Goal: Transaction & Acquisition: Purchase product/service

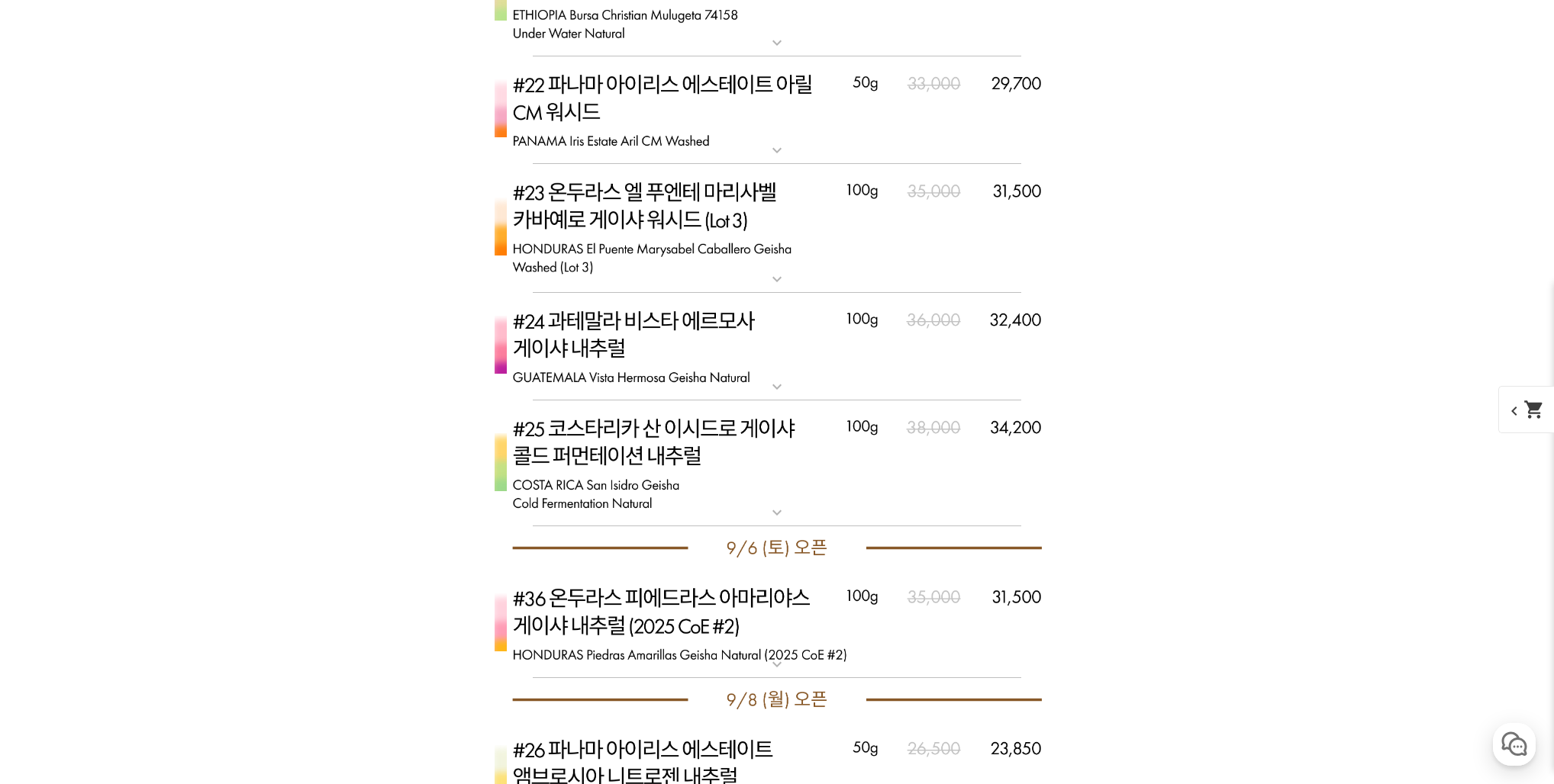
scroll to position [6325, 0]
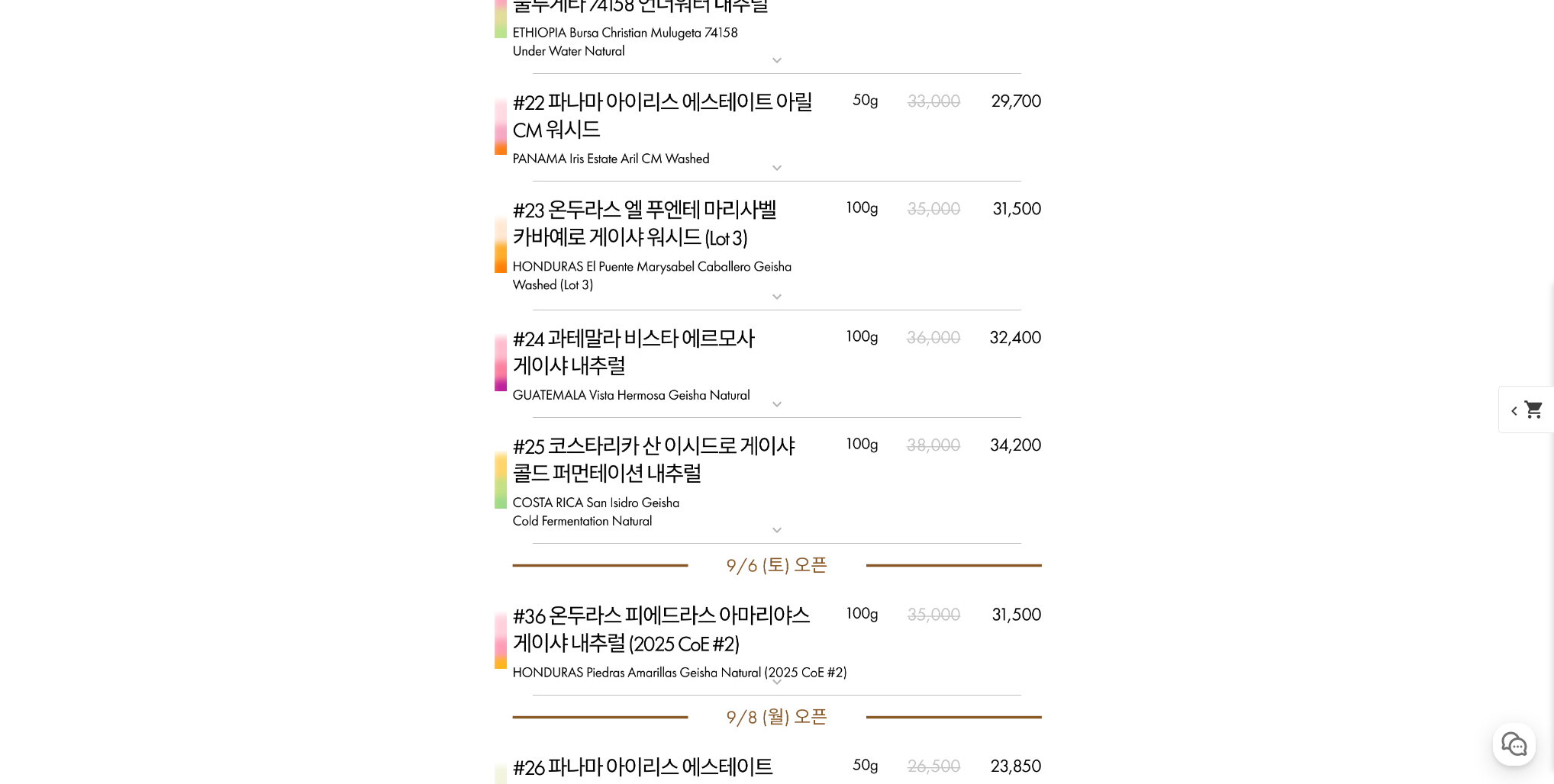
click at [774, 502] on img at bounding box center [777, 481] width 610 height 126
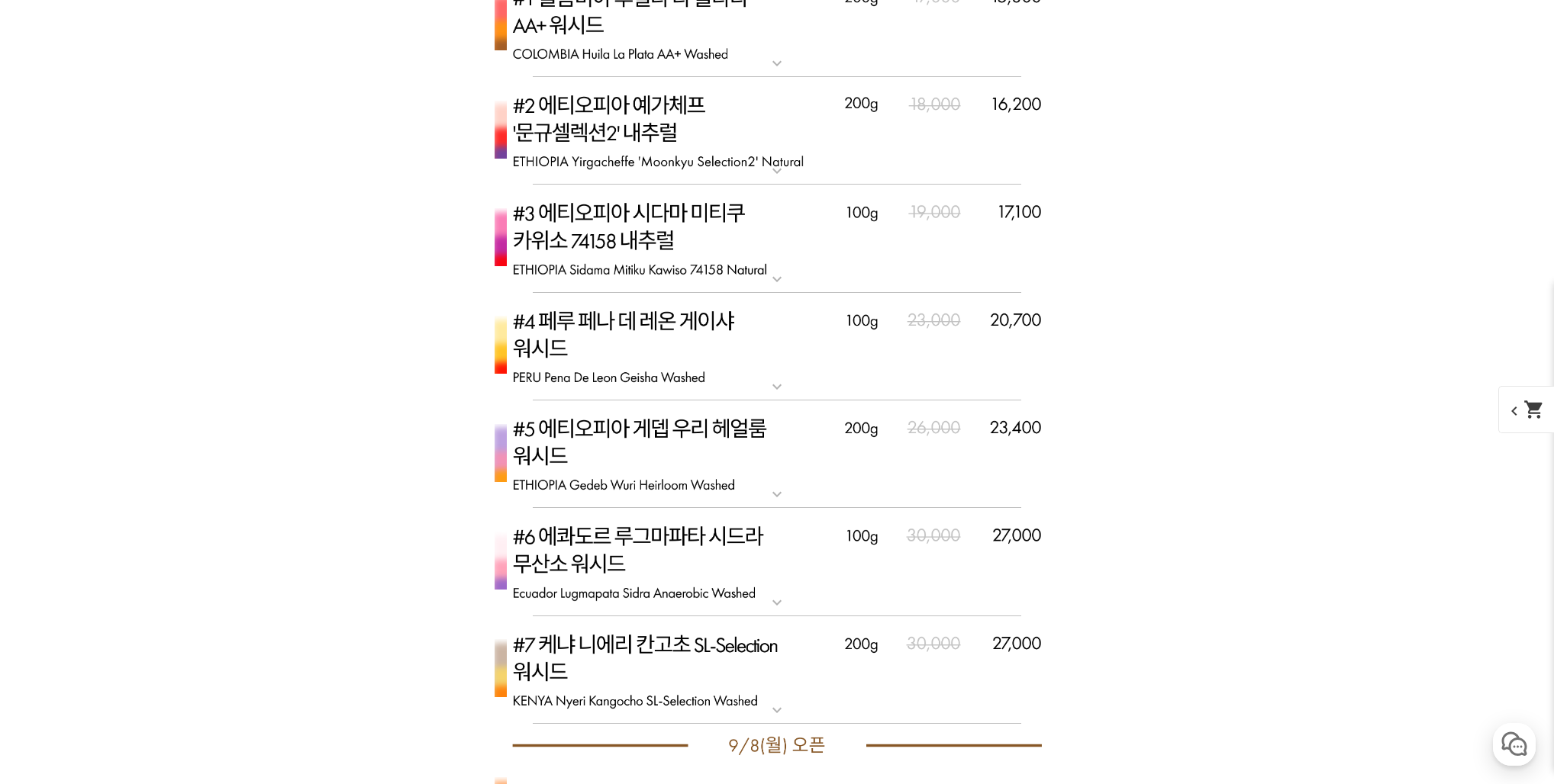
scroll to position [4516, 0]
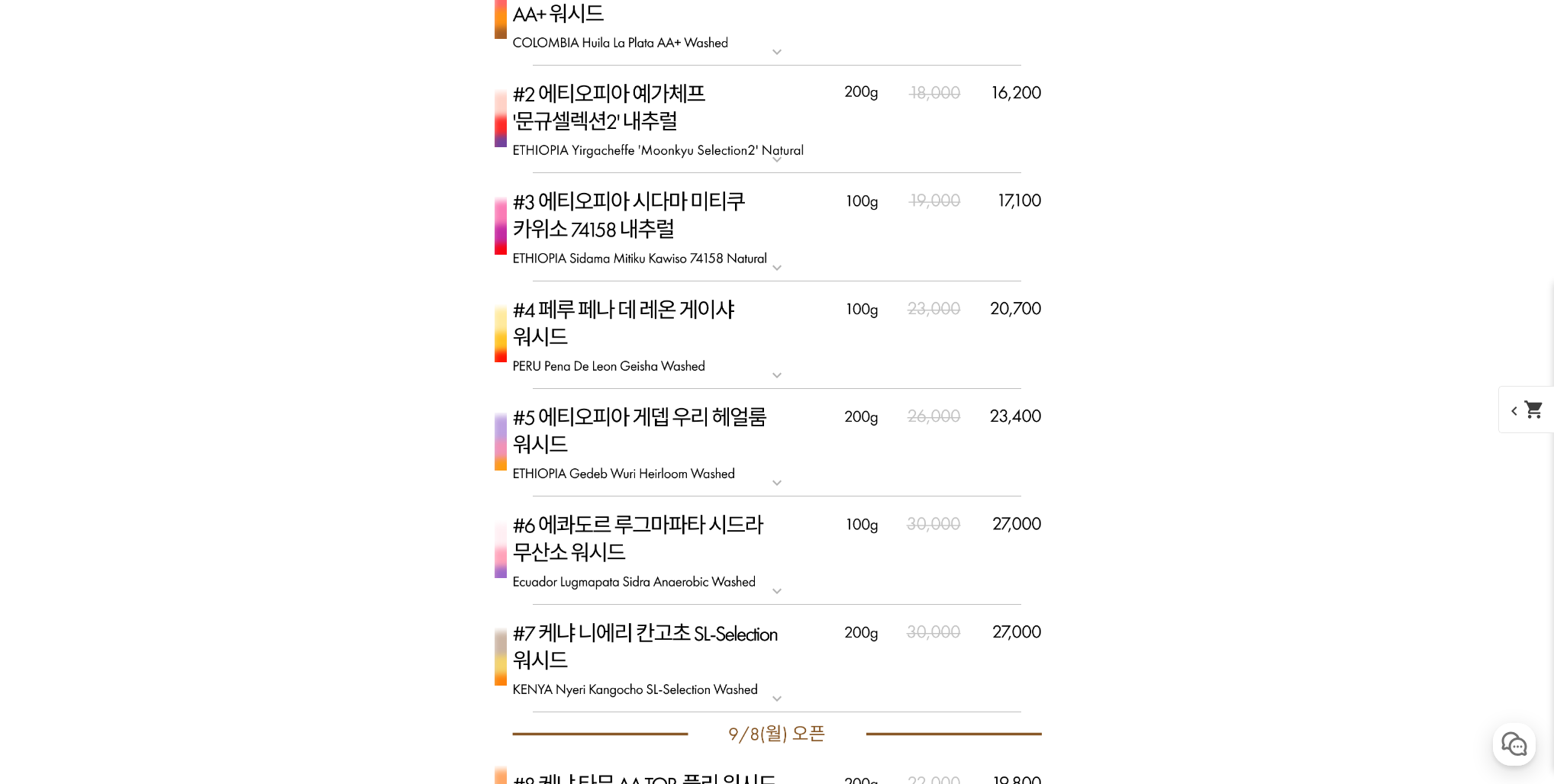
click at [804, 543] on img at bounding box center [777, 550] width 610 height 108
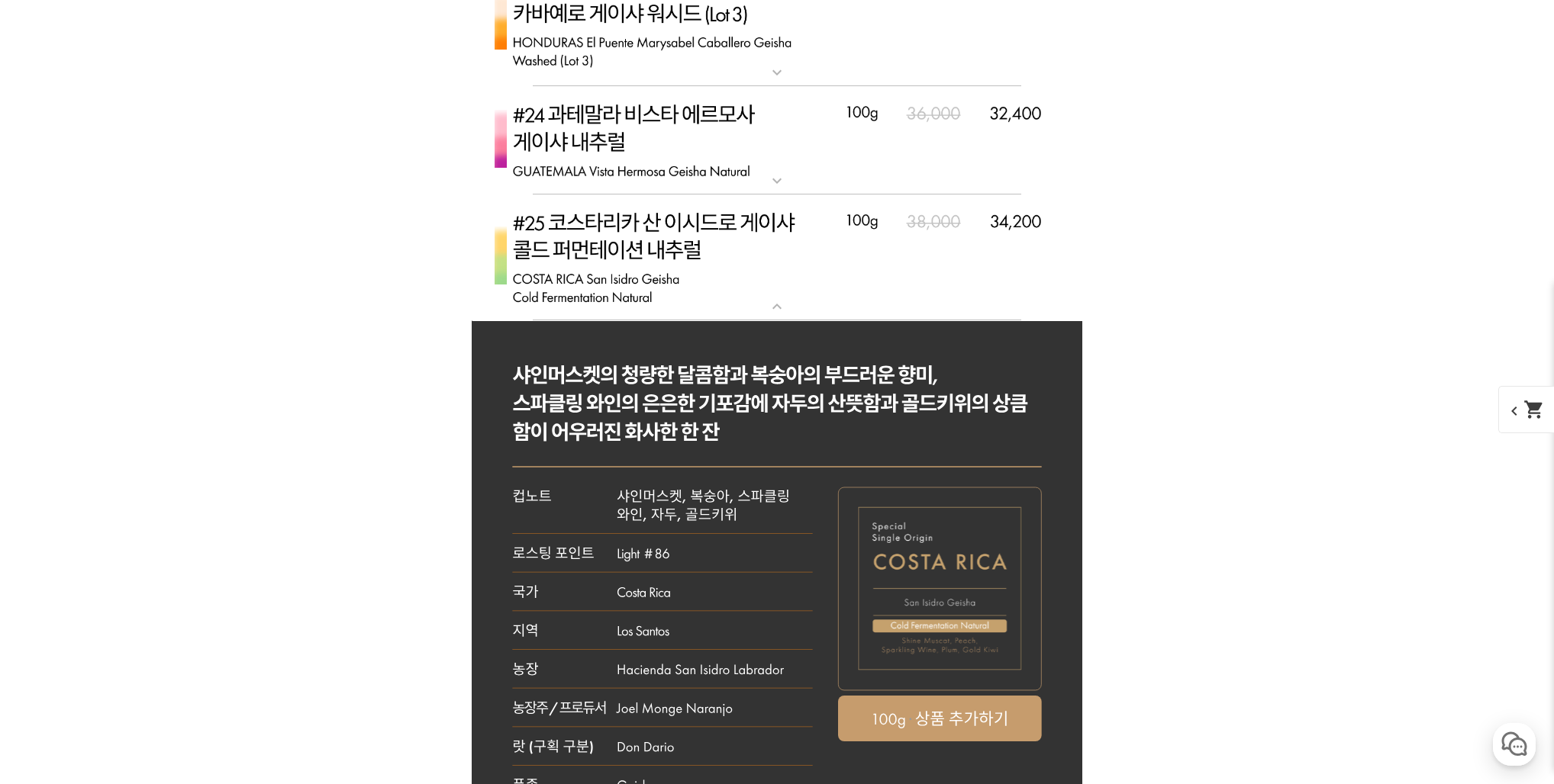
scroll to position [7388, 0]
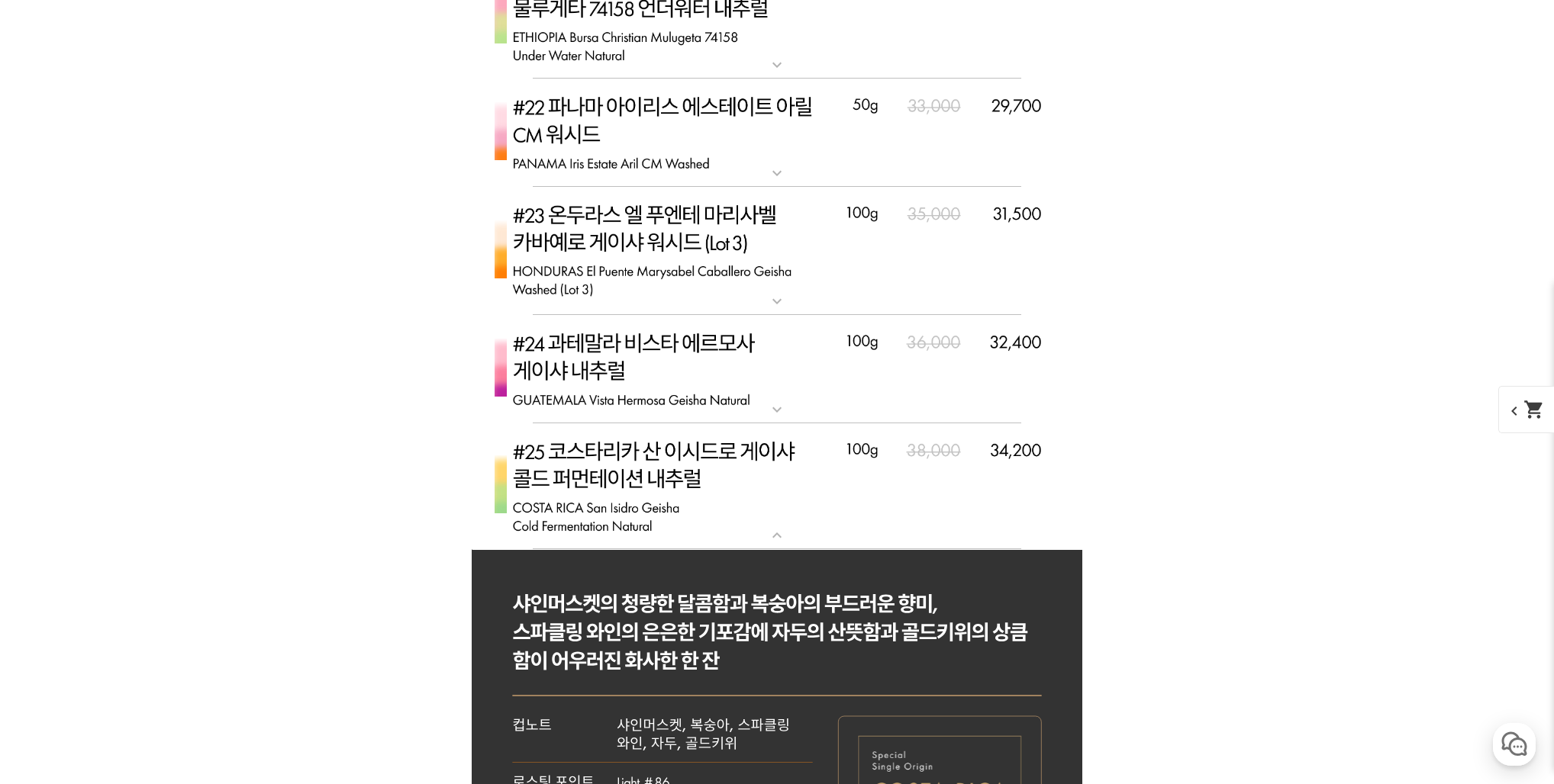
click at [636, 357] on img at bounding box center [777, 369] width 610 height 108
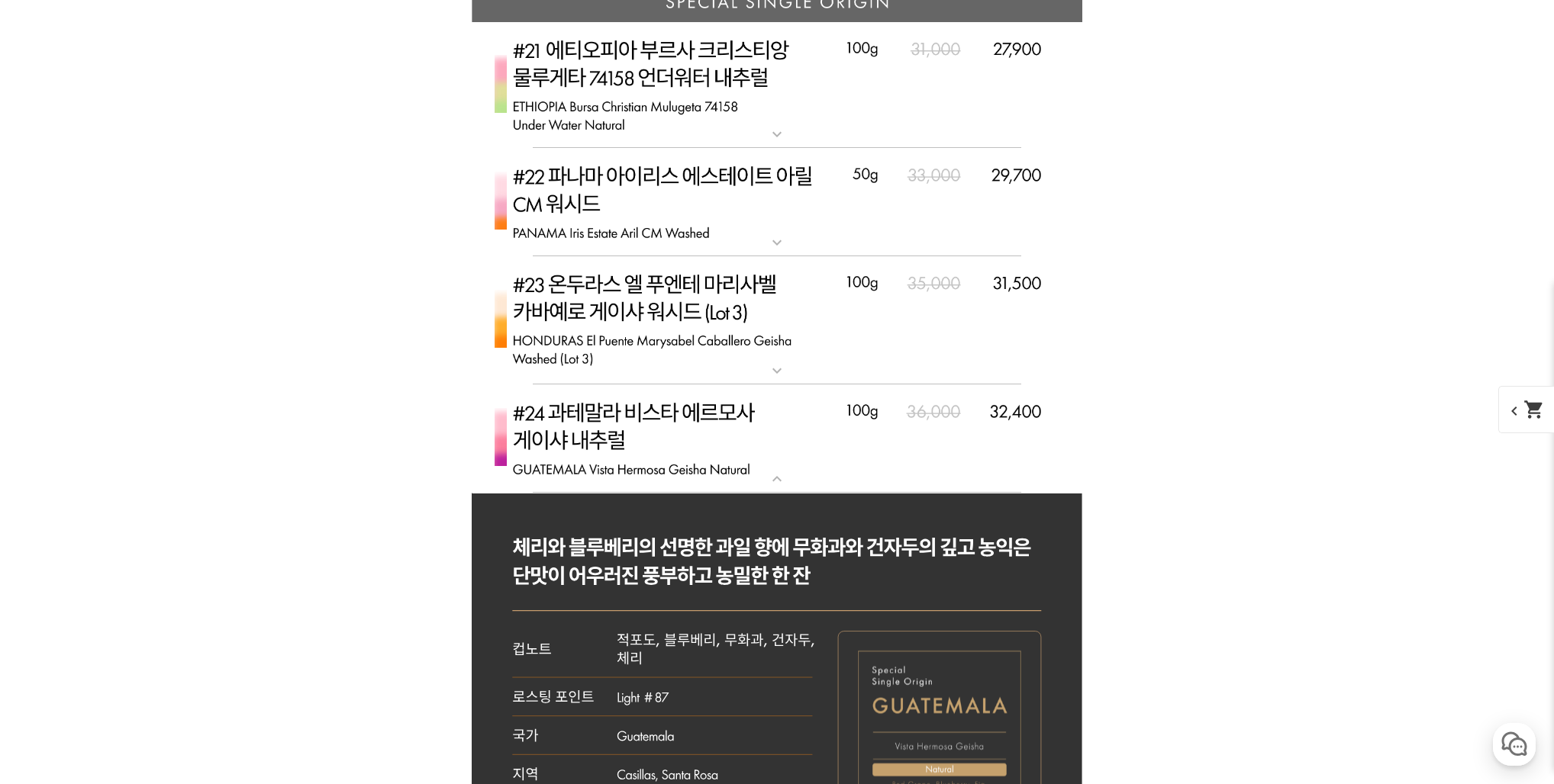
scroll to position [7115, 0]
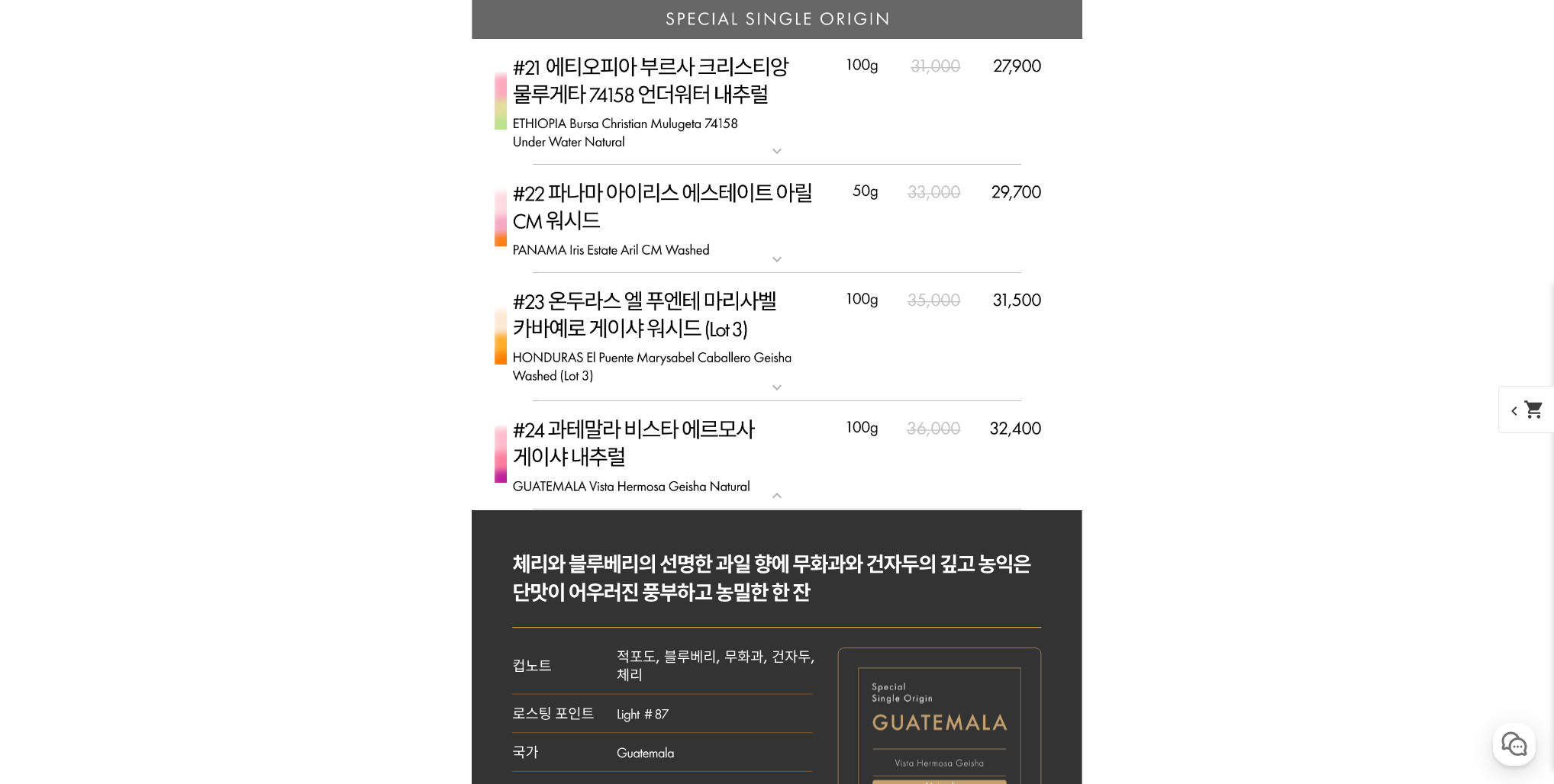
click at [782, 119] on img at bounding box center [777, 102] width 610 height 126
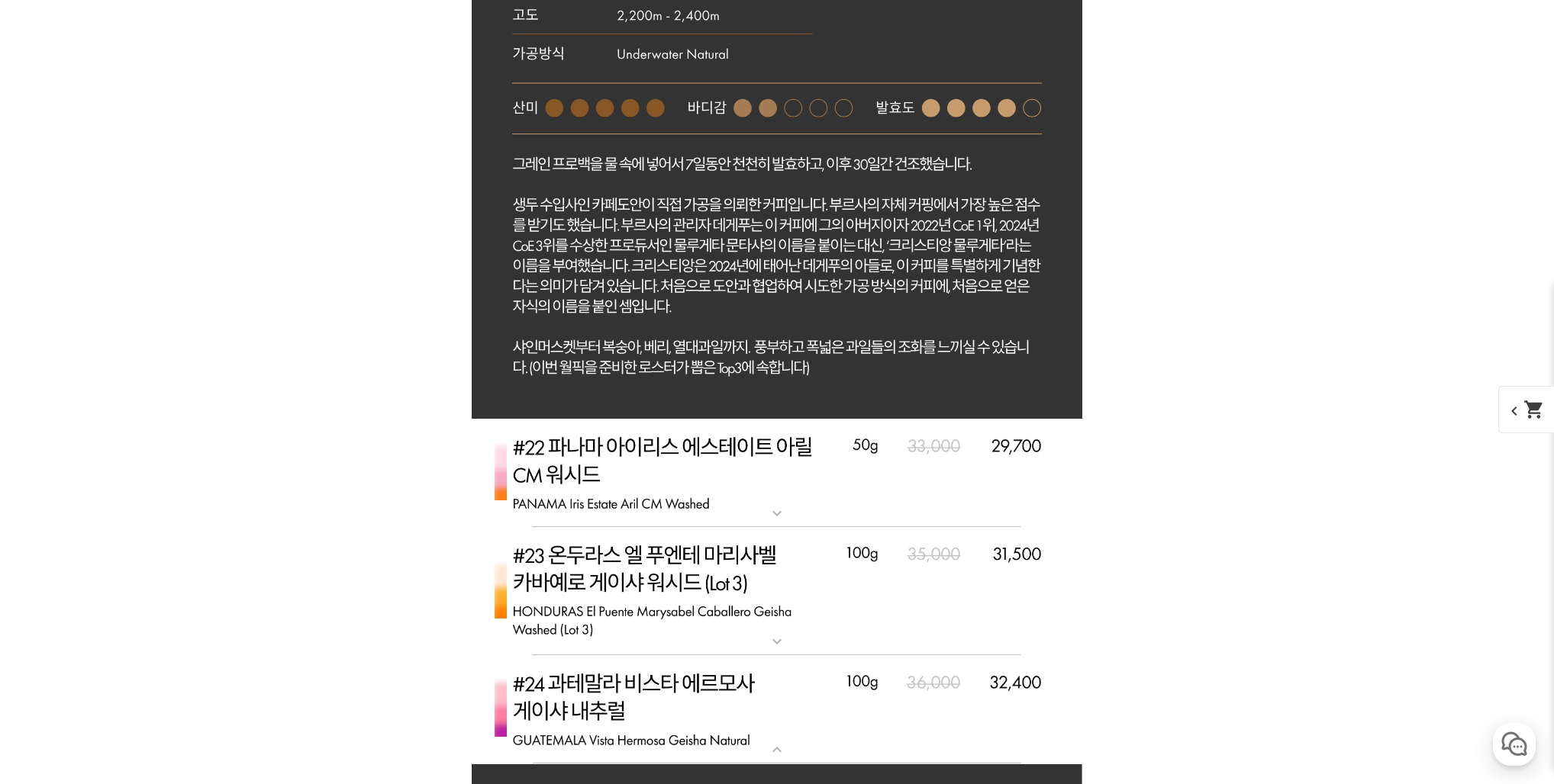
scroll to position [7736, 0]
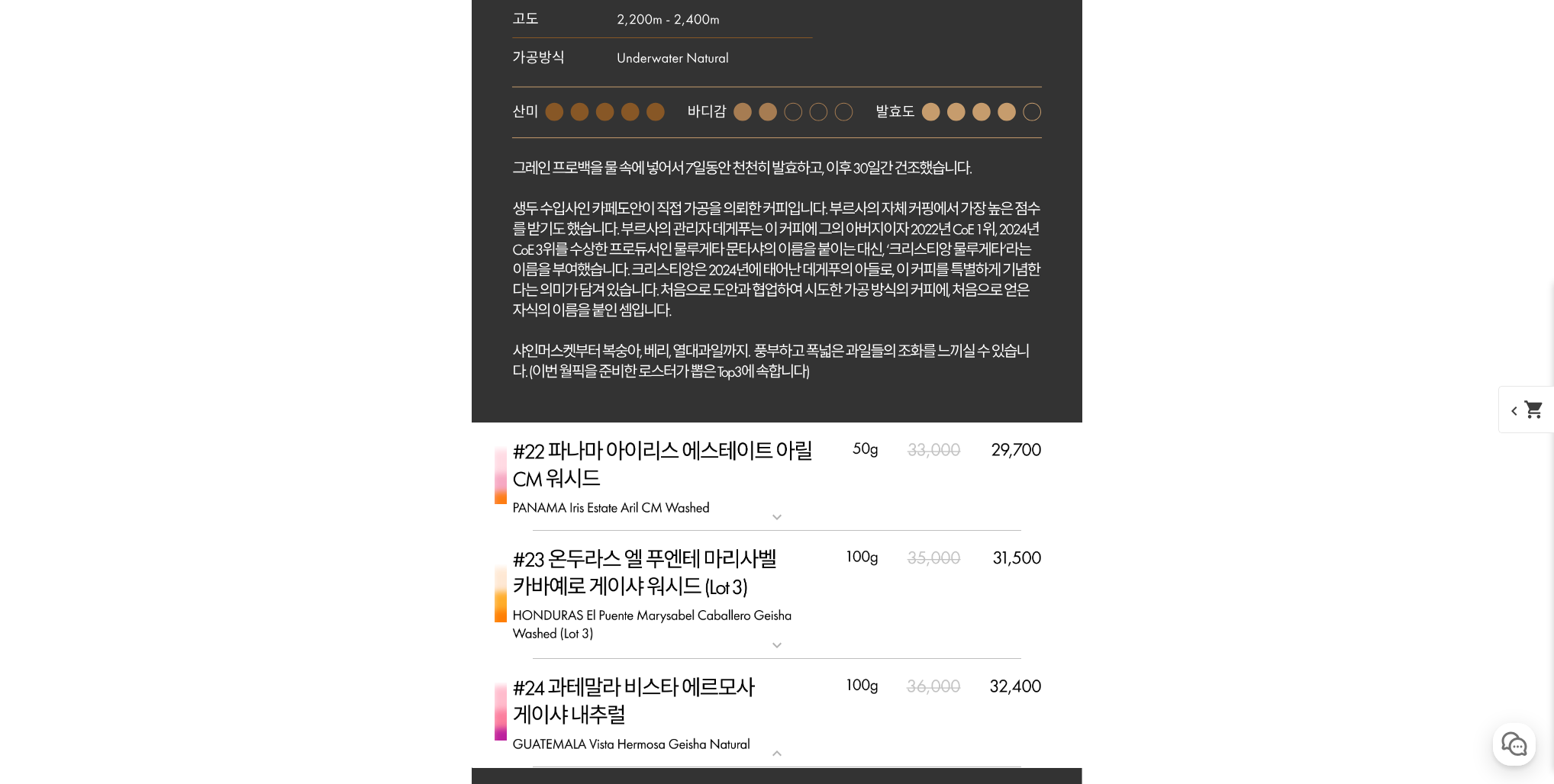
click at [783, 623] on img at bounding box center [777, 596] width 610 height 129
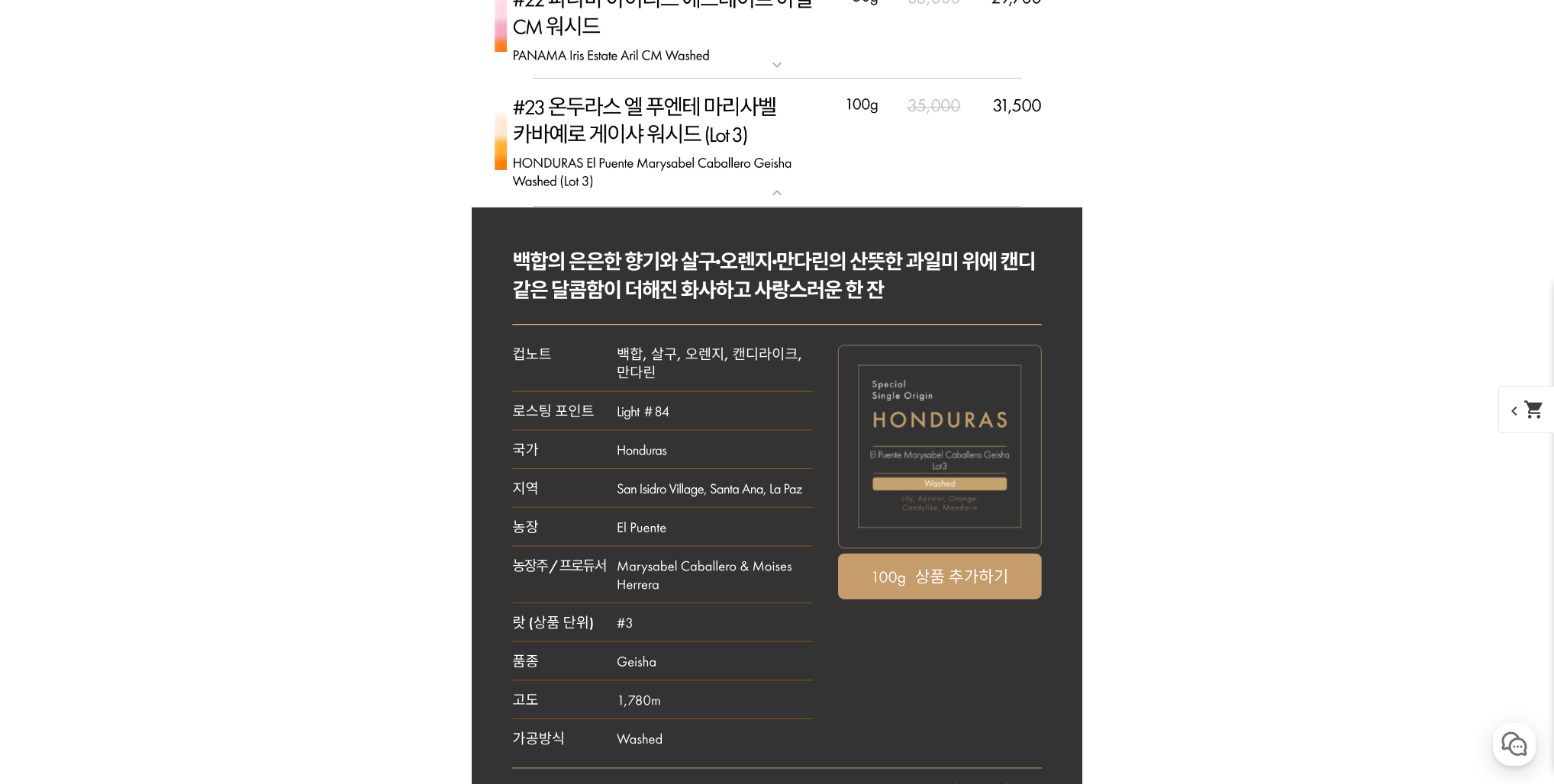
scroll to position [8220, 0]
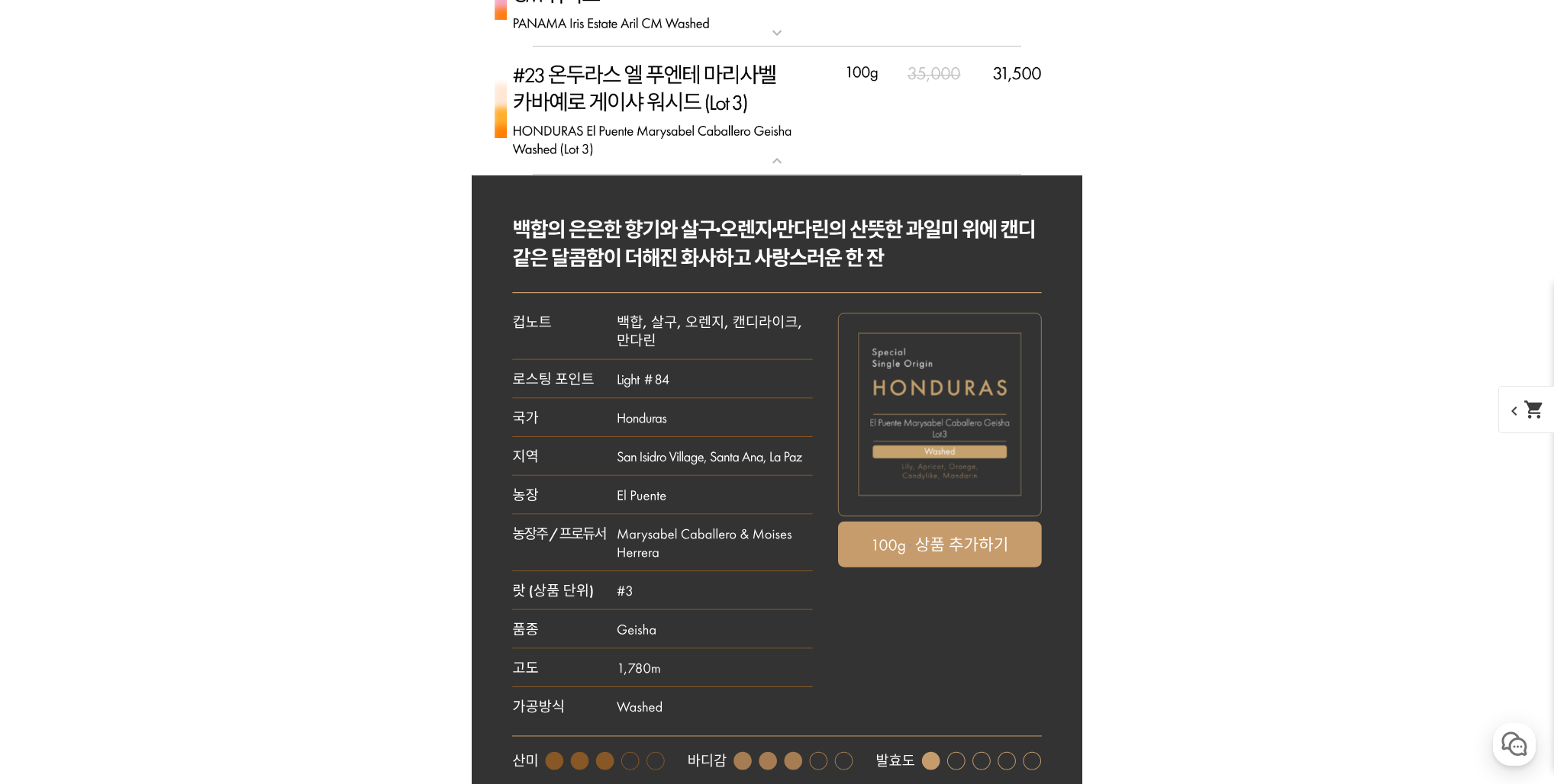
click at [723, 158] on img at bounding box center [777, 111] width 610 height 129
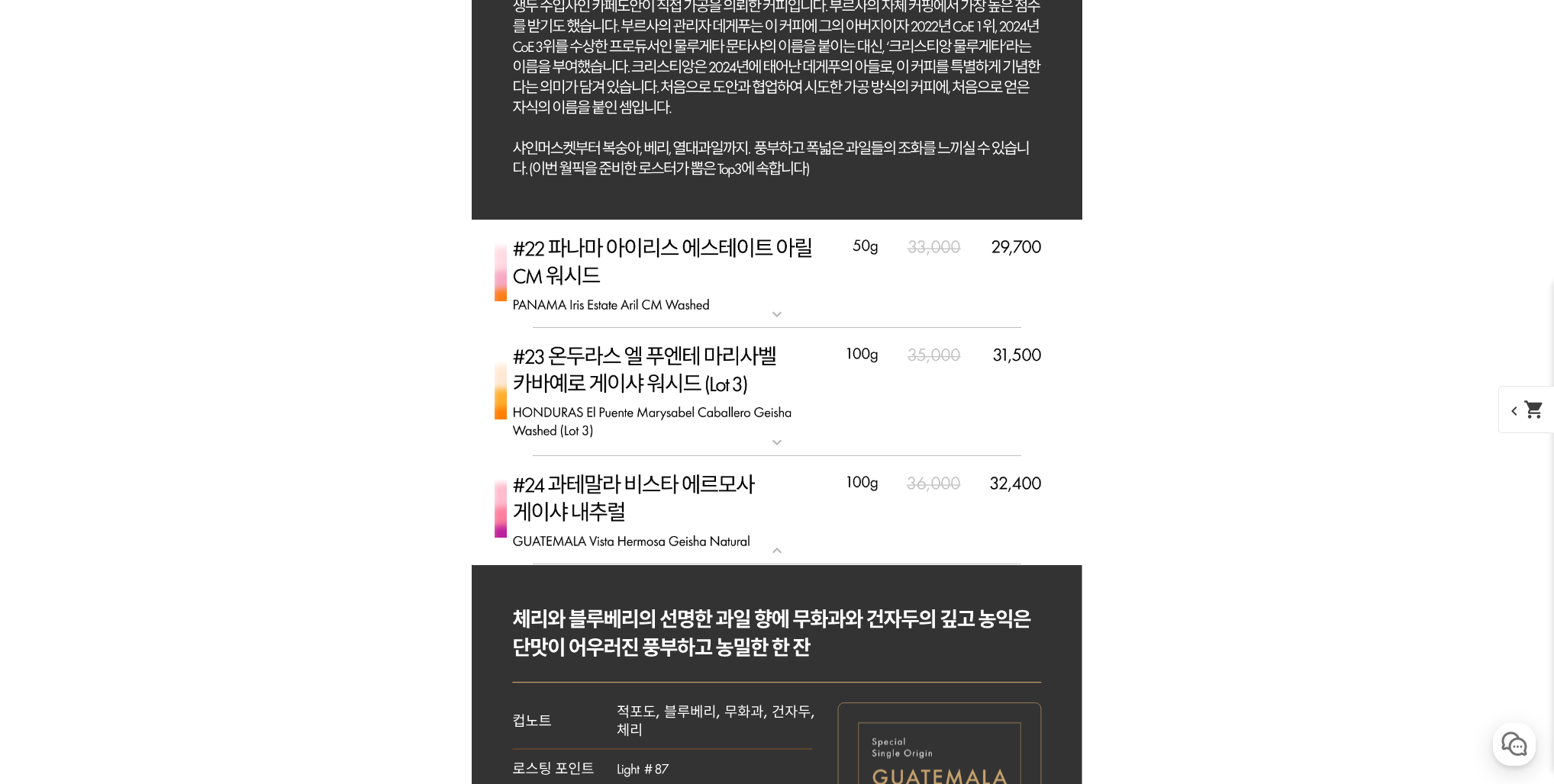
scroll to position [7939, 0]
click at [780, 422] on img at bounding box center [777, 392] width 610 height 129
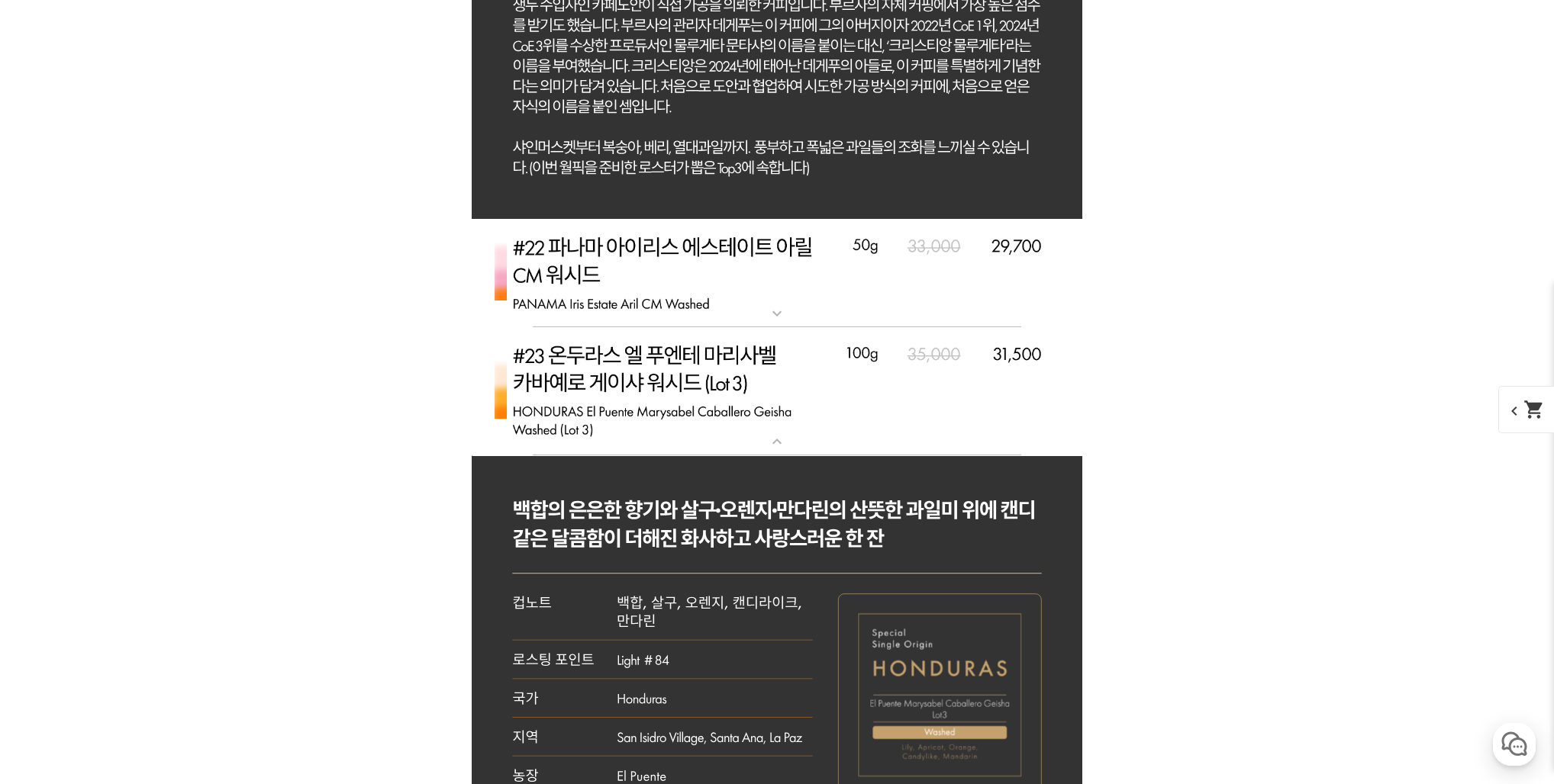
click at [780, 422] on img at bounding box center [777, 392] width 610 height 129
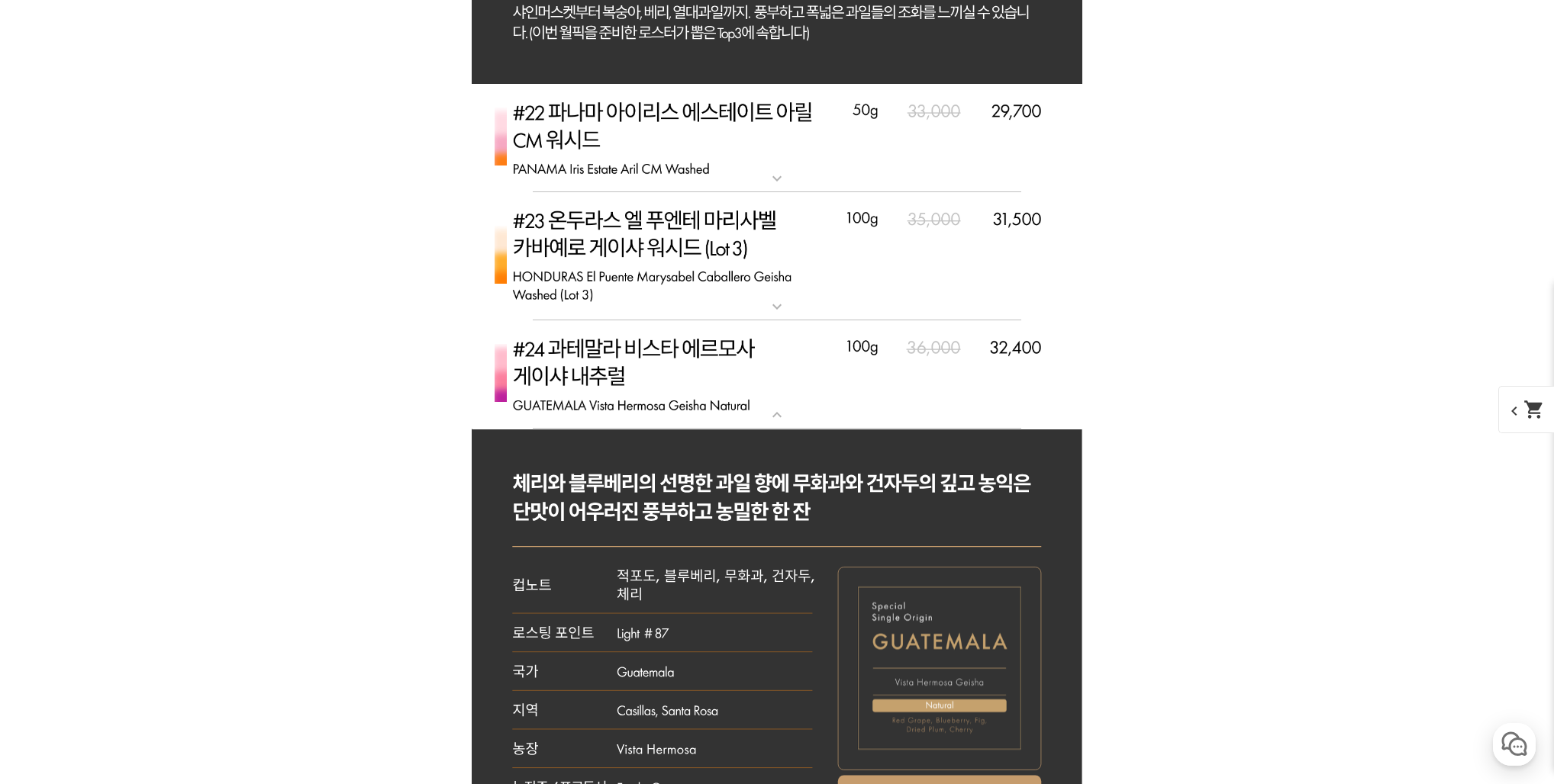
scroll to position [8033, 0]
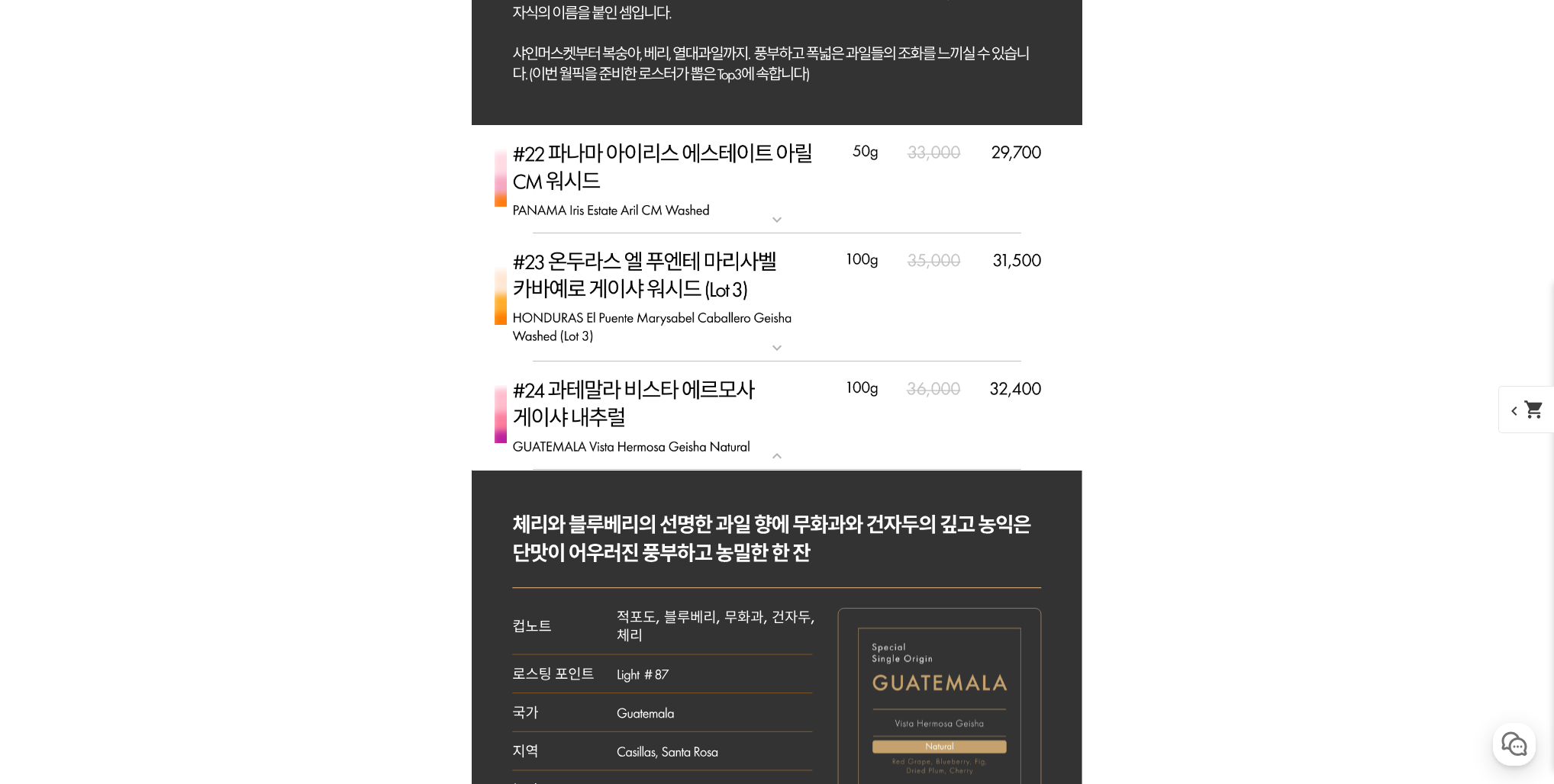
click at [723, 424] on img at bounding box center [777, 415] width 610 height 108
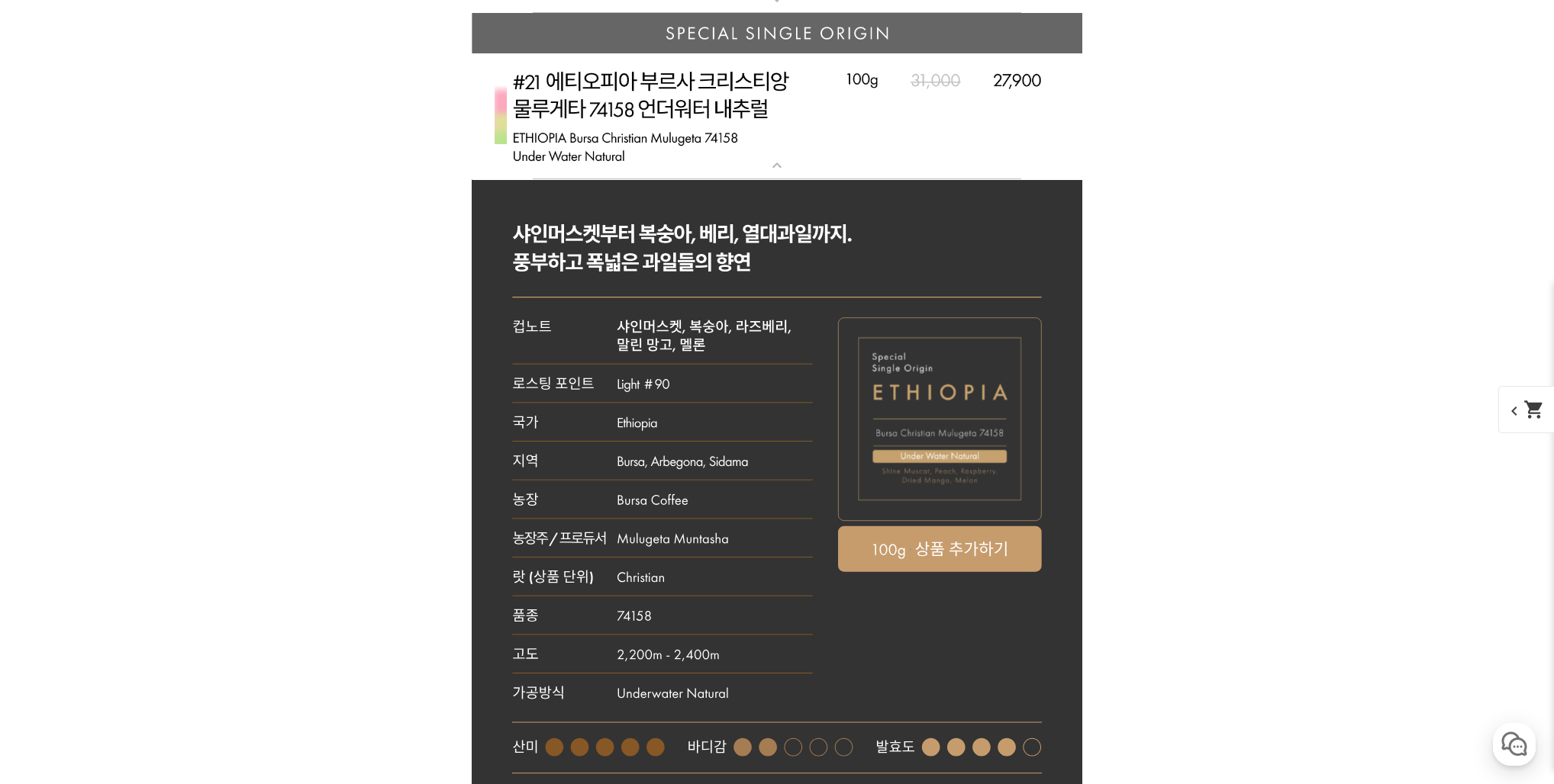
scroll to position [7077, 0]
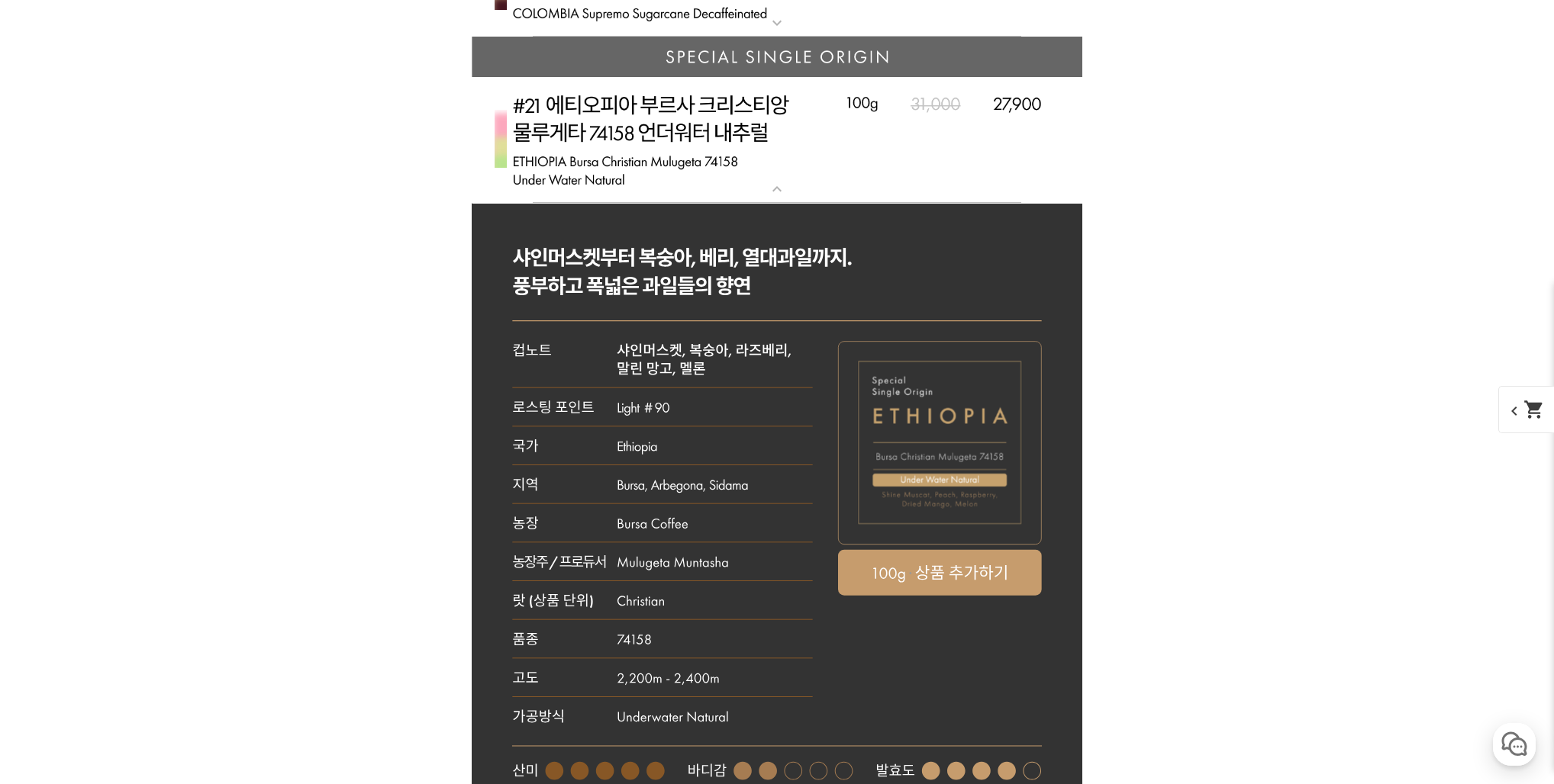
click at [718, 156] on img at bounding box center [777, 140] width 610 height 126
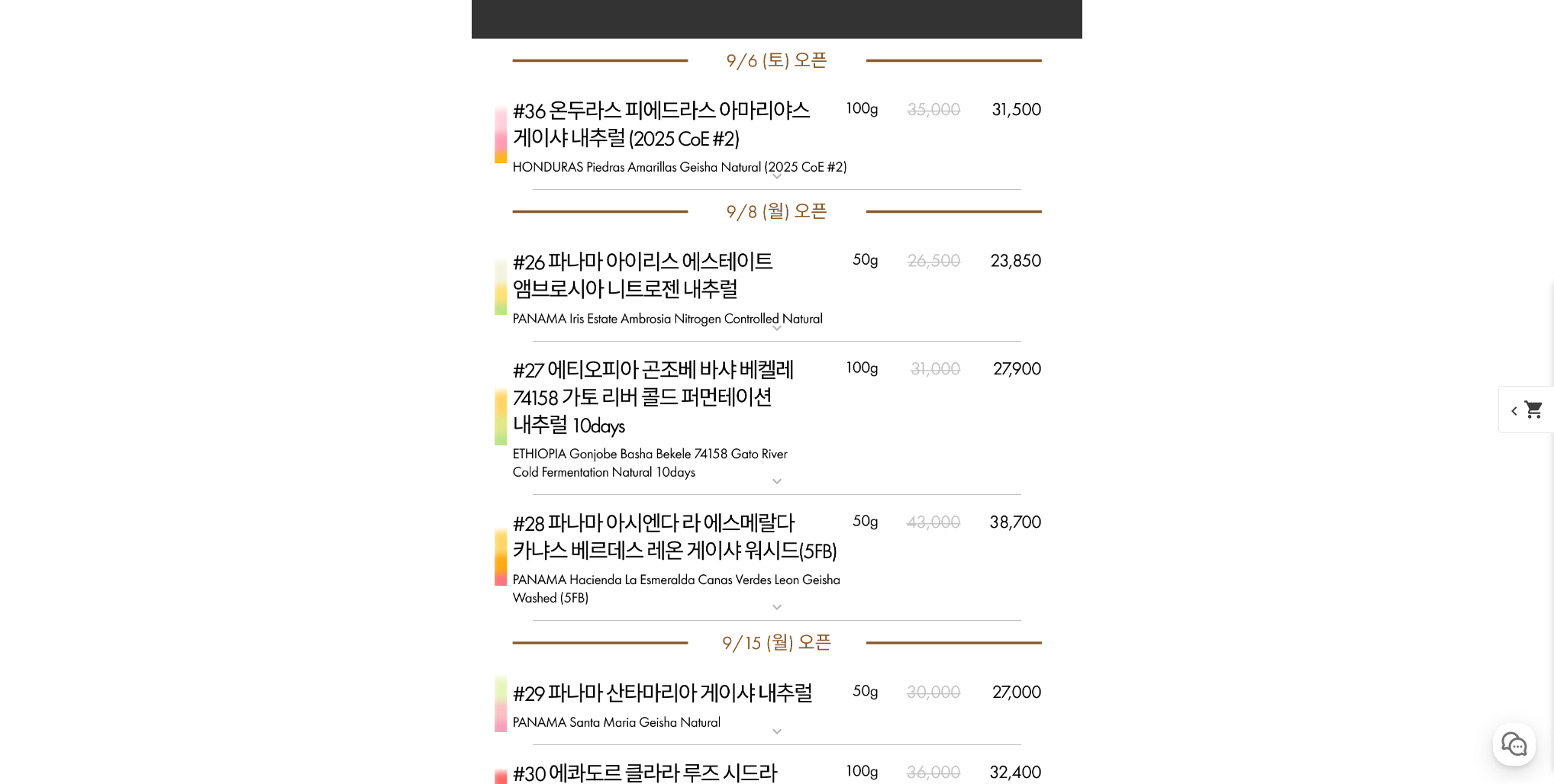
scroll to position [8796, 0]
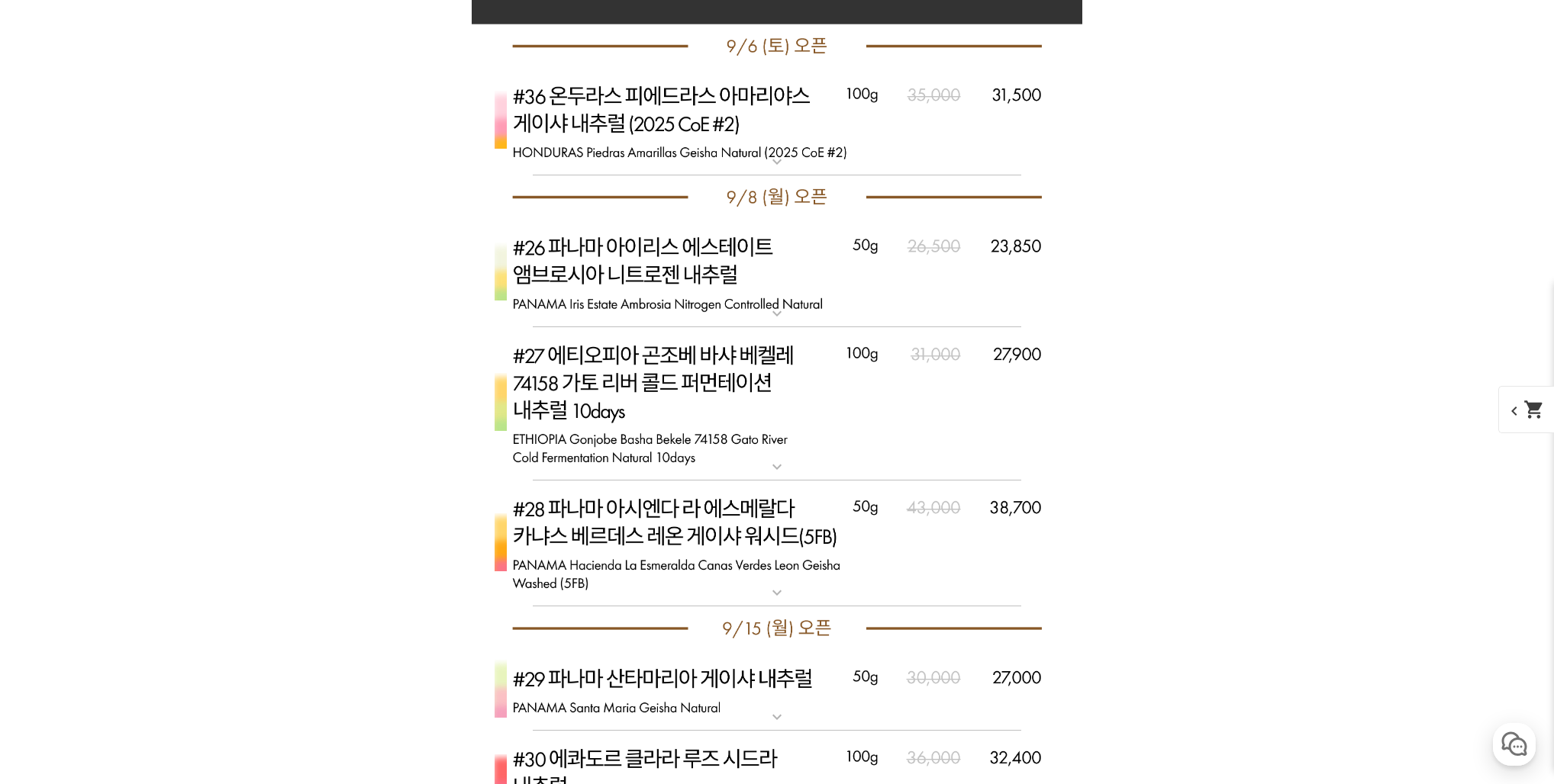
click at [821, 154] on img at bounding box center [777, 122] width 610 height 108
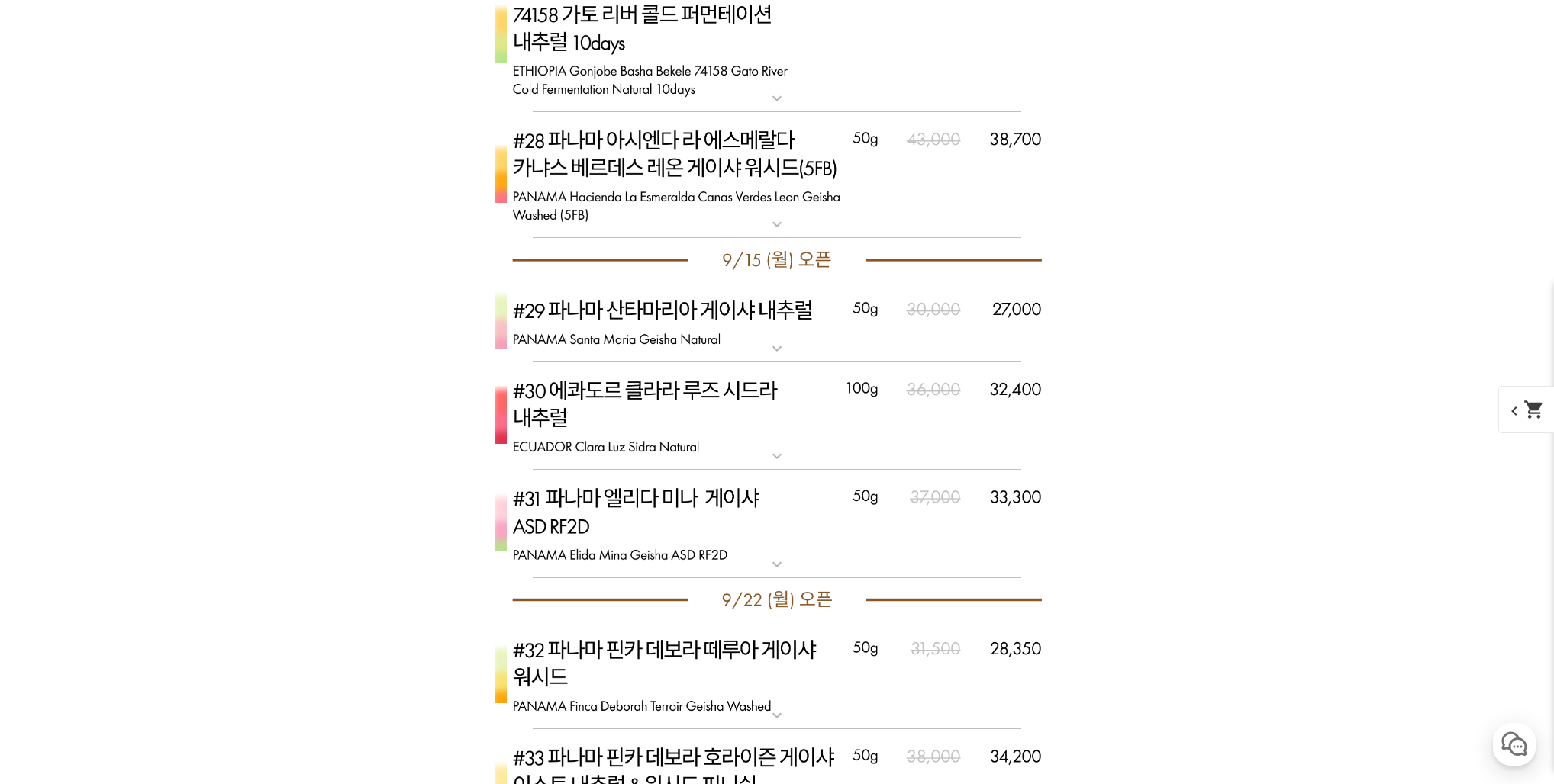
scroll to position [10105, 0]
click at [752, 441] on img at bounding box center [777, 415] width 610 height 108
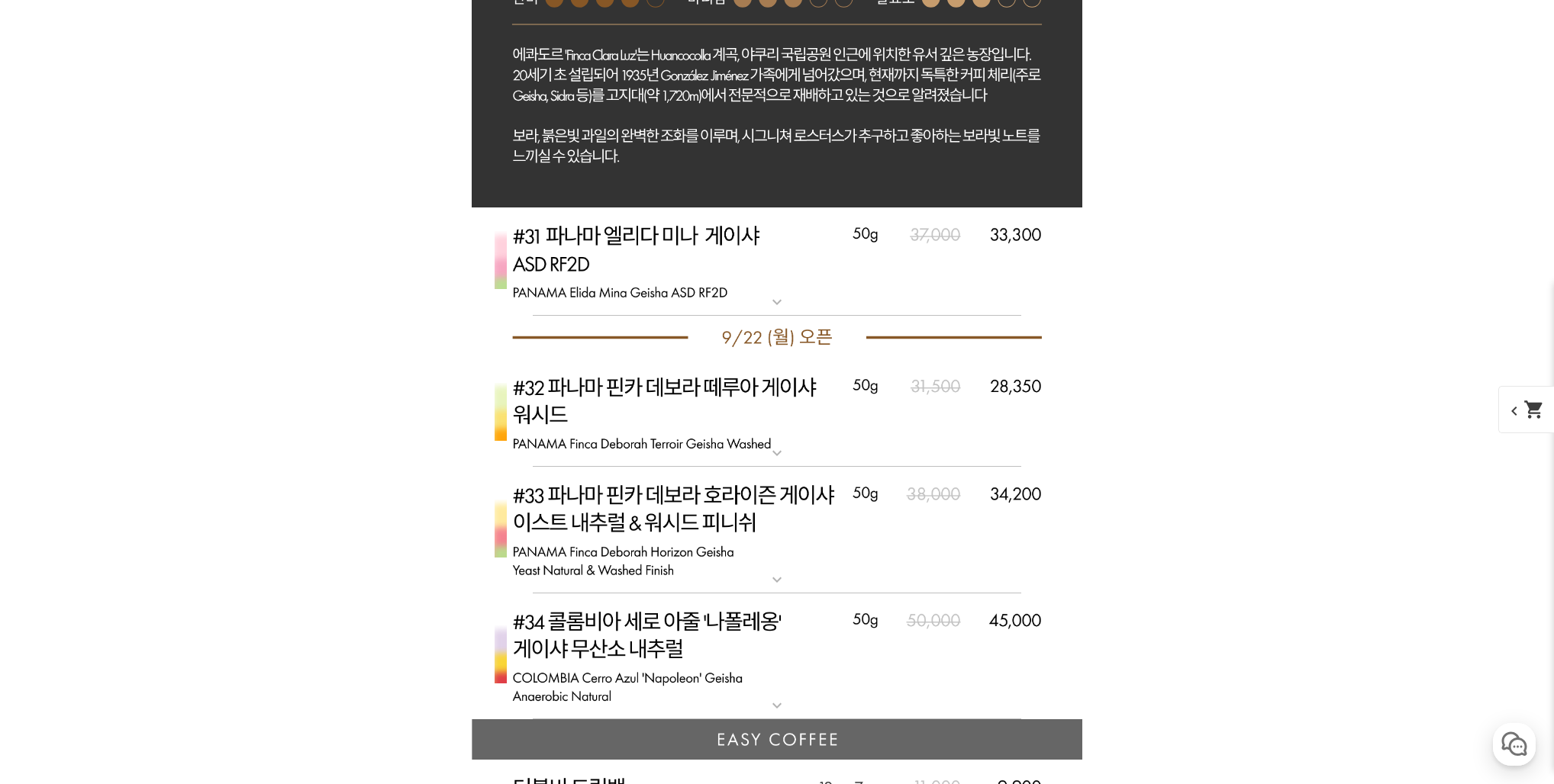
scroll to position [11085, 0]
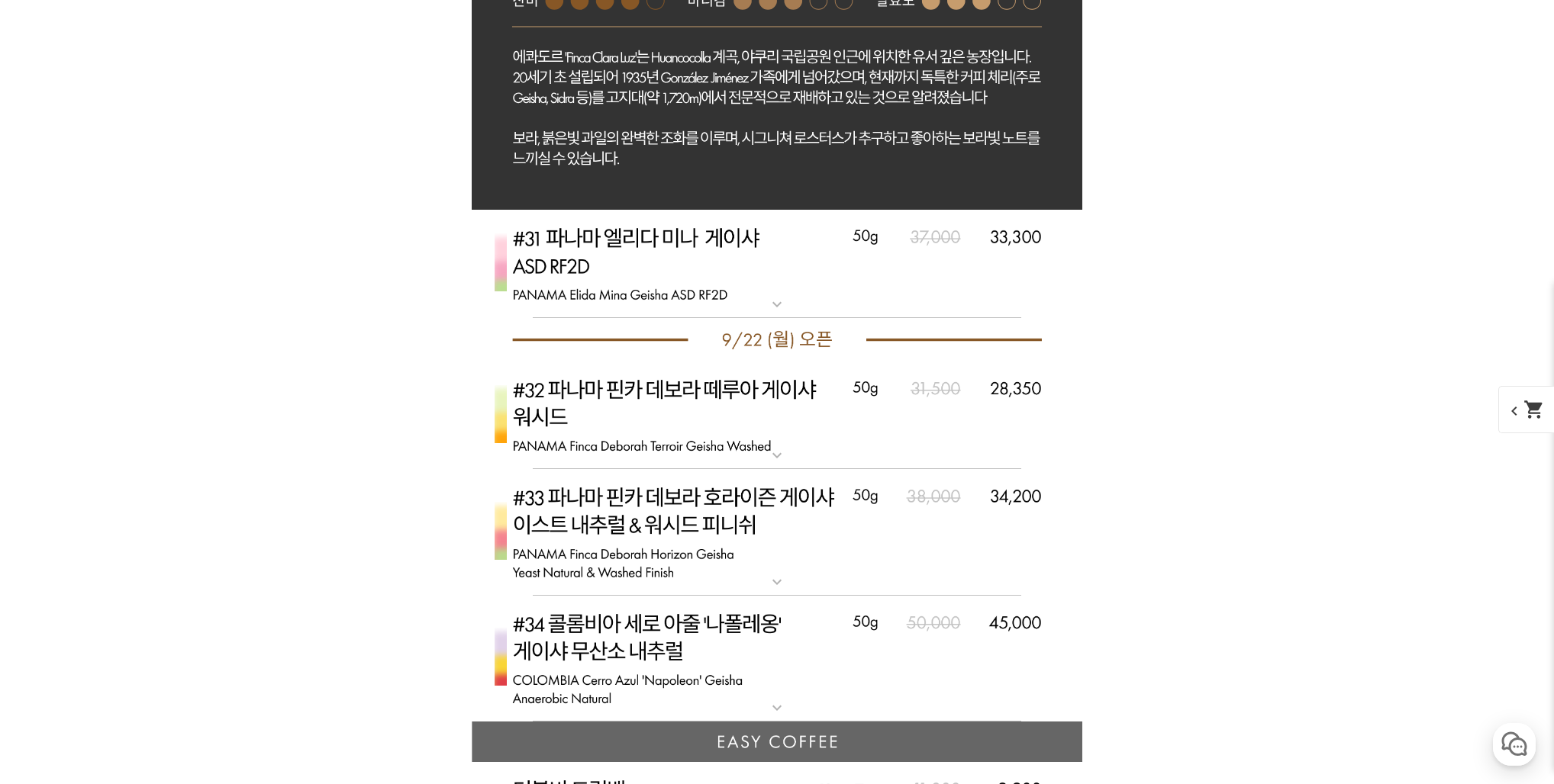
click at [784, 548] on img at bounding box center [777, 532] width 610 height 126
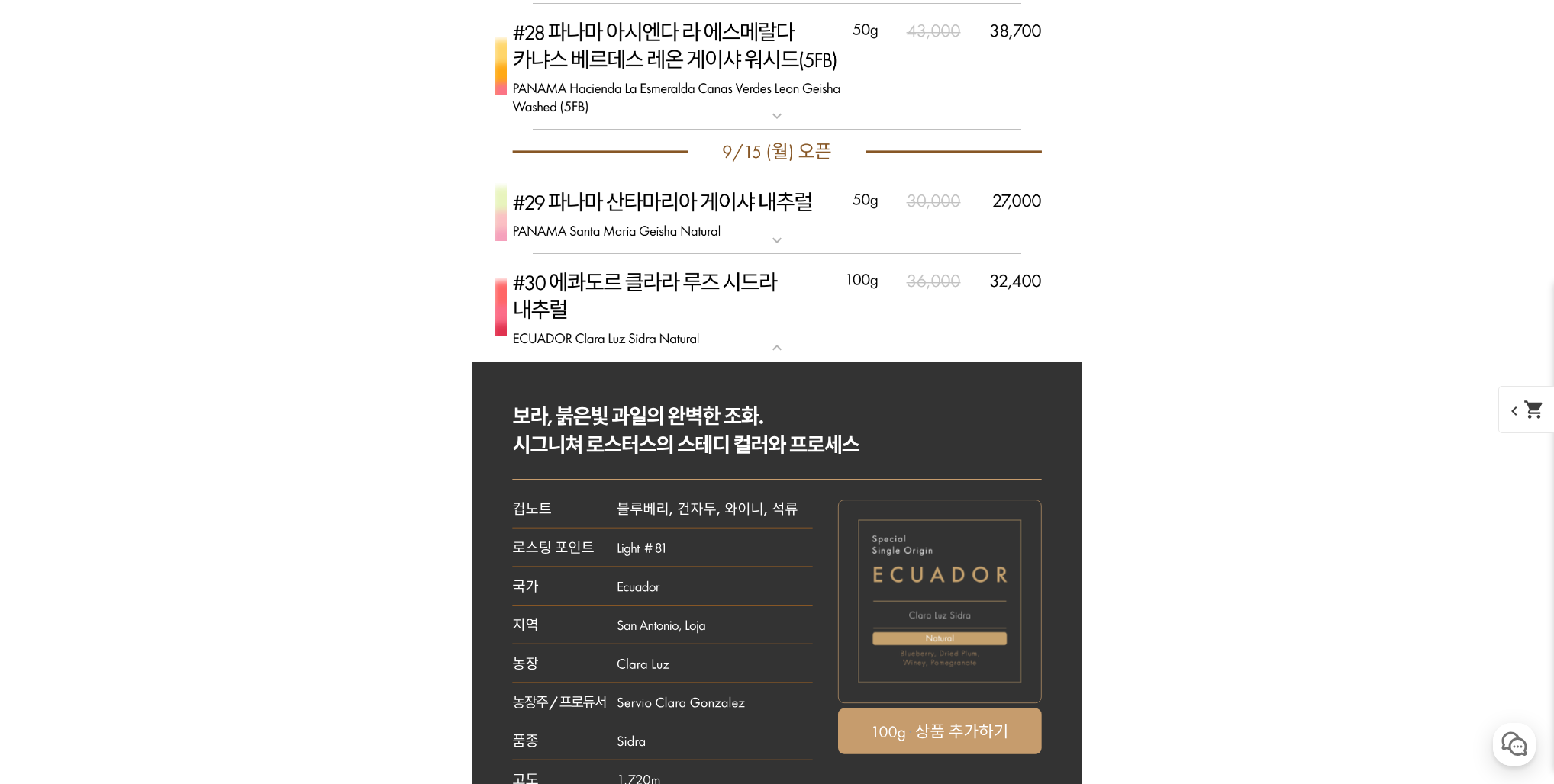
scroll to position [10206, 0]
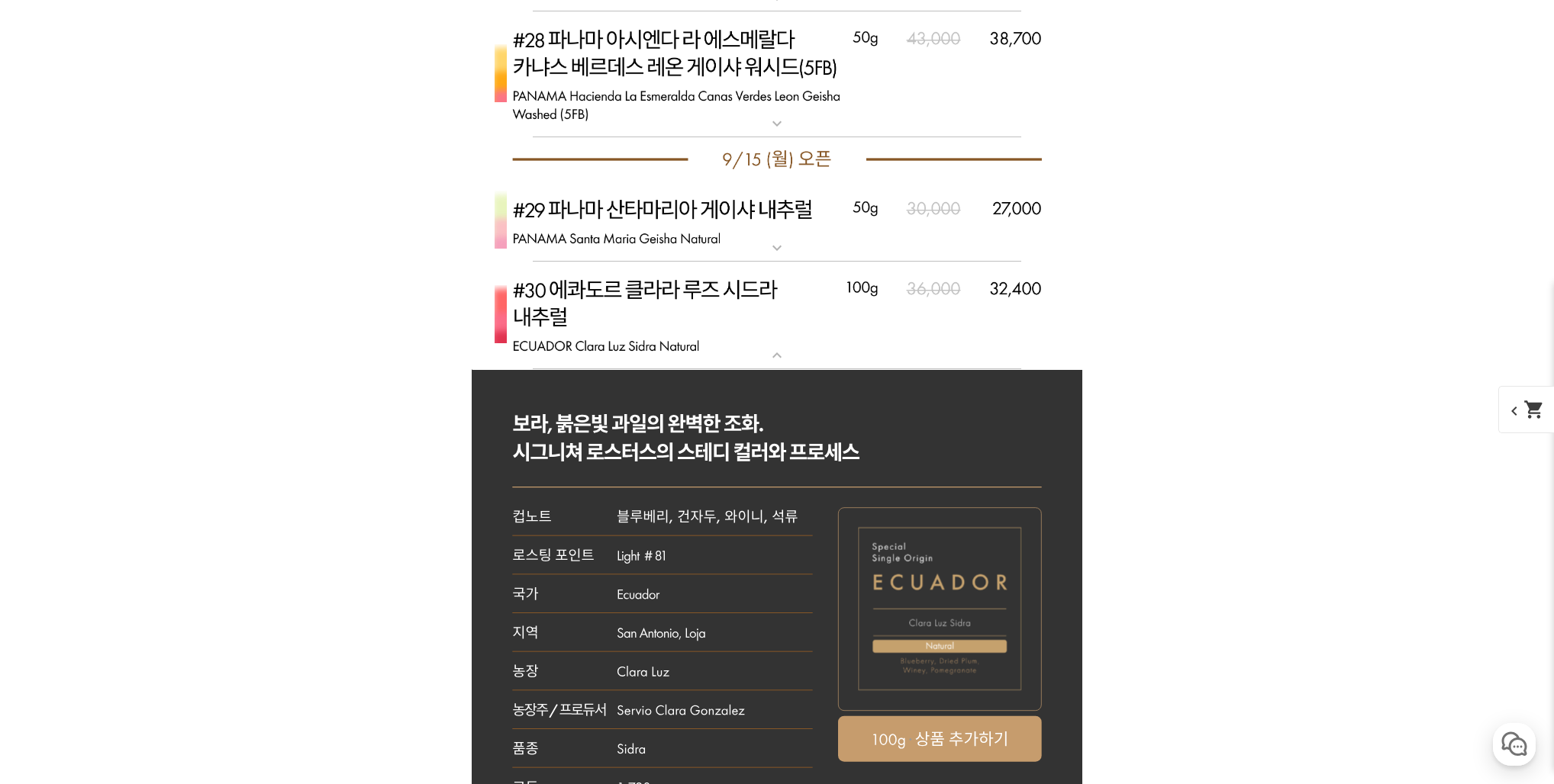
click at [752, 245] on img at bounding box center [777, 222] width 610 height 81
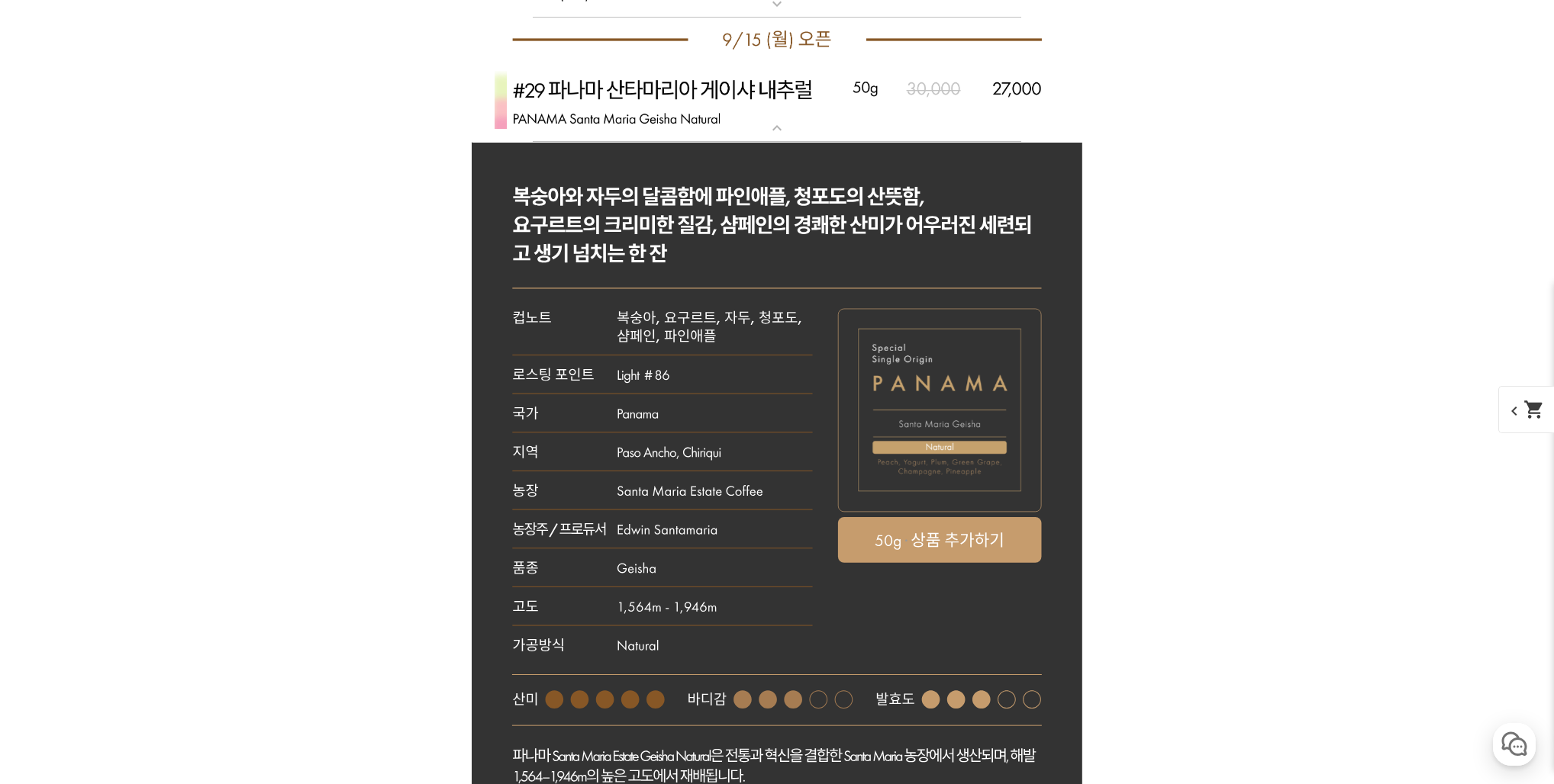
scroll to position [10324, 0]
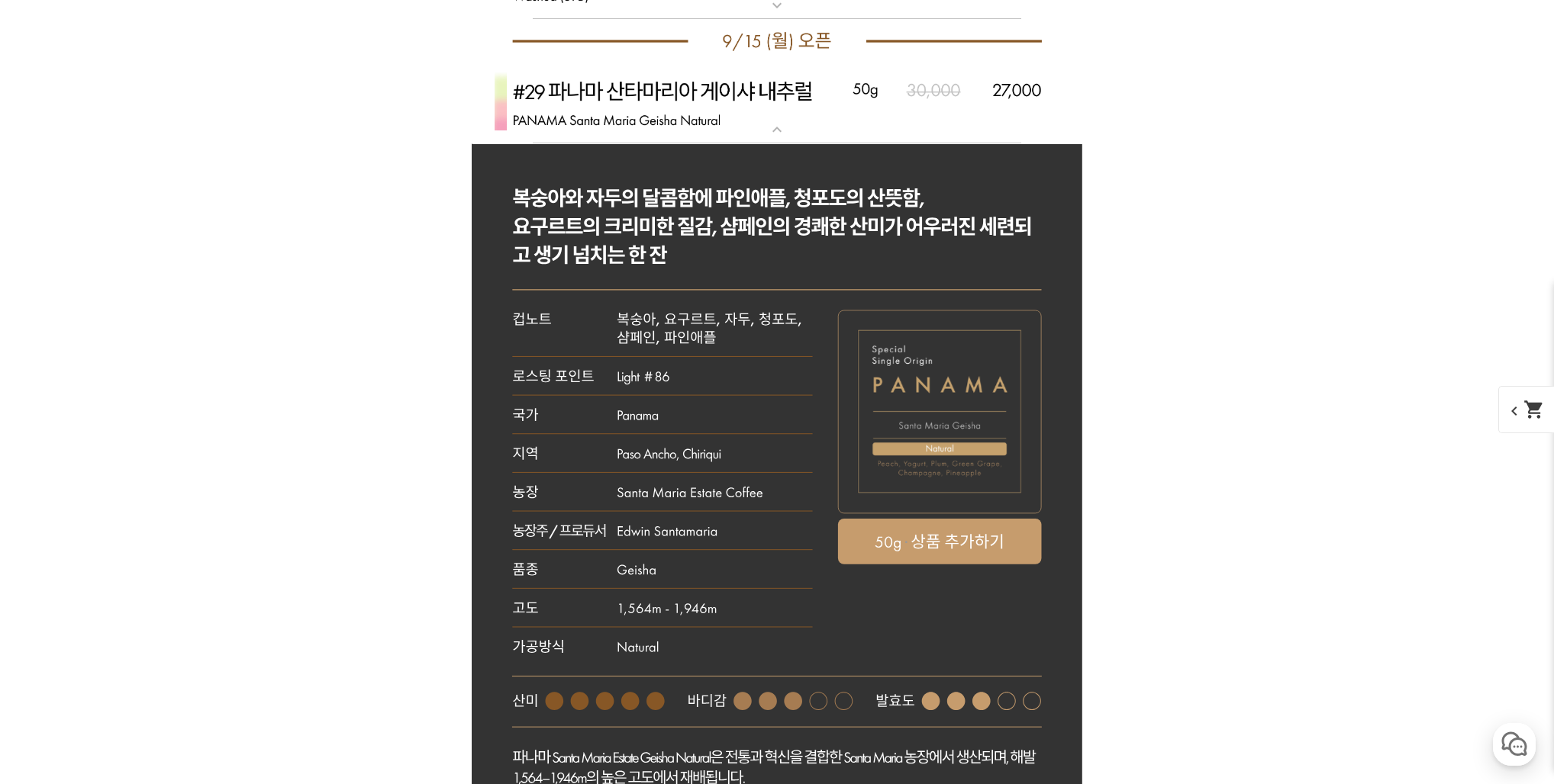
click at [787, 174] on rect at bounding box center [777, 649] width 610 height 1011
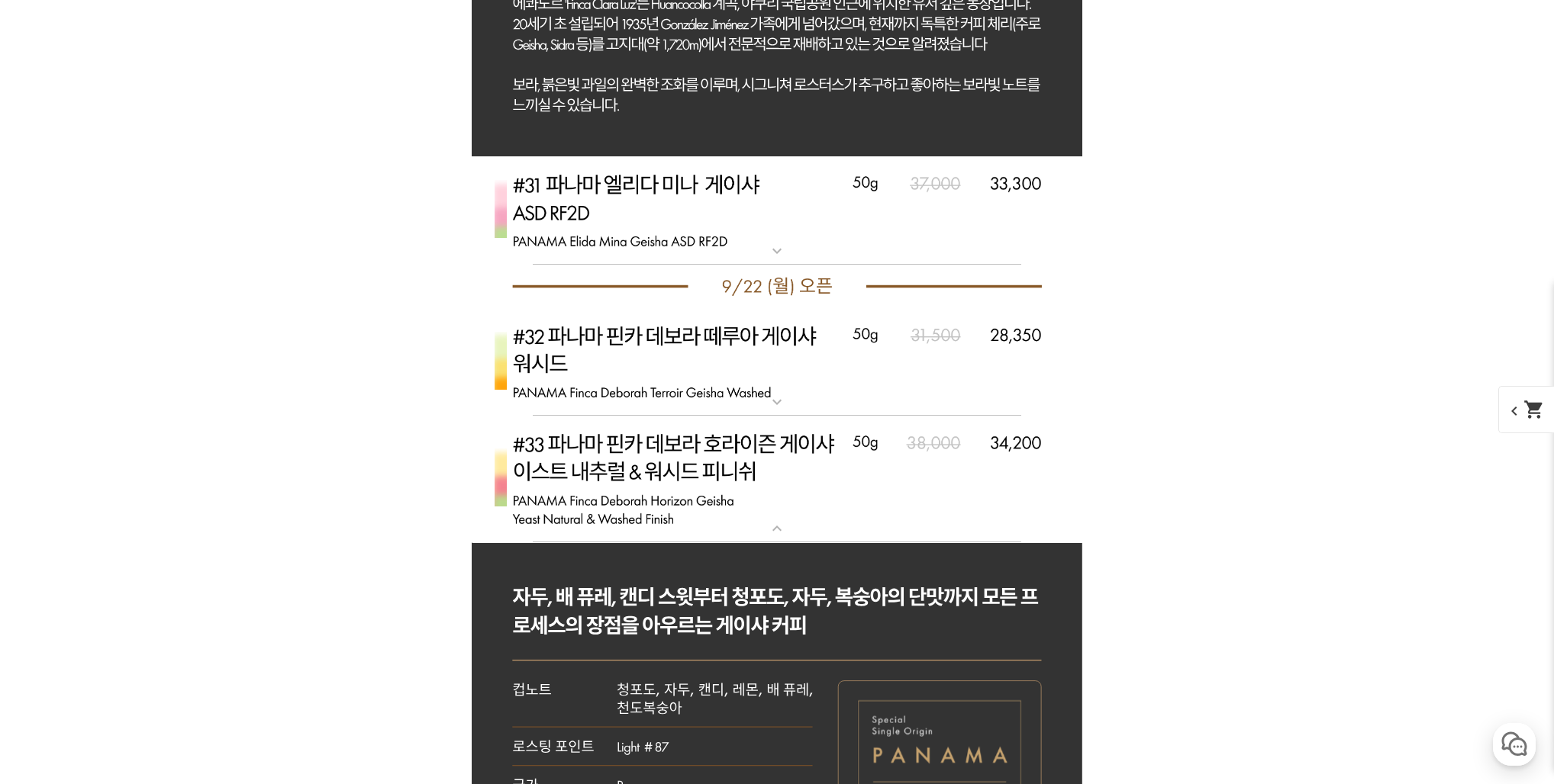
scroll to position [11136, 0]
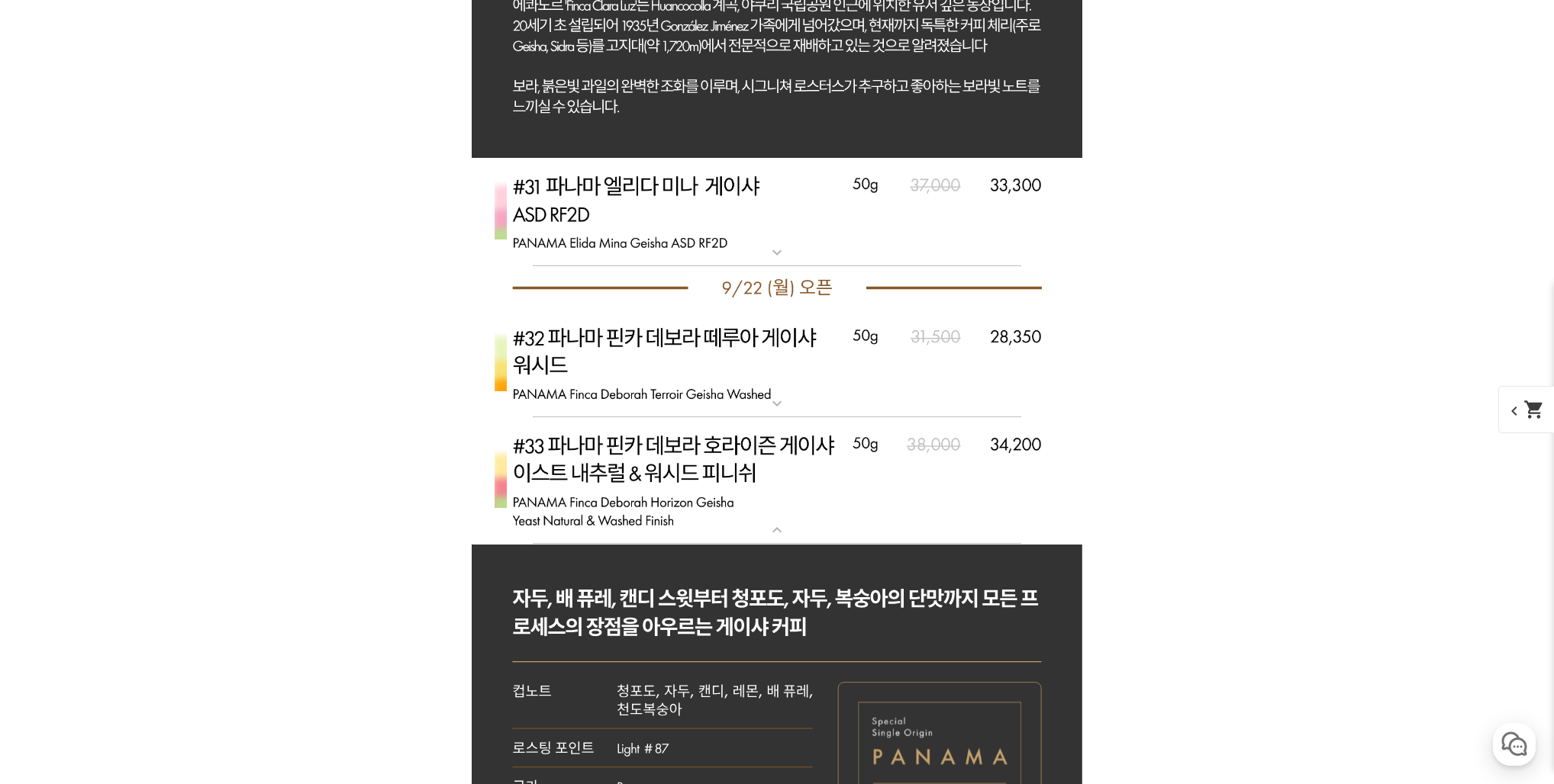
click at [745, 218] on img at bounding box center [777, 212] width 610 height 108
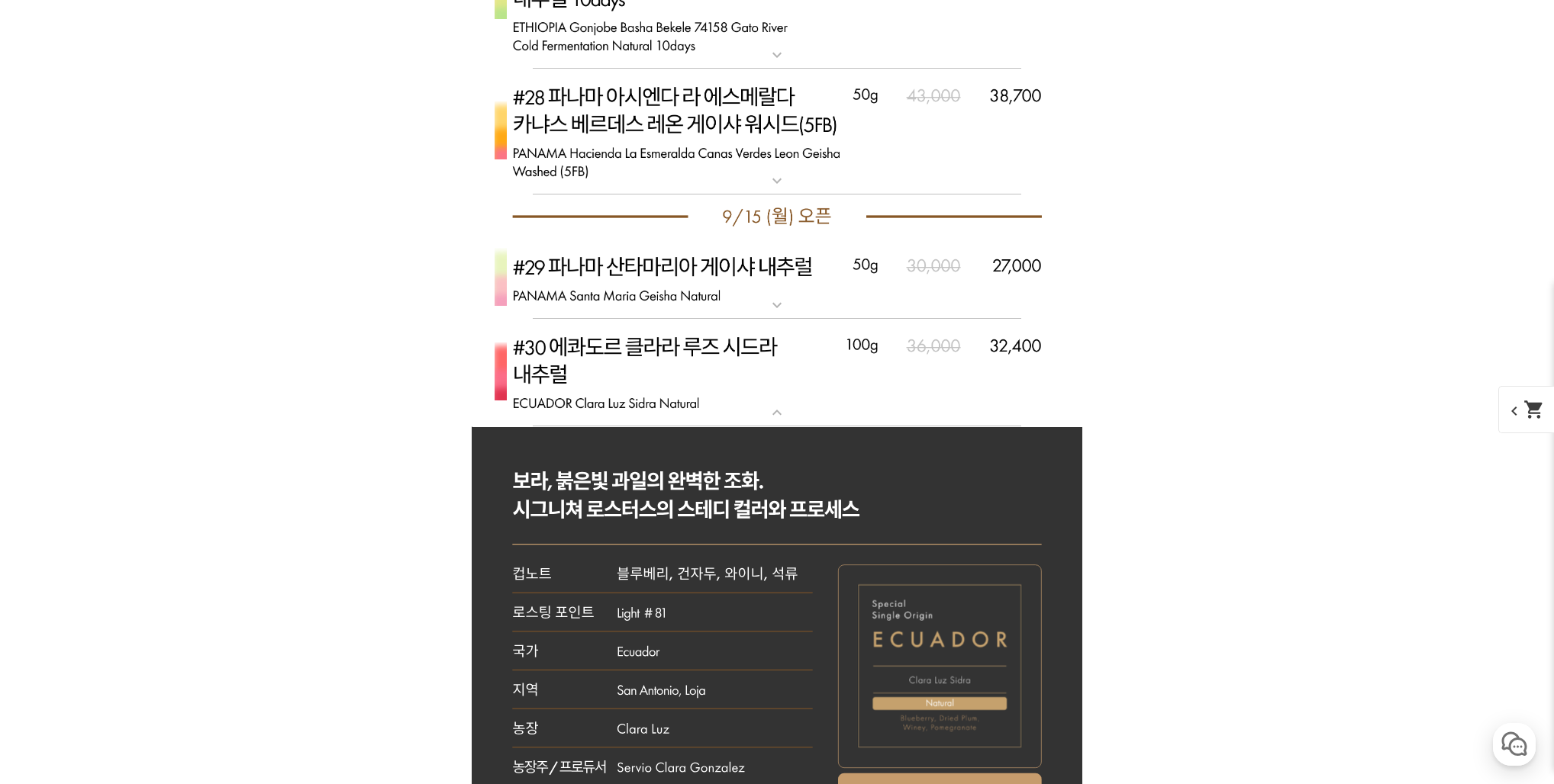
click at [710, 284] on img at bounding box center [777, 280] width 610 height 81
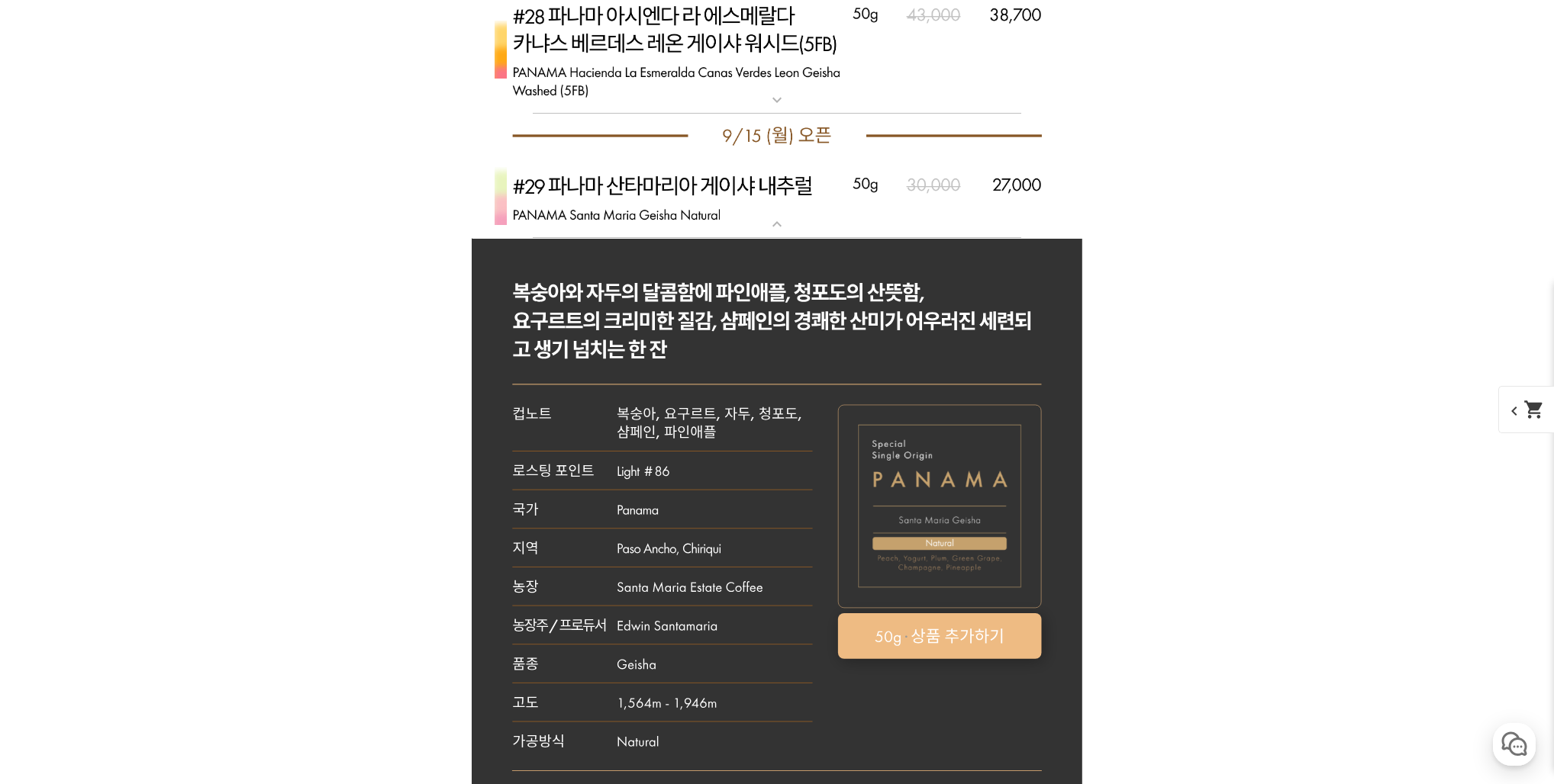
scroll to position [10156, 0]
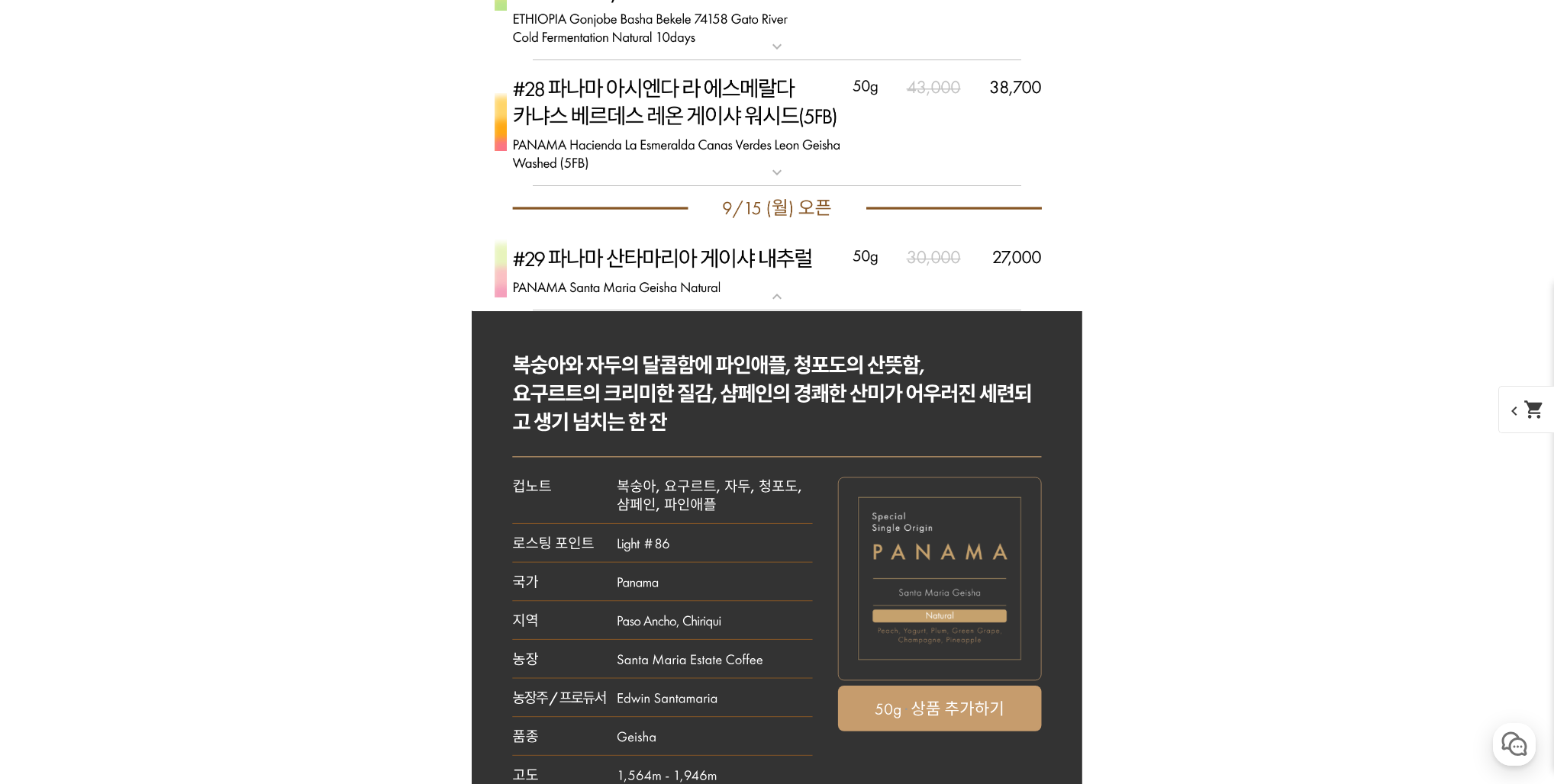
click at [802, 277] on img at bounding box center [777, 271] width 610 height 81
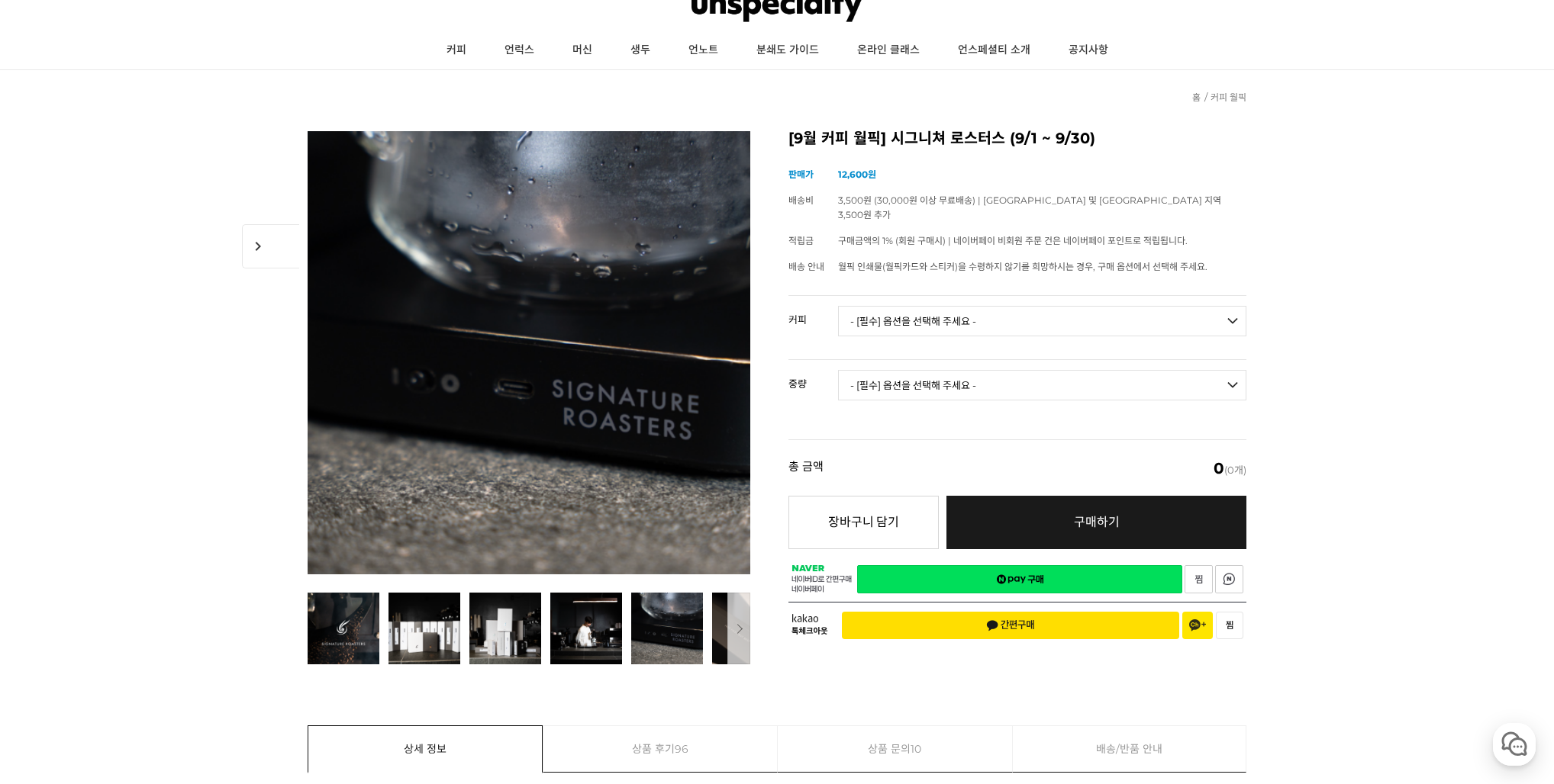
scroll to position [0, 0]
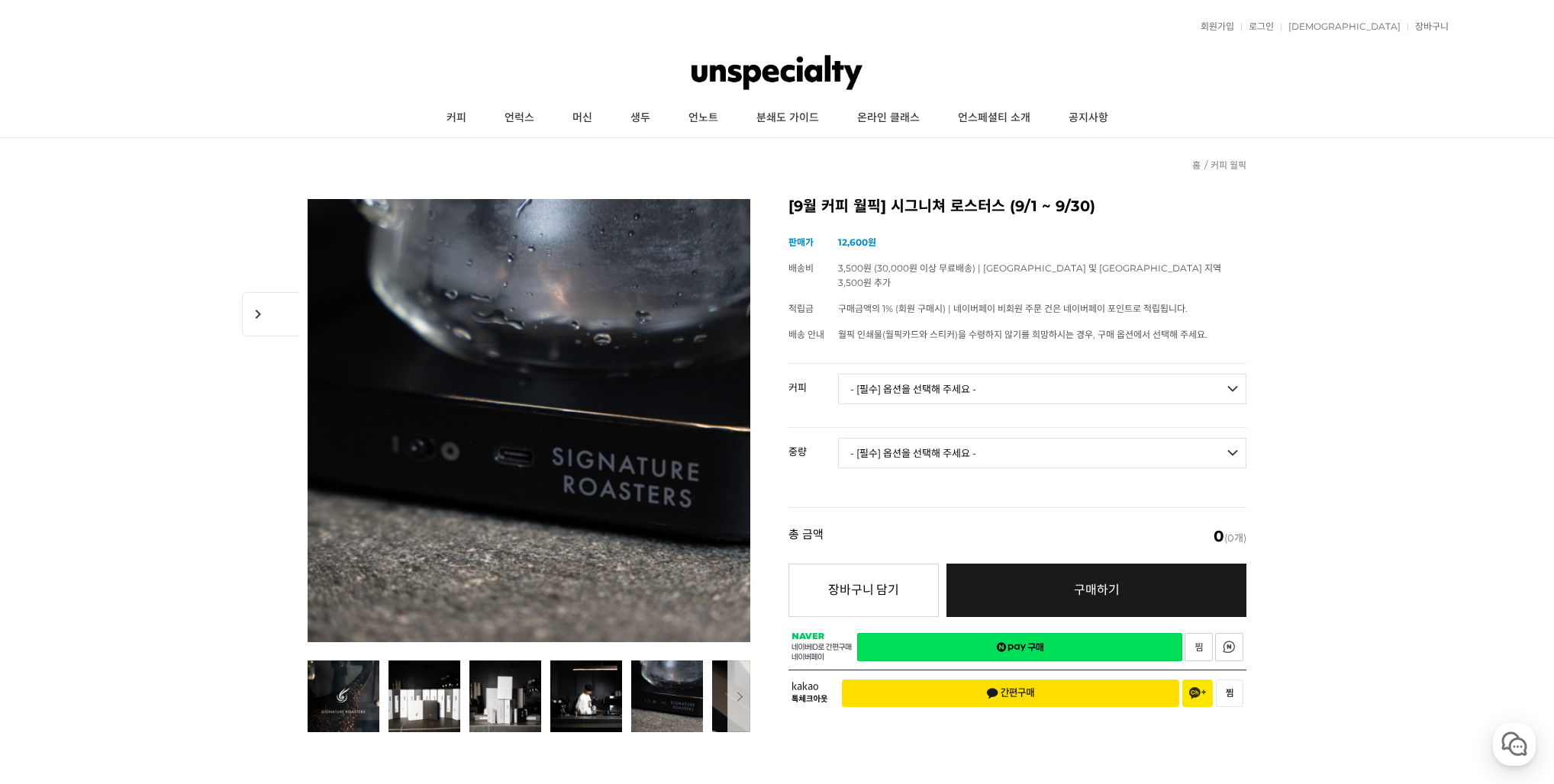
click at [930, 374] on select "- [필수] 옵션을 선택해 주세요 - ------------------- 언스페셜티 분쇄도 가이드 종이(주문 1건당 최대 1개 제공) 월픽 인…" at bounding box center [1042, 389] width 408 height 30
select select "[9.6 오픈] #36 온두라스 피에드라스 아마리야스 게이샤 내추럴 (2025 CoE #2)"
click at [906, 438] on select "- [필수] 옵션을 선택해 주세요 - ------------------- 100g" at bounding box center [1042, 453] width 408 height 30
select select "100g"
select select "*"
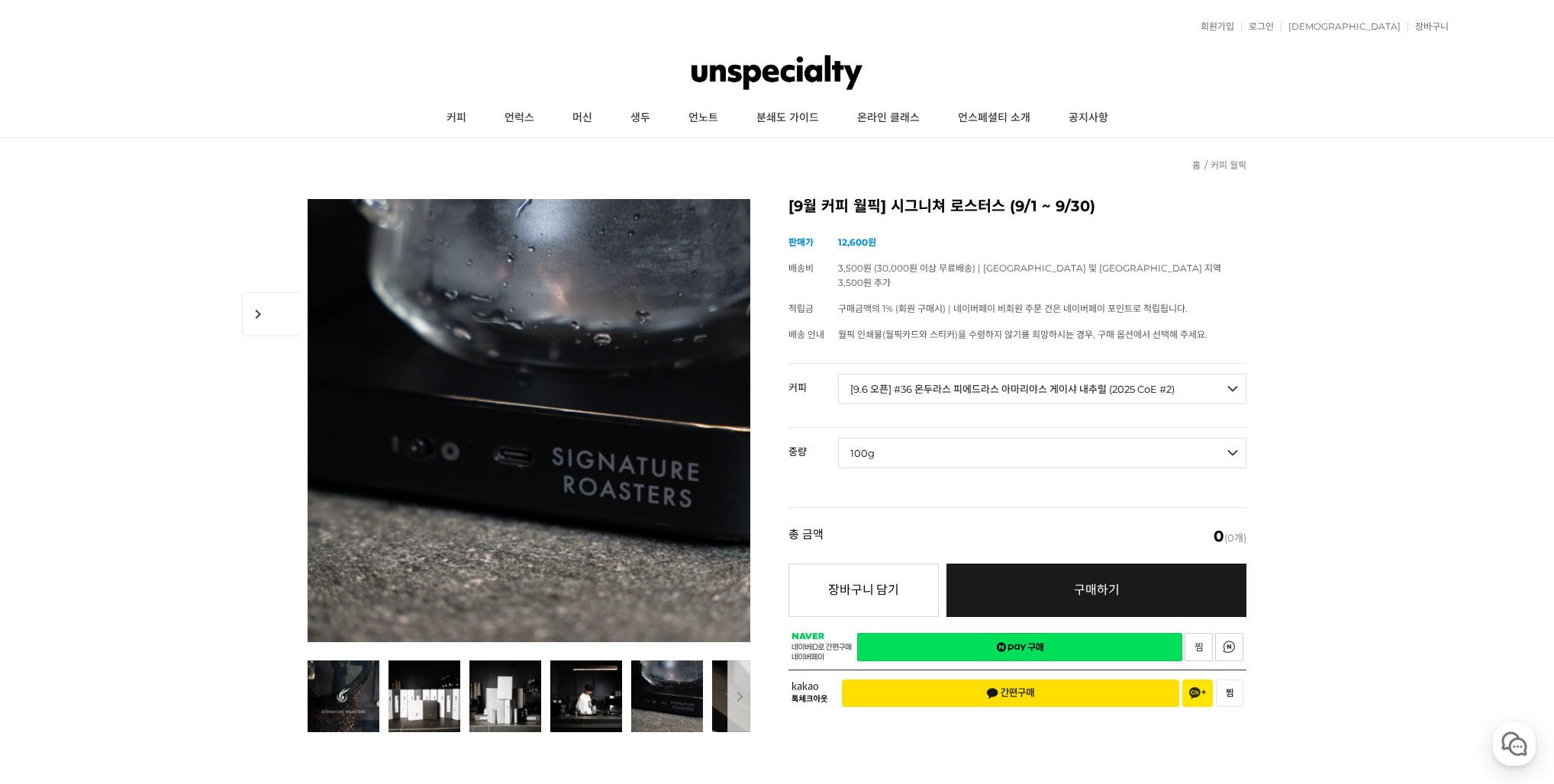
select select "*"
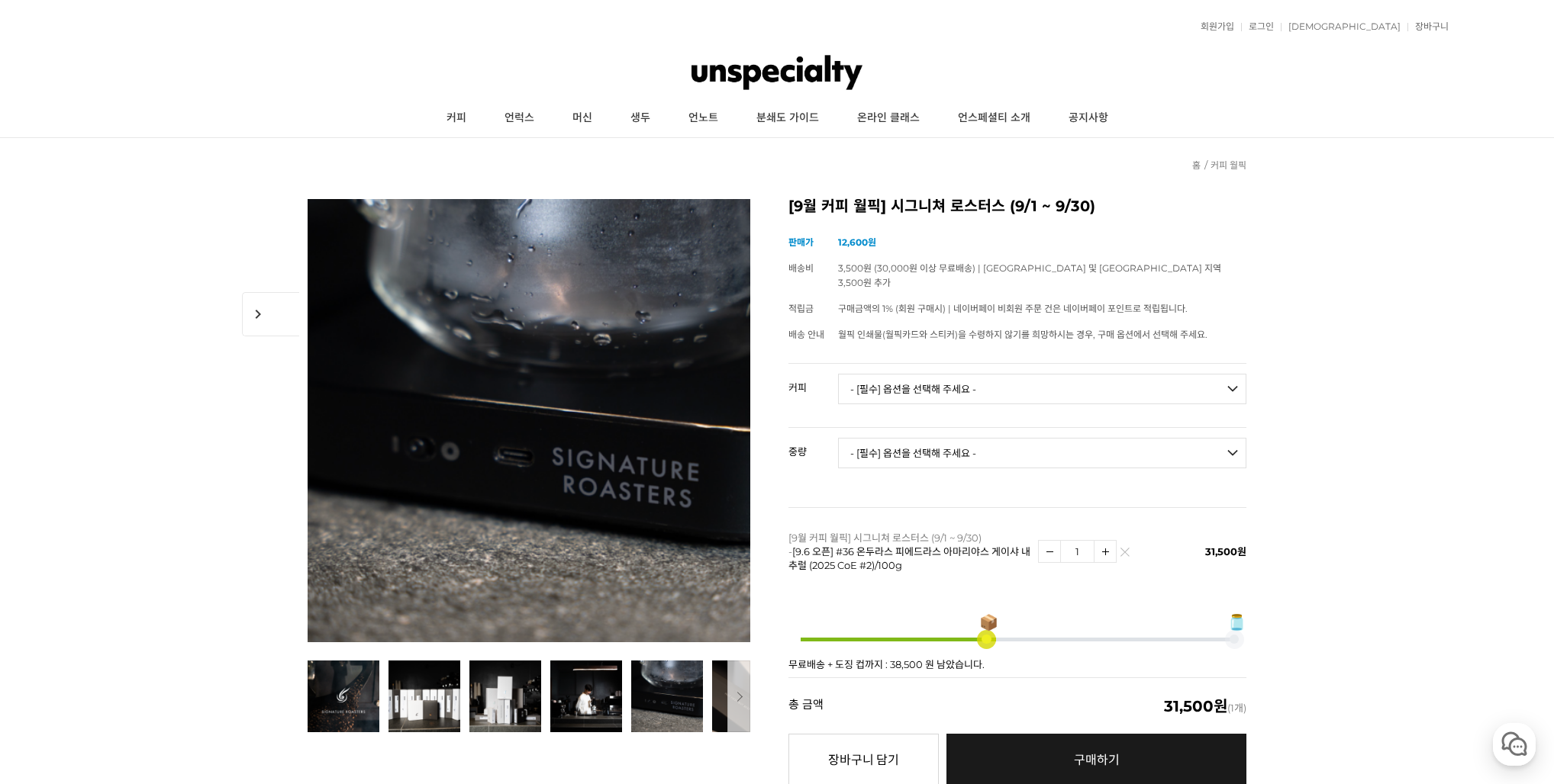
click at [1085, 595] on div "📦 🫙 무료배송 + 도징 컵까지 : 38,500 원 남았습니다." at bounding box center [1017, 636] width 458 height 83
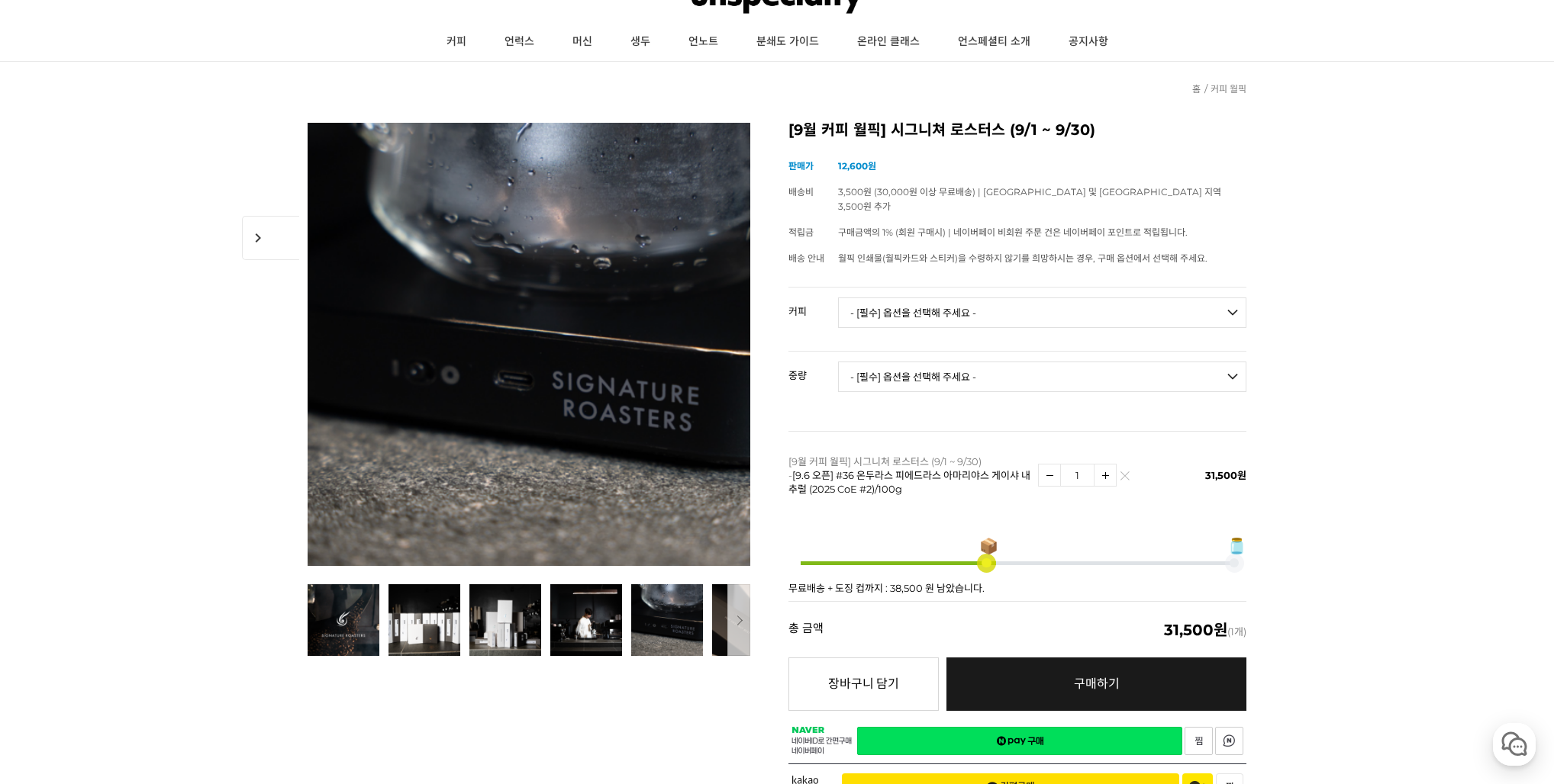
scroll to position [78, 0]
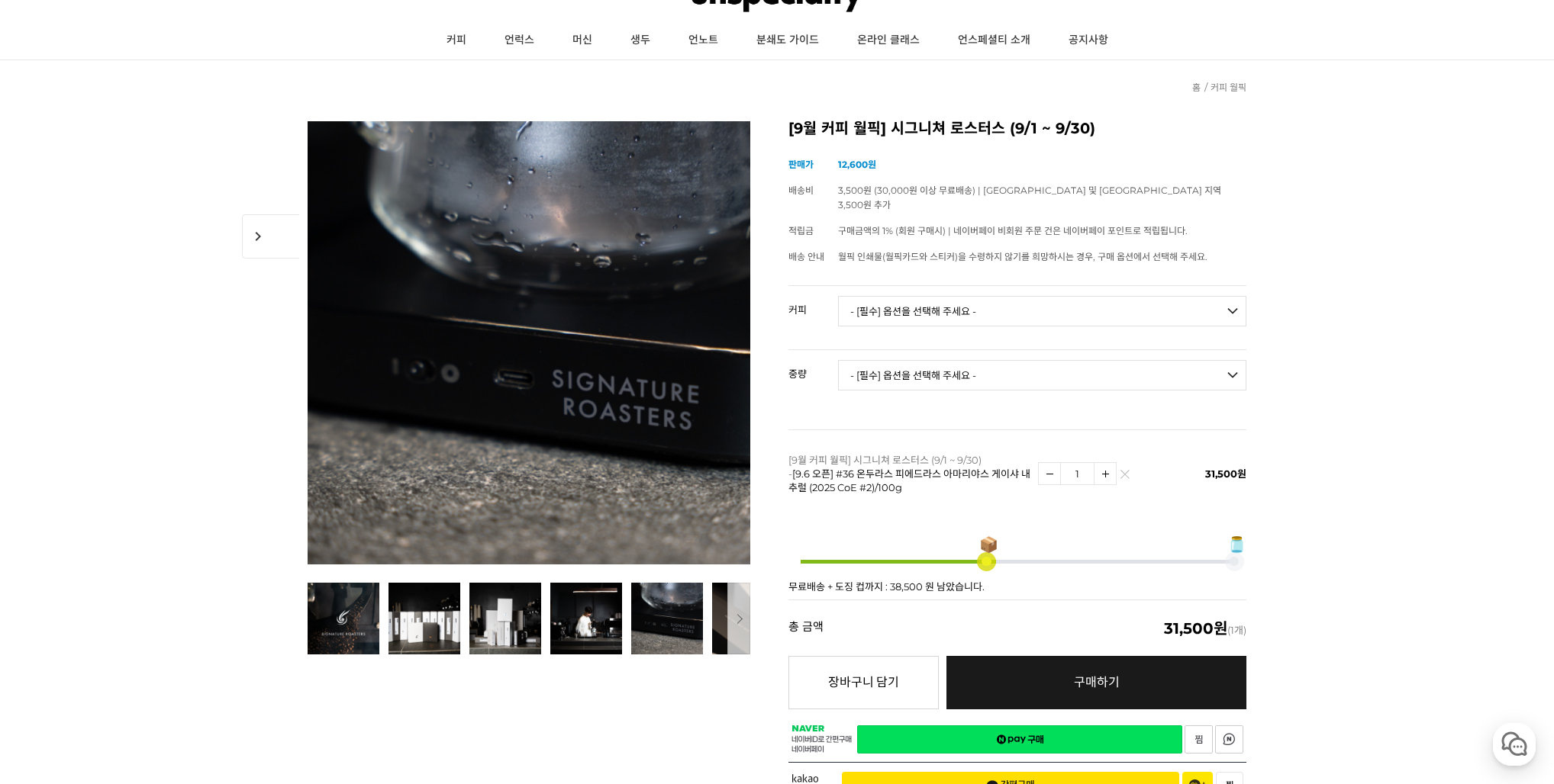
click at [1077, 675] on span "구매하기" at bounding box center [1096, 682] width 46 height 14
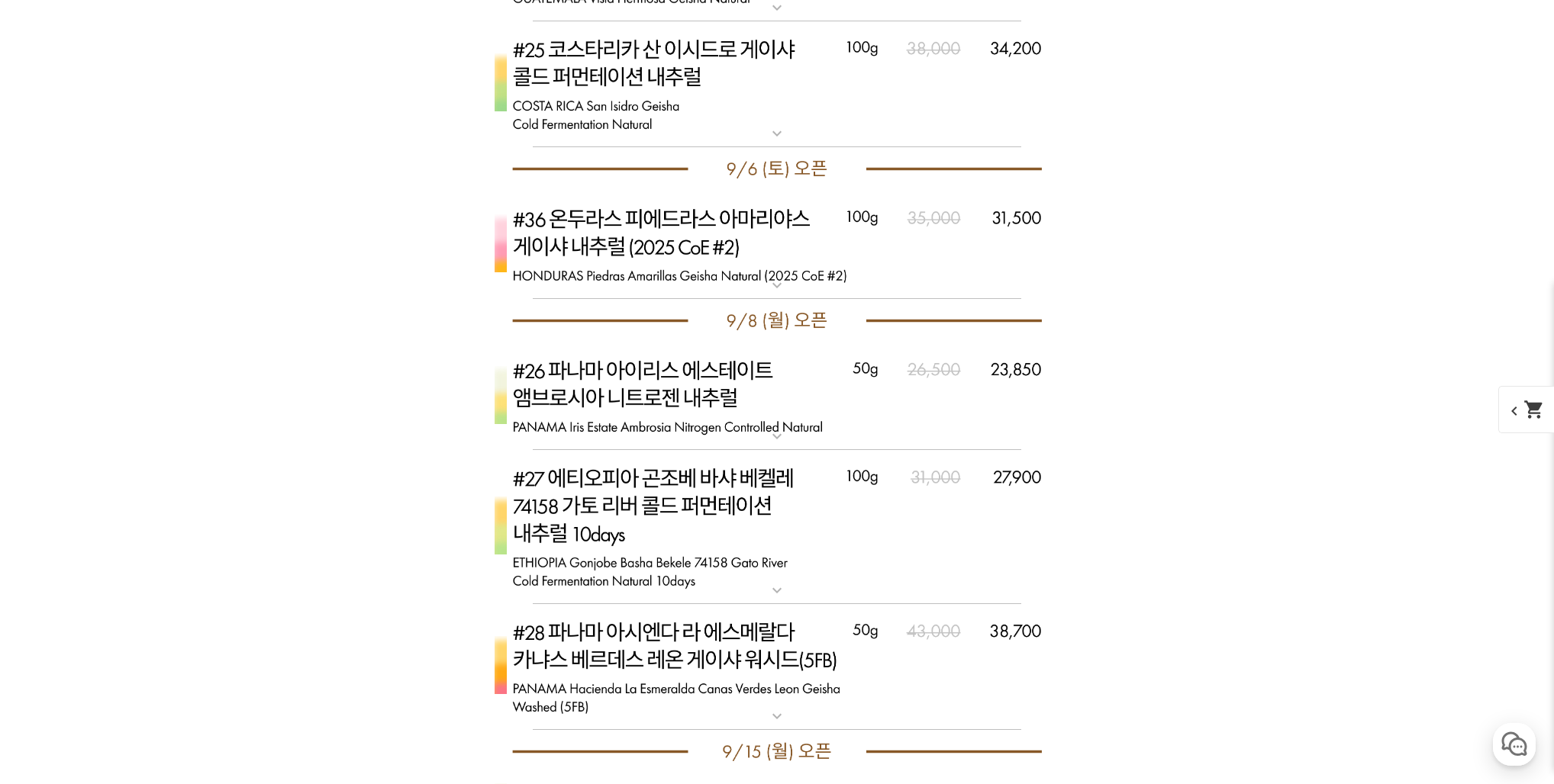
scroll to position [6722, 0]
click at [818, 380] on img at bounding box center [777, 396] width 610 height 108
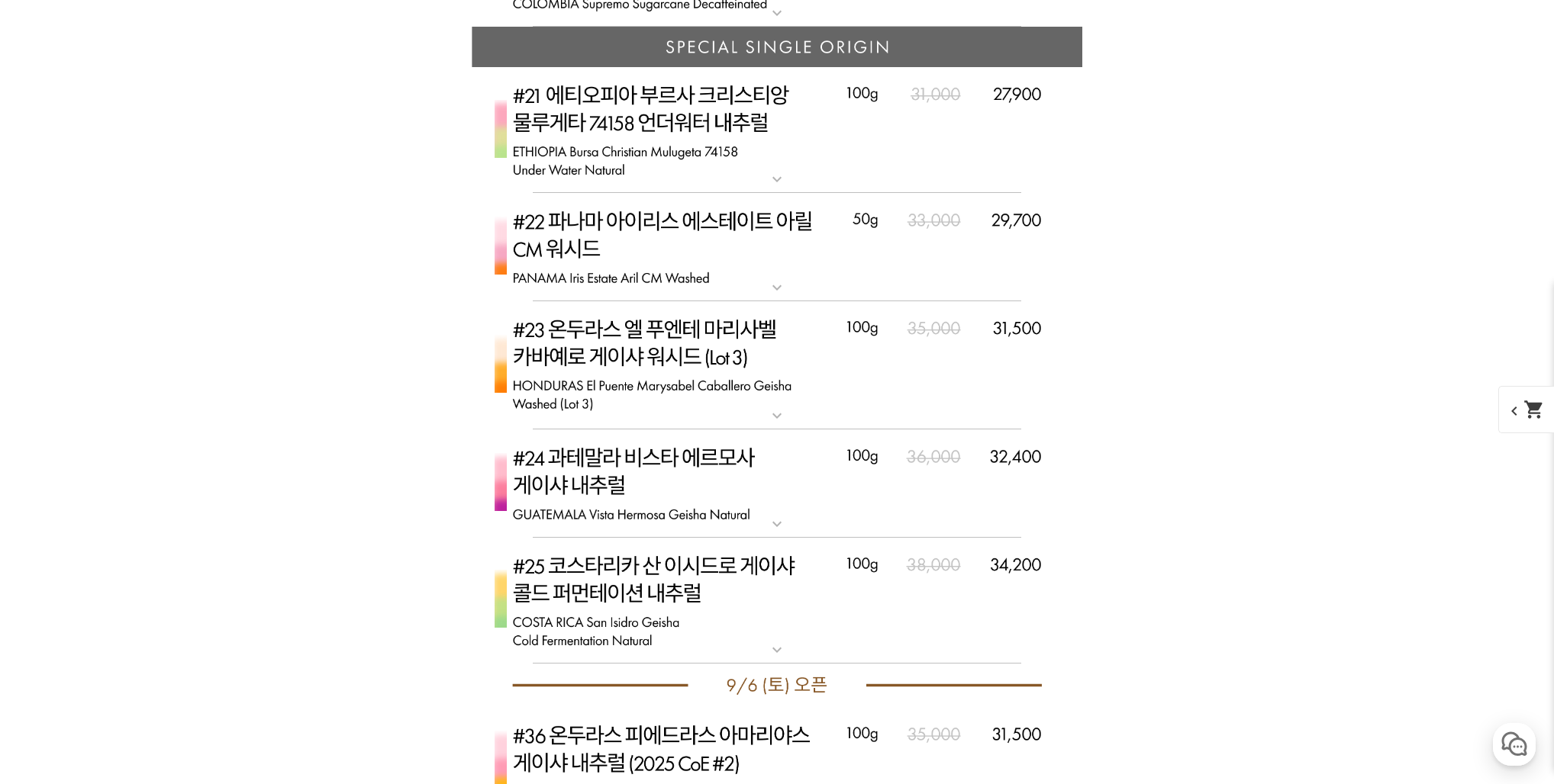
scroll to position [6202, 0]
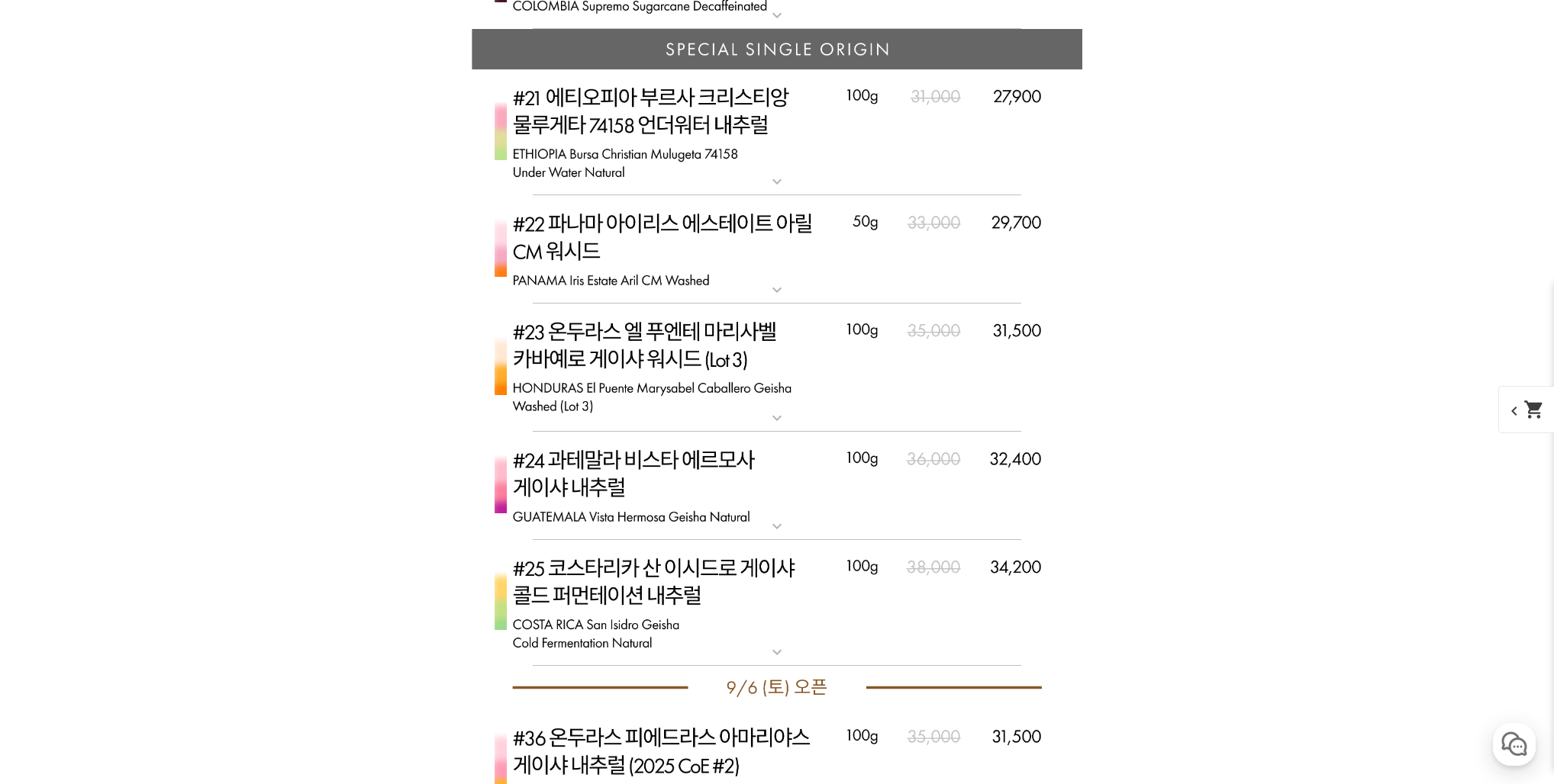
click at [773, 264] on img at bounding box center [777, 249] width 610 height 108
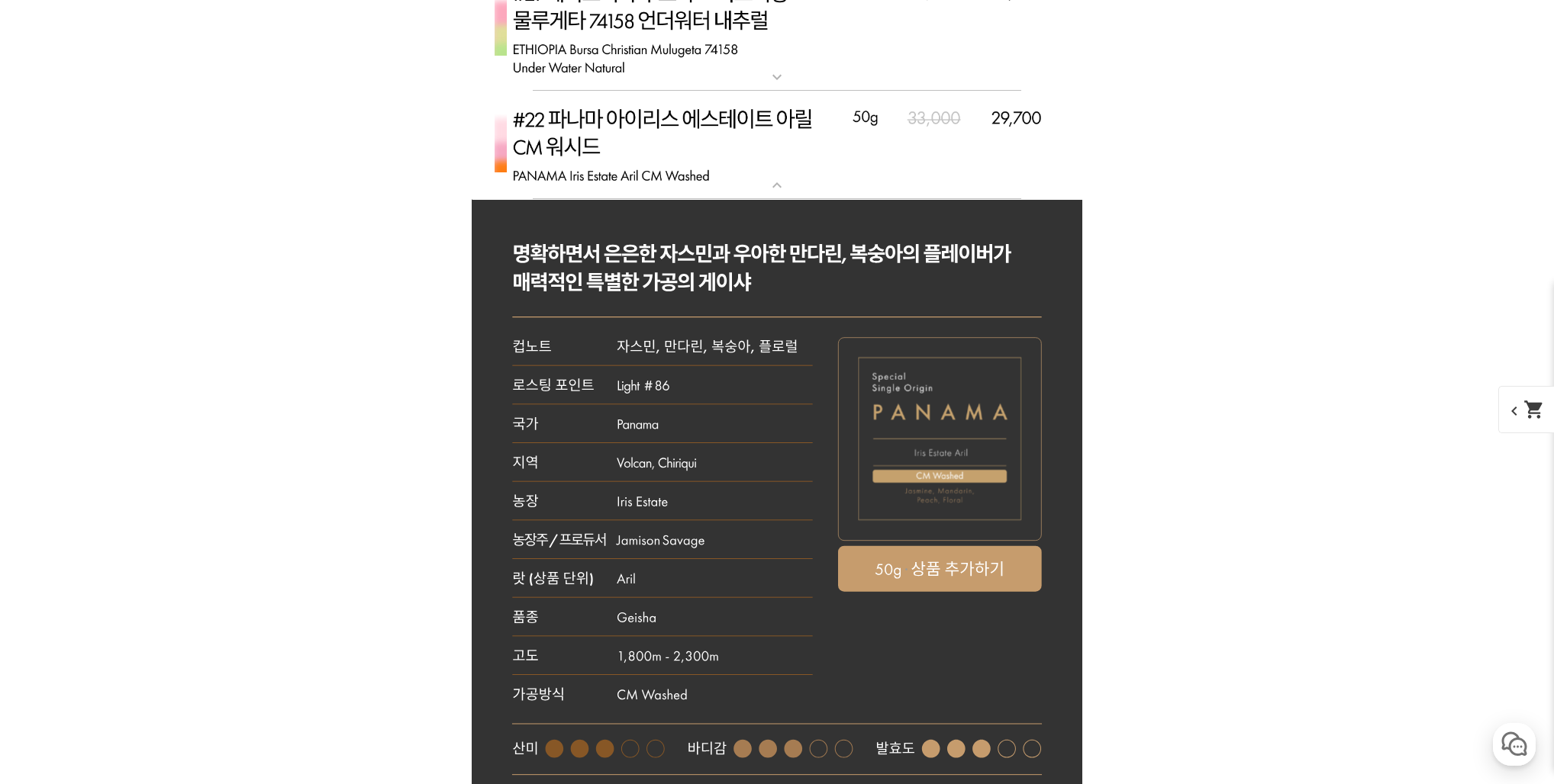
scroll to position [6308, 0]
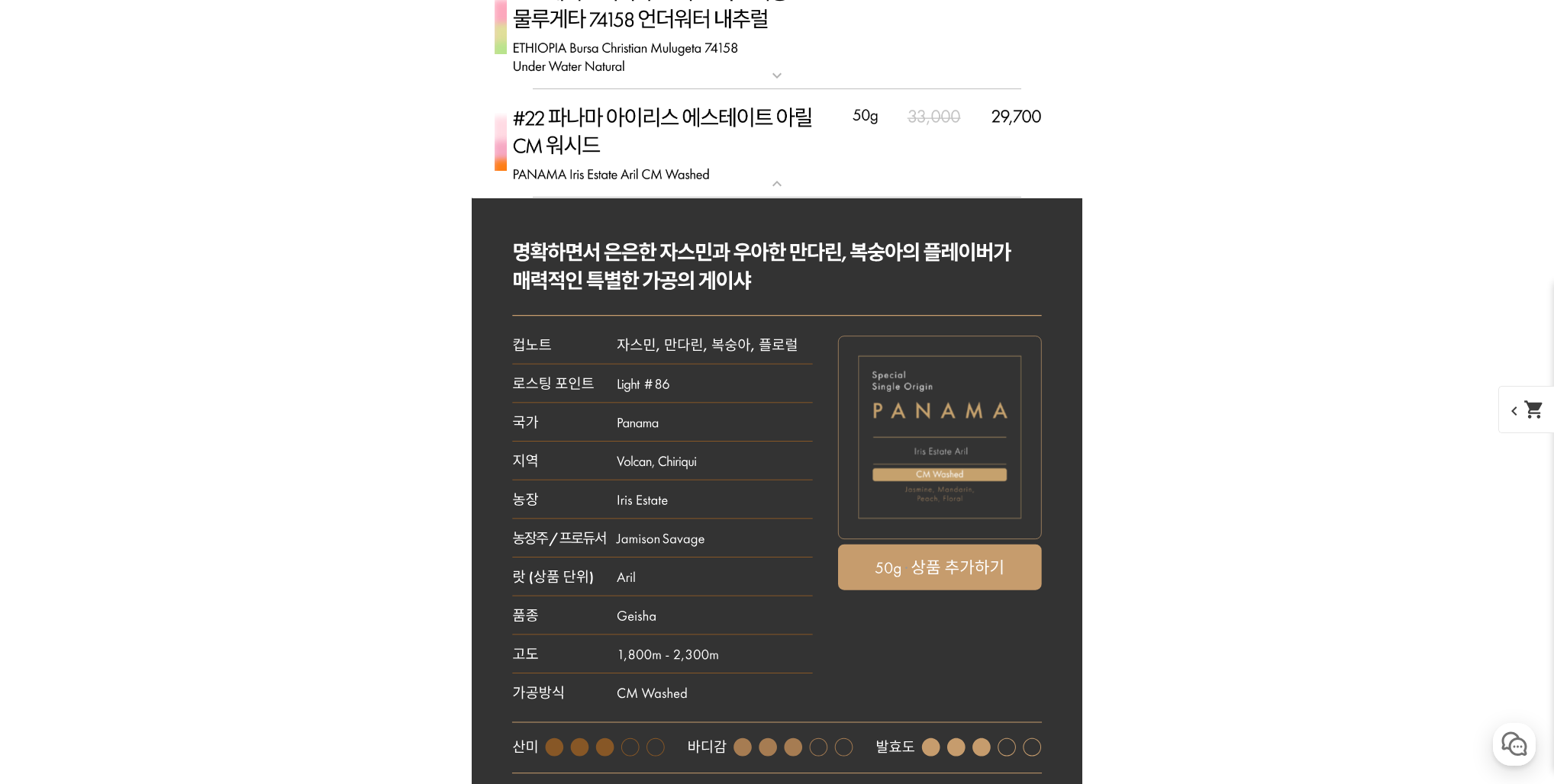
click at [773, 179] on mat-icon "expand_more" at bounding box center [777, 183] width 30 height 18
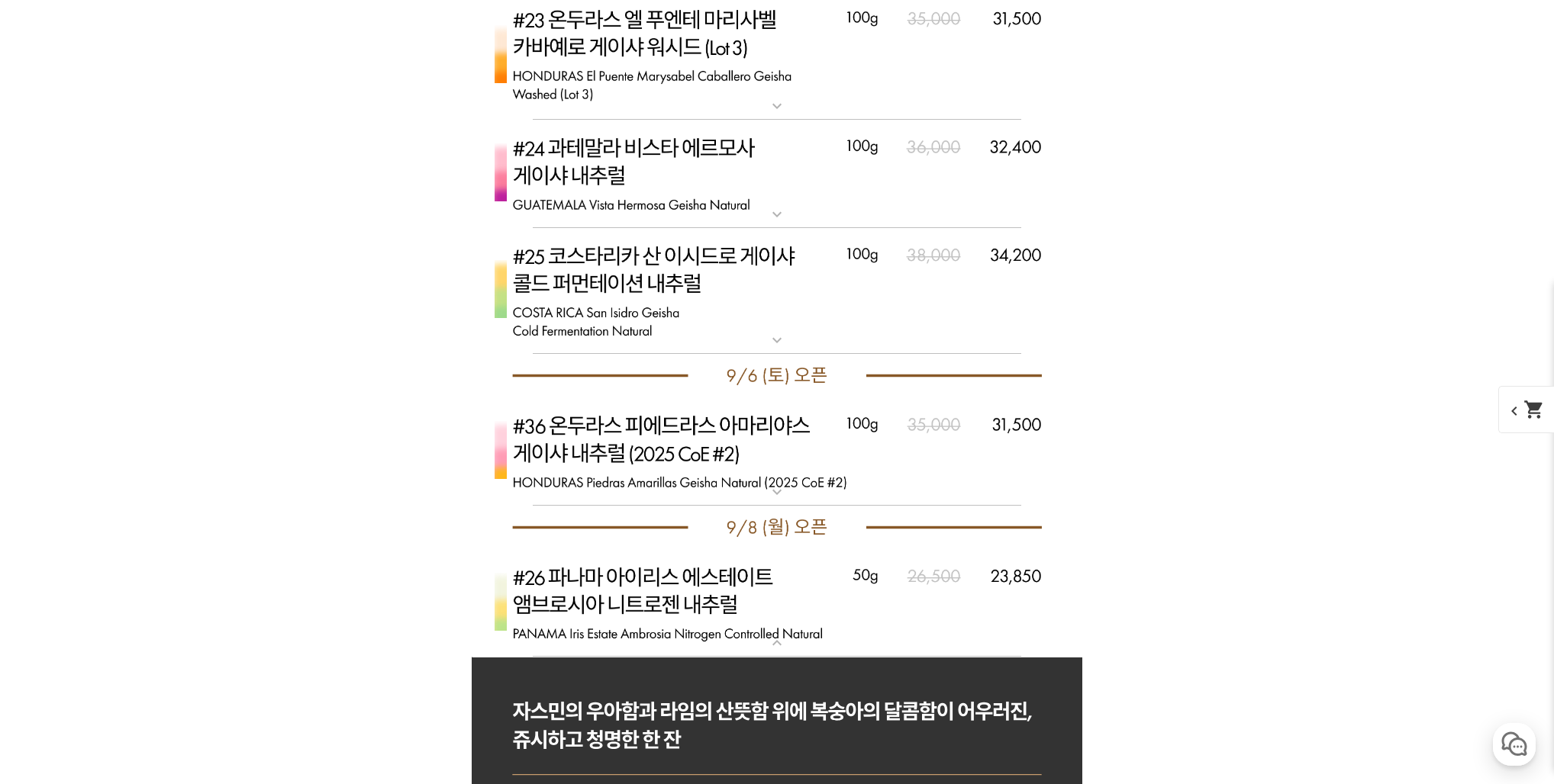
scroll to position [6511, 0]
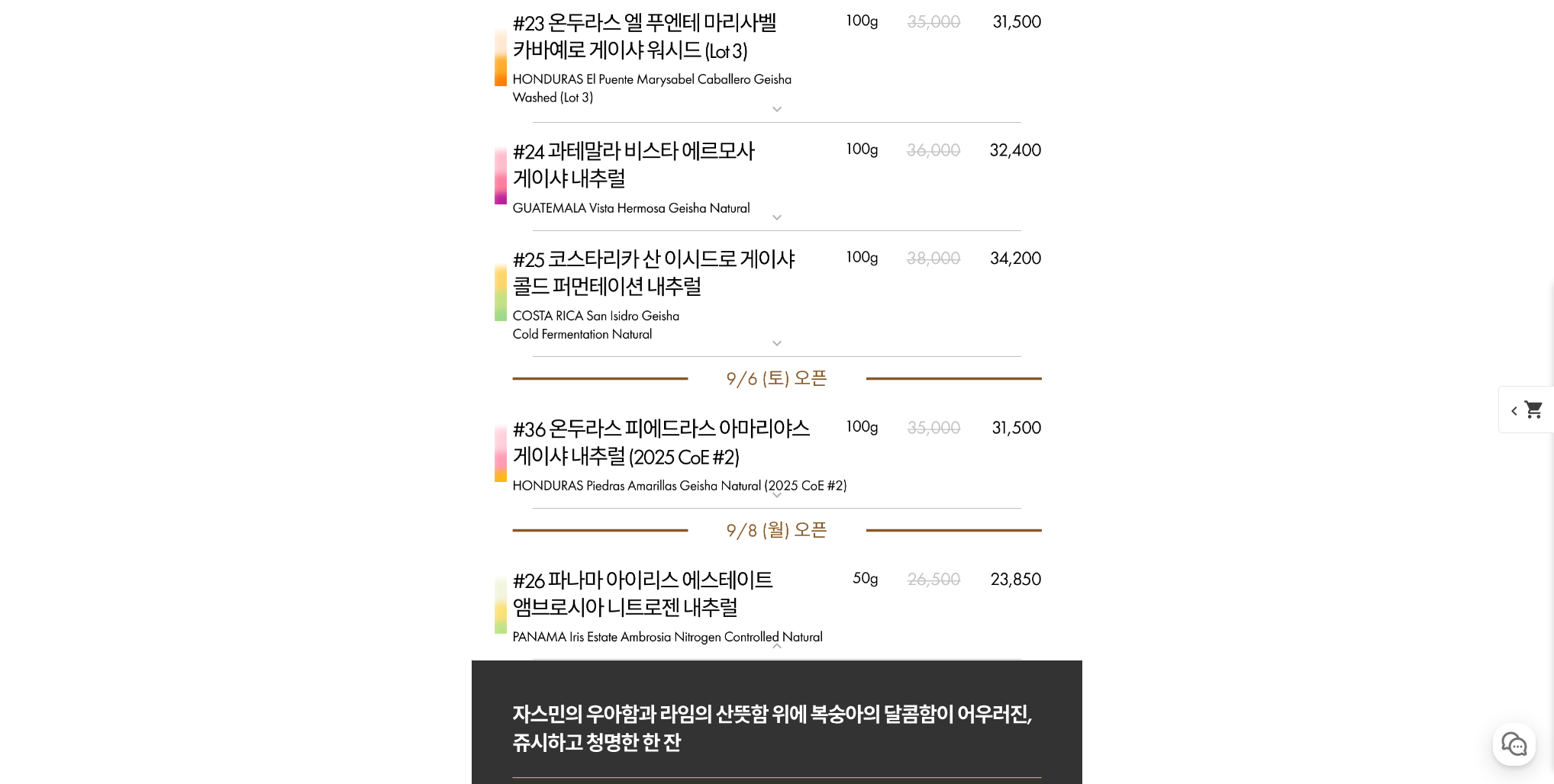
click at [761, 291] on img at bounding box center [777, 294] width 610 height 126
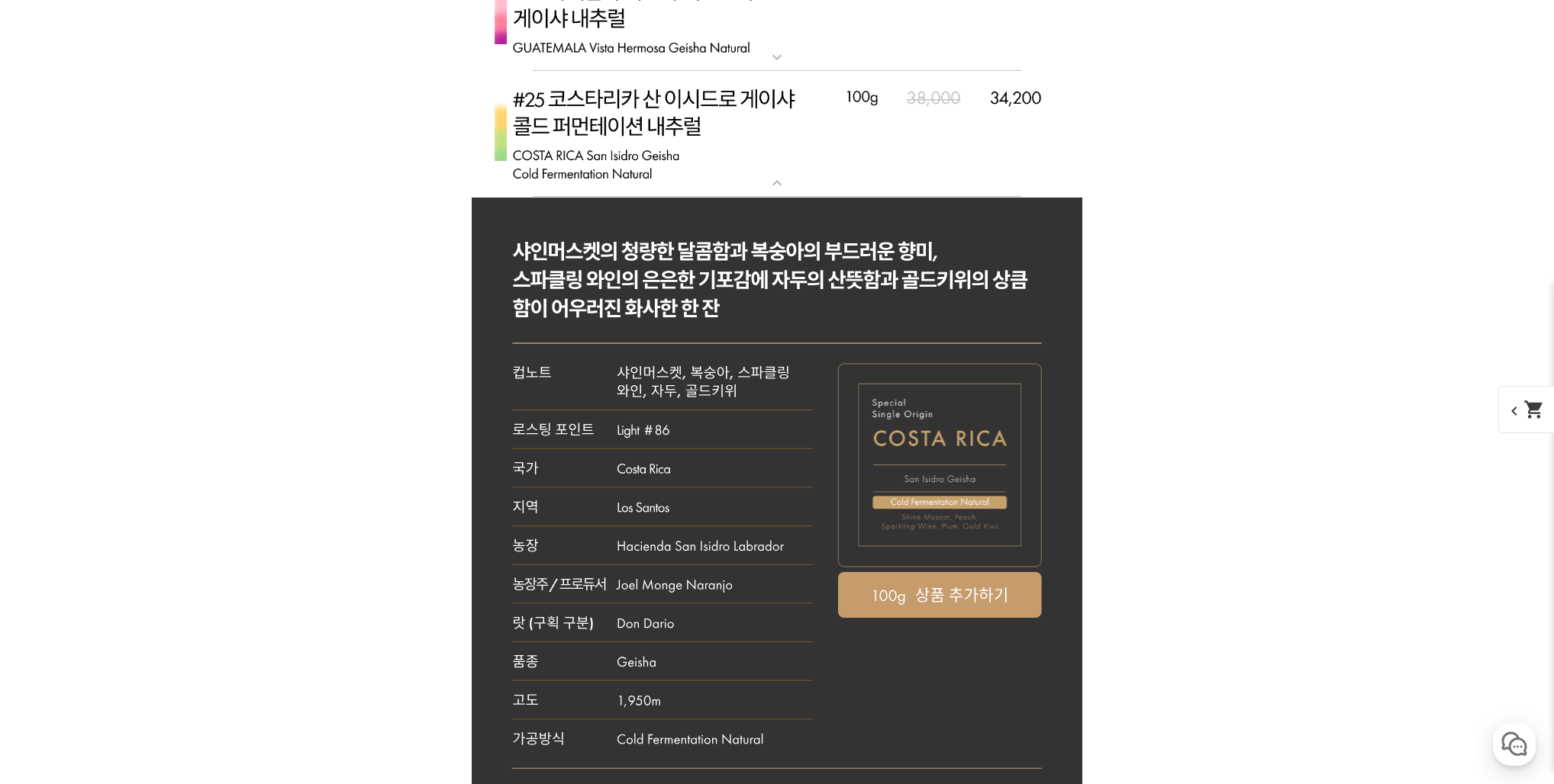
scroll to position [6670, 0]
click at [766, 166] on img at bounding box center [777, 135] width 610 height 126
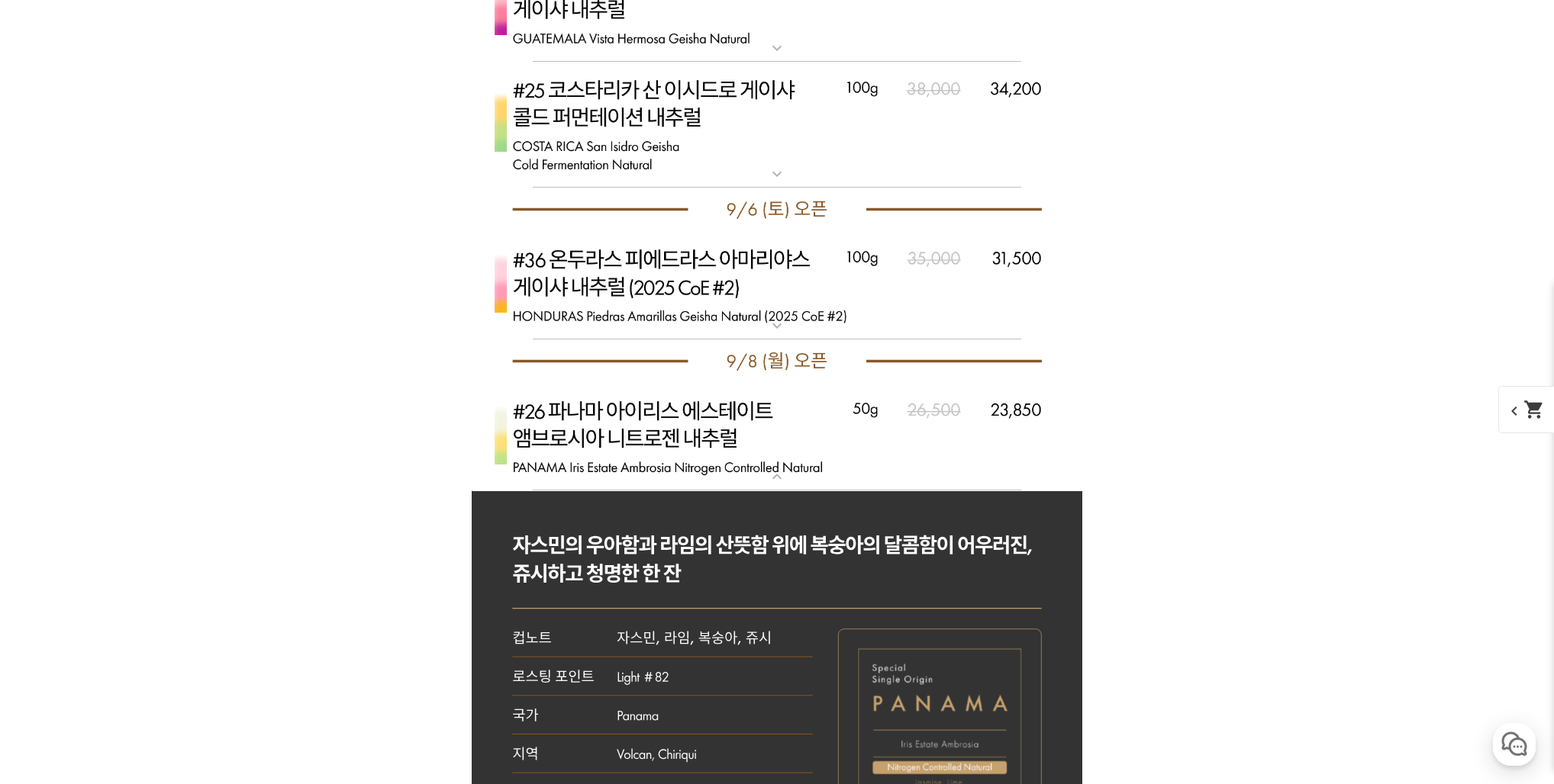
scroll to position [6679, 0]
click at [781, 460] on img at bounding box center [777, 438] width 610 height 108
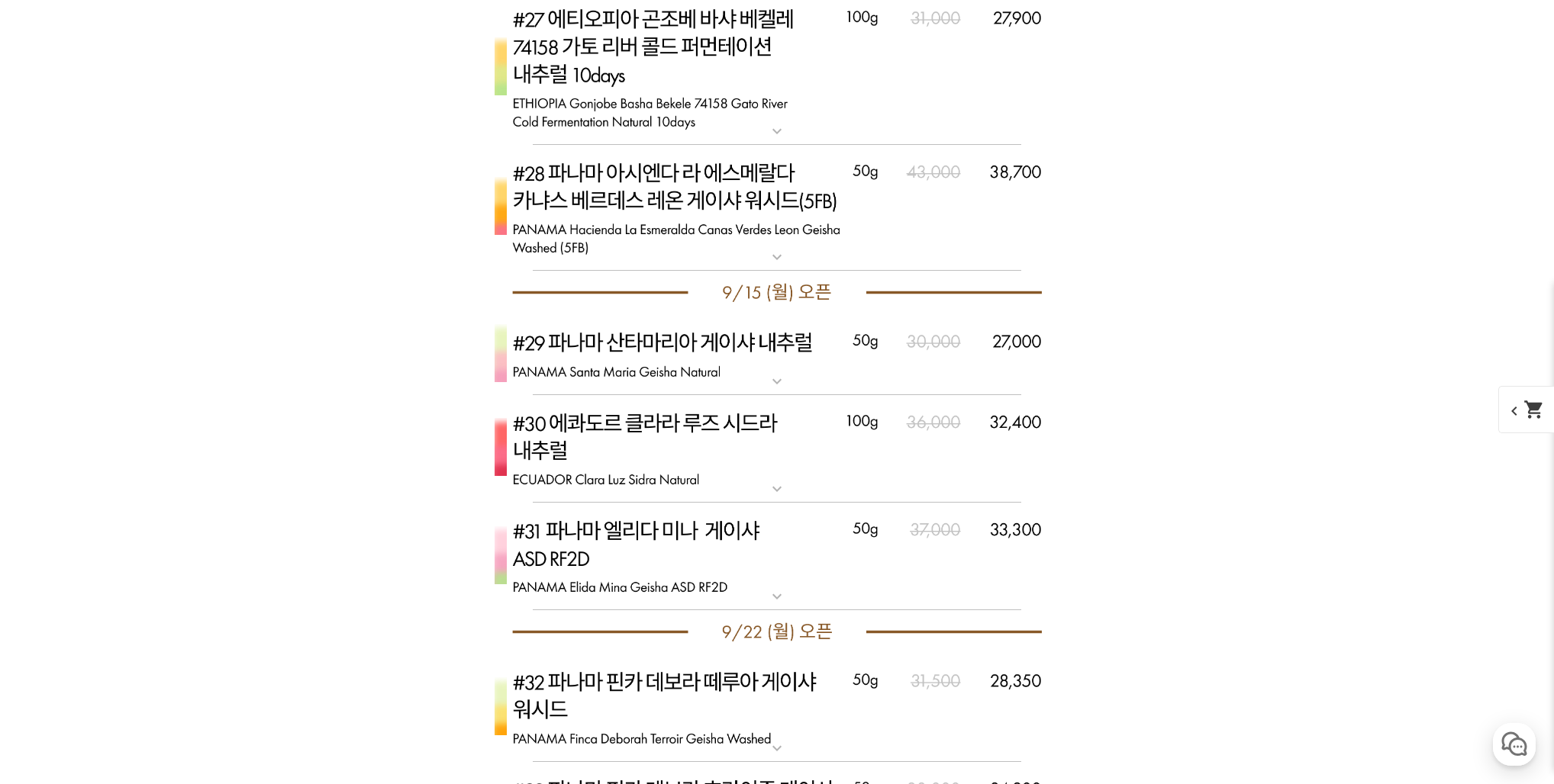
scroll to position [7176, 0]
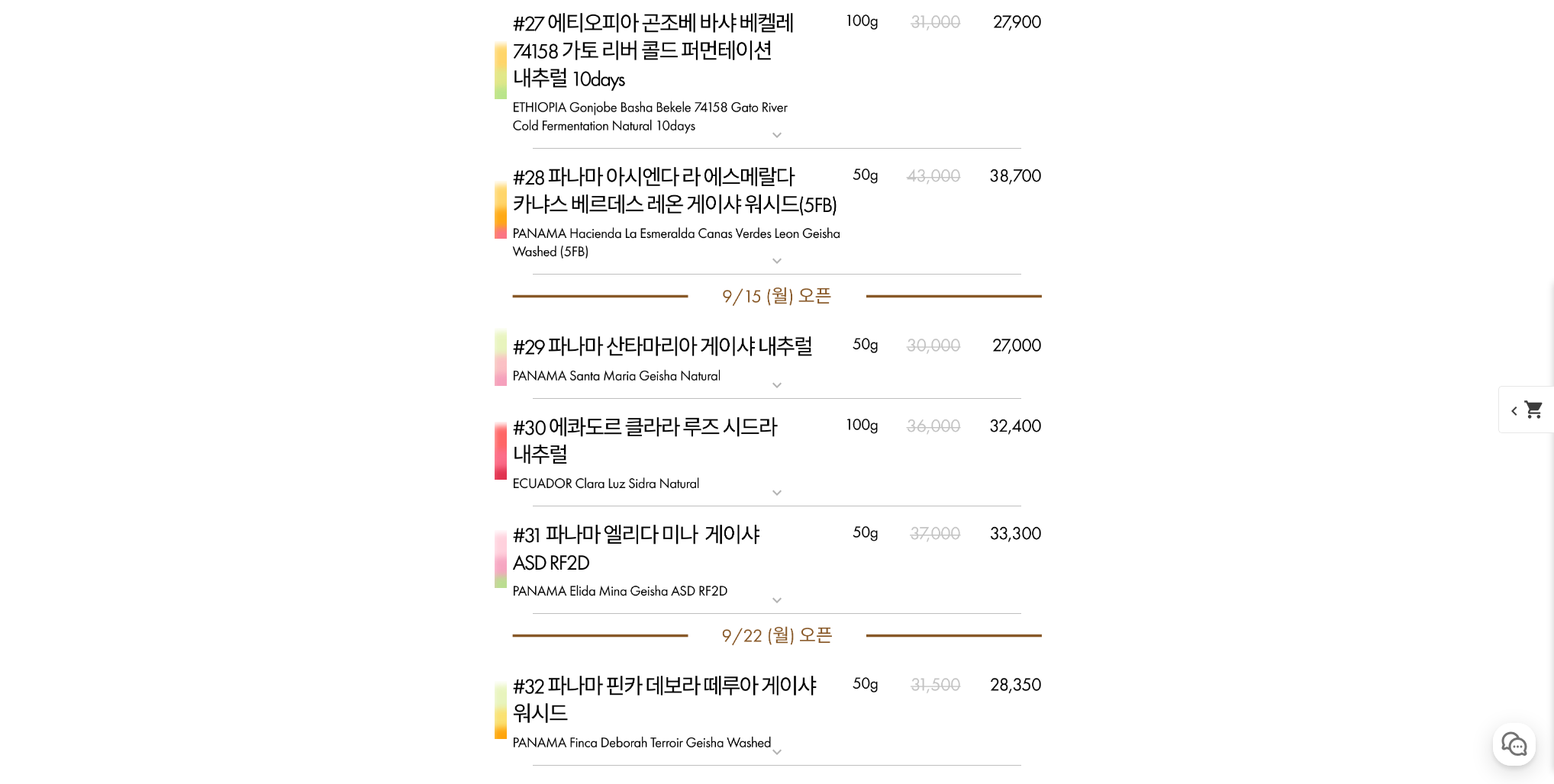
click at [786, 380] on mat-icon "expand_more" at bounding box center [777, 385] width 30 height 18
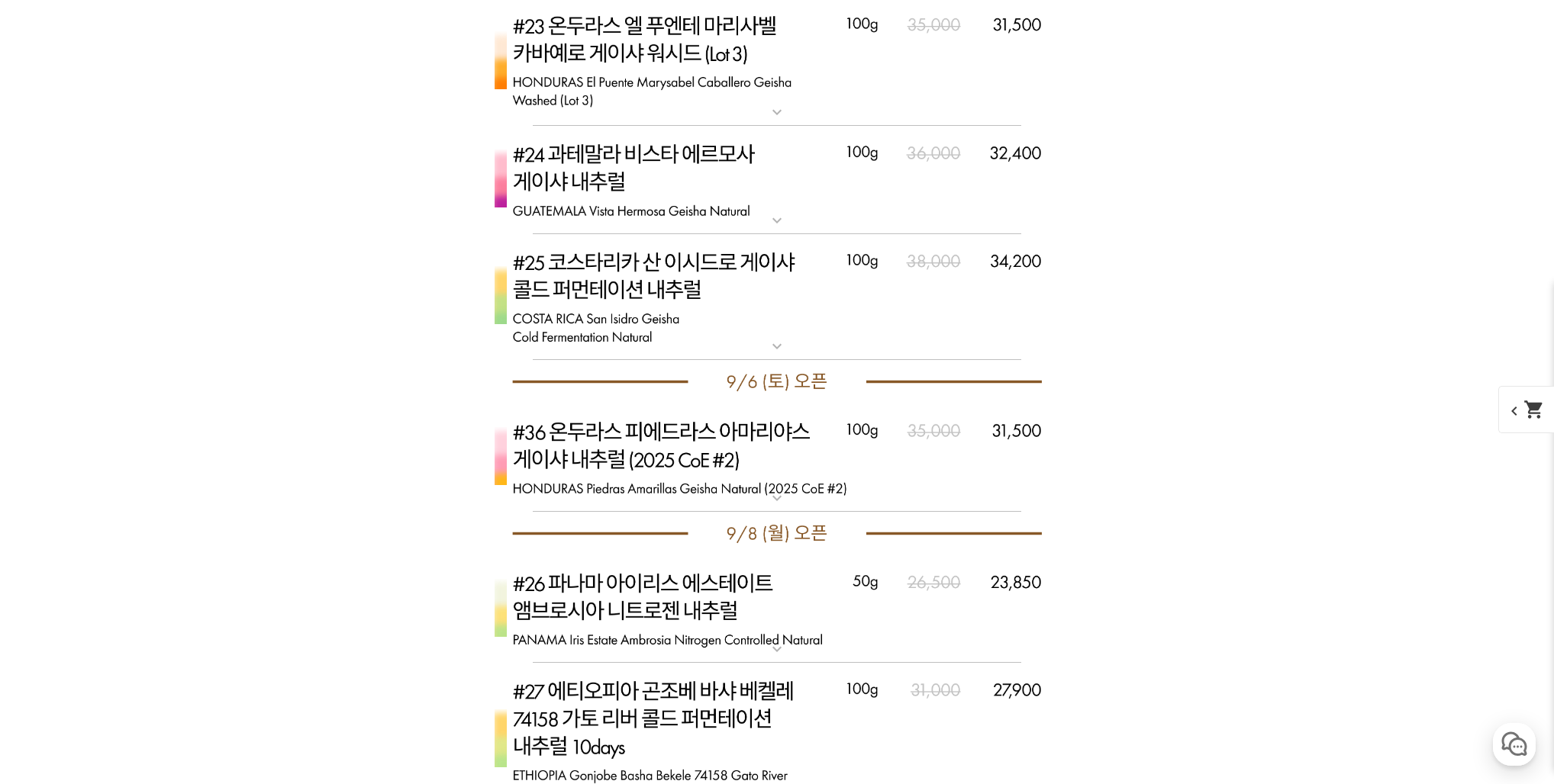
scroll to position [6120, 0]
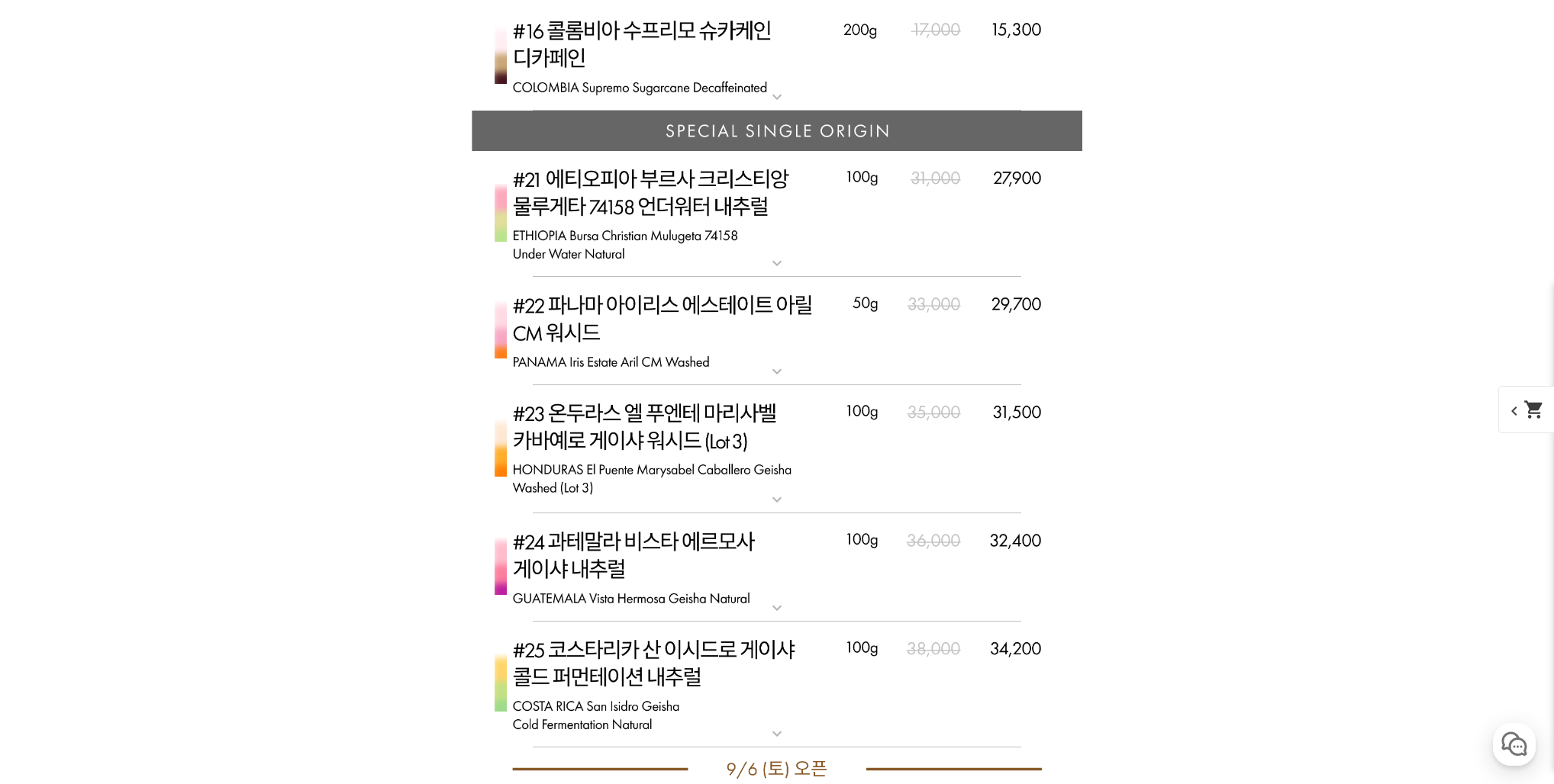
click at [779, 214] on img at bounding box center [777, 214] width 610 height 126
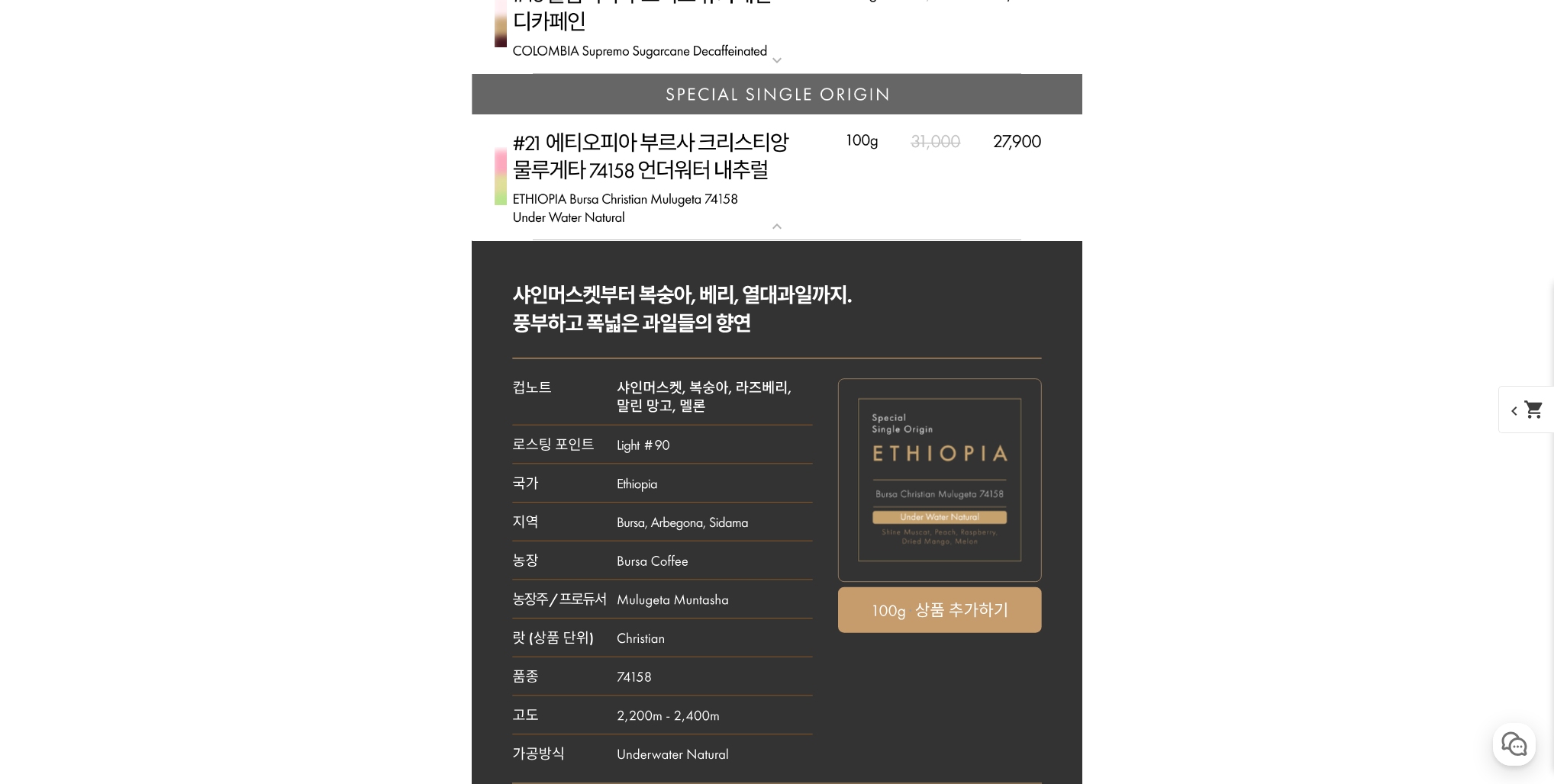
scroll to position [6174, 0]
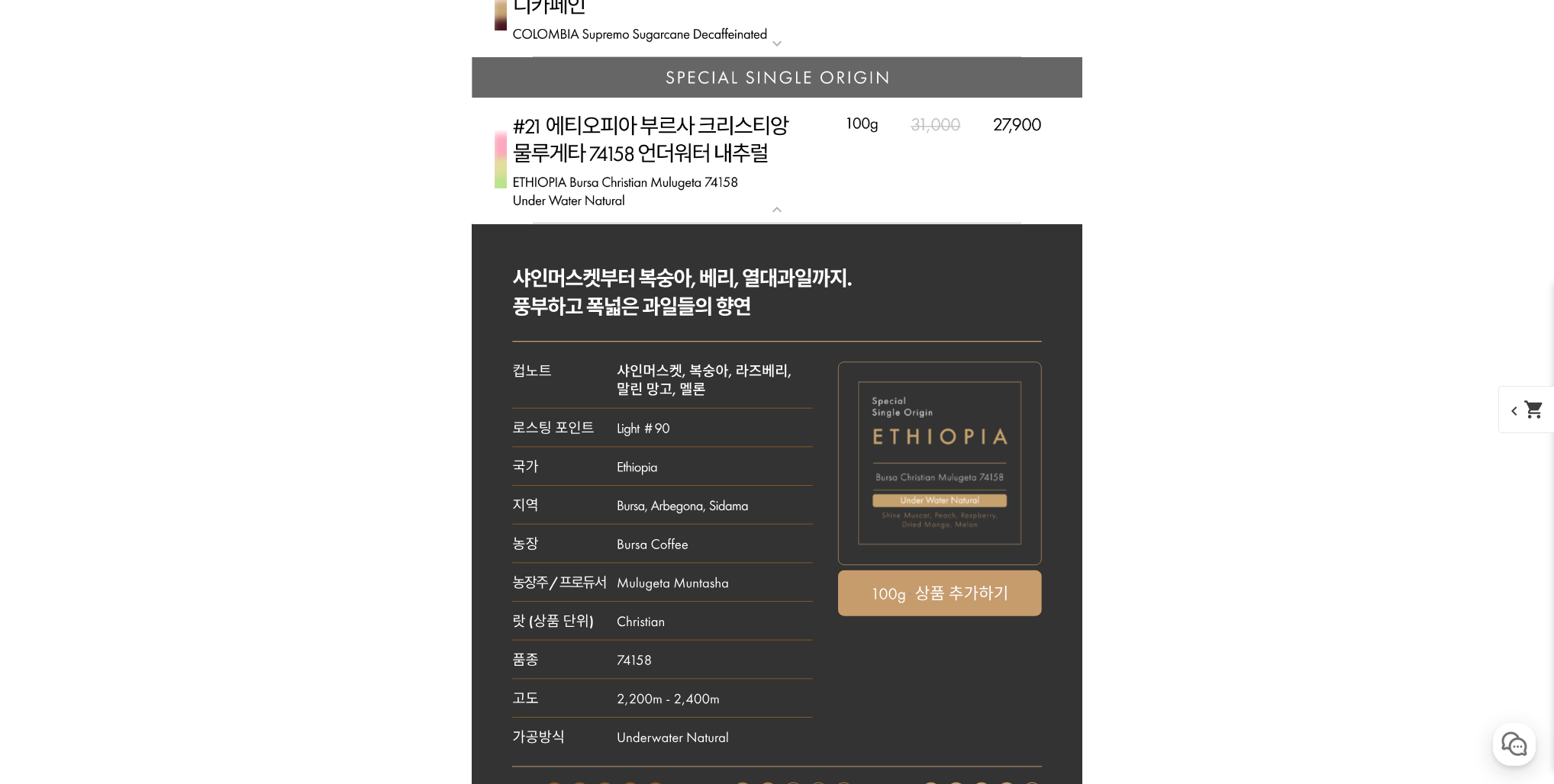
click at [785, 214] on mat-icon "expand_more" at bounding box center [777, 210] width 30 height 18
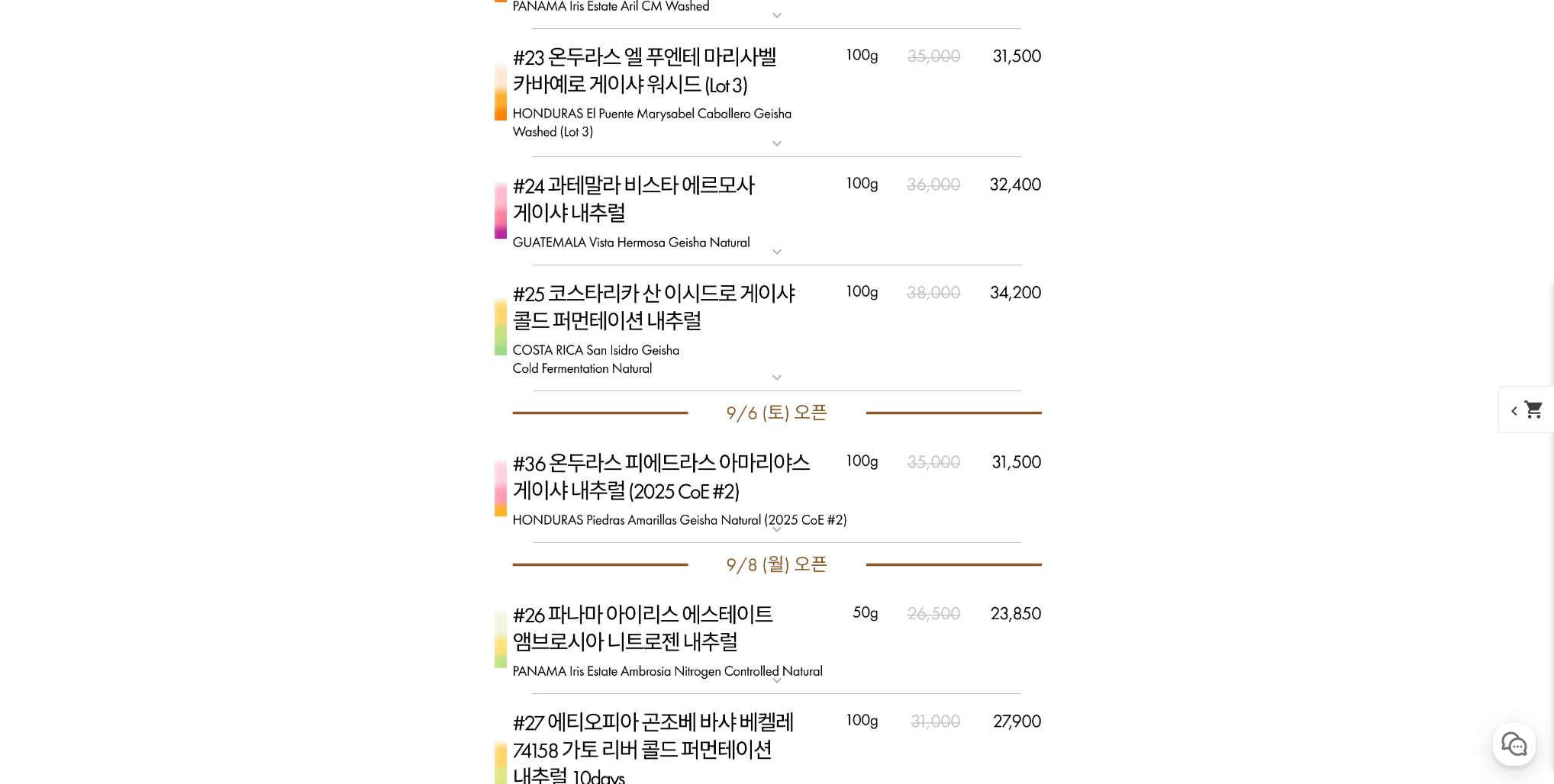
scroll to position [6466, 0]
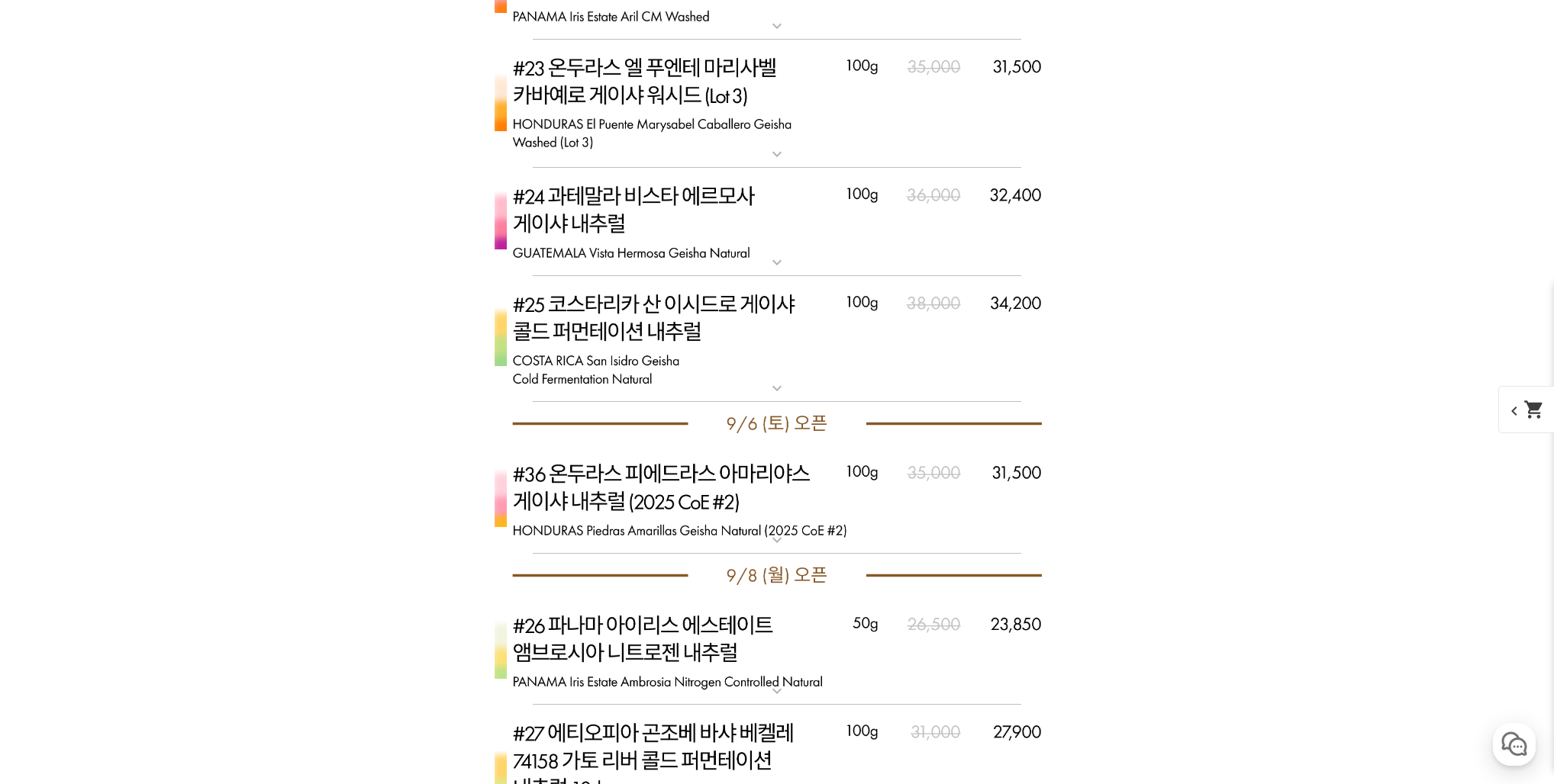
click at [778, 226] on img at bounding box center [777, 222] width 610 height 108
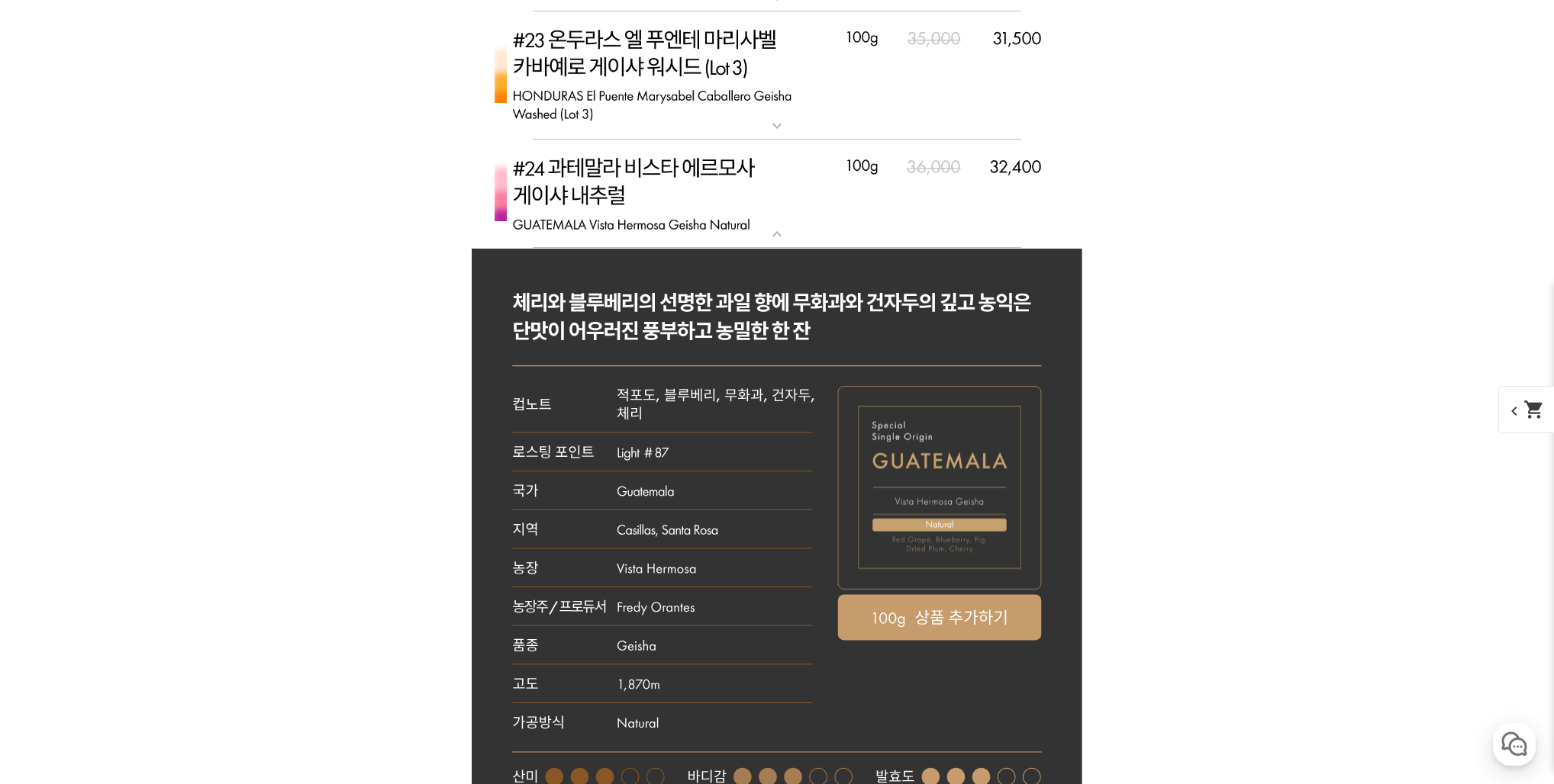
scroll to position [6577, 0]
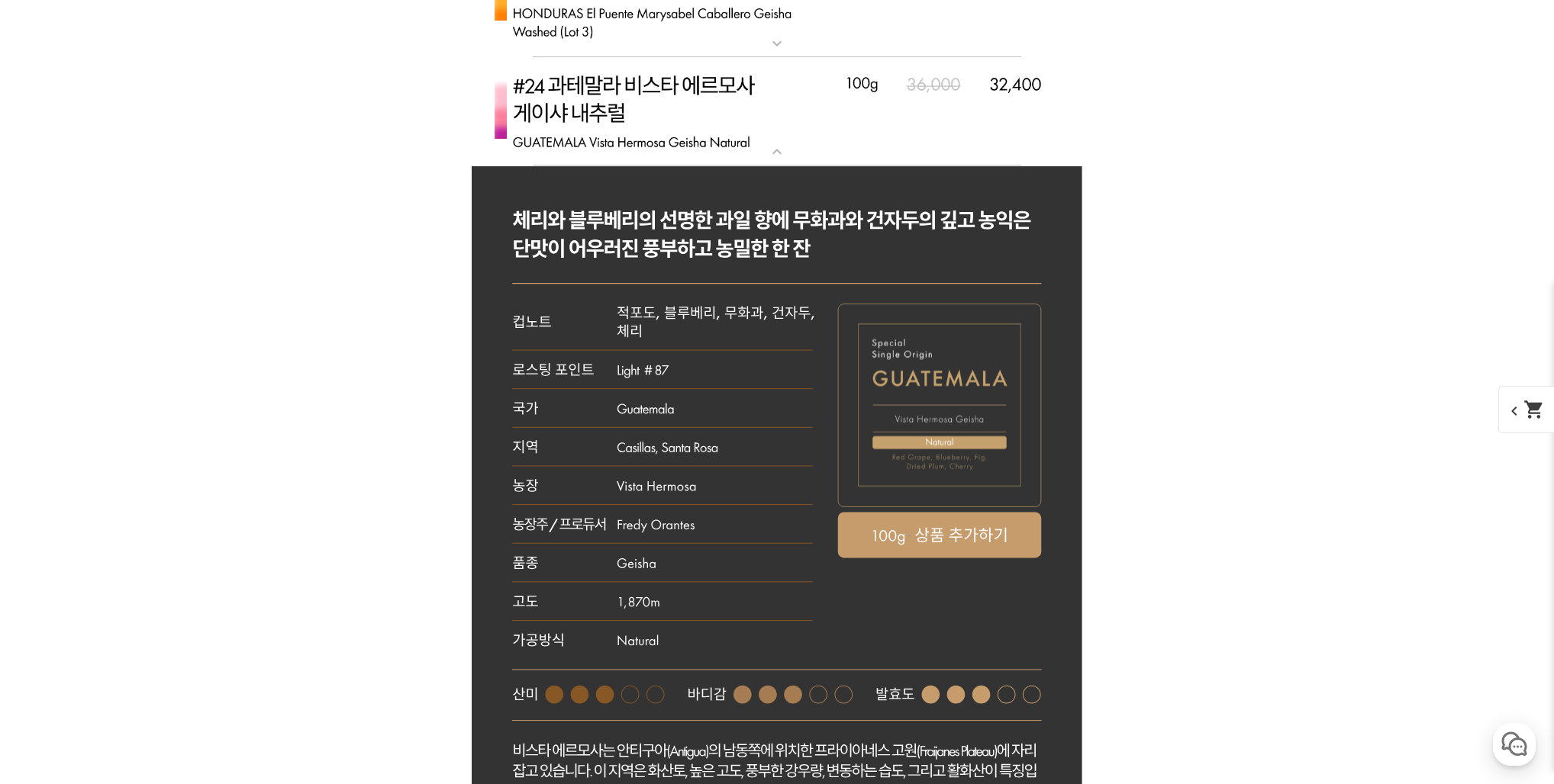
click at [727, 148] on img at bounding box center [777, 111] width 610 height 108
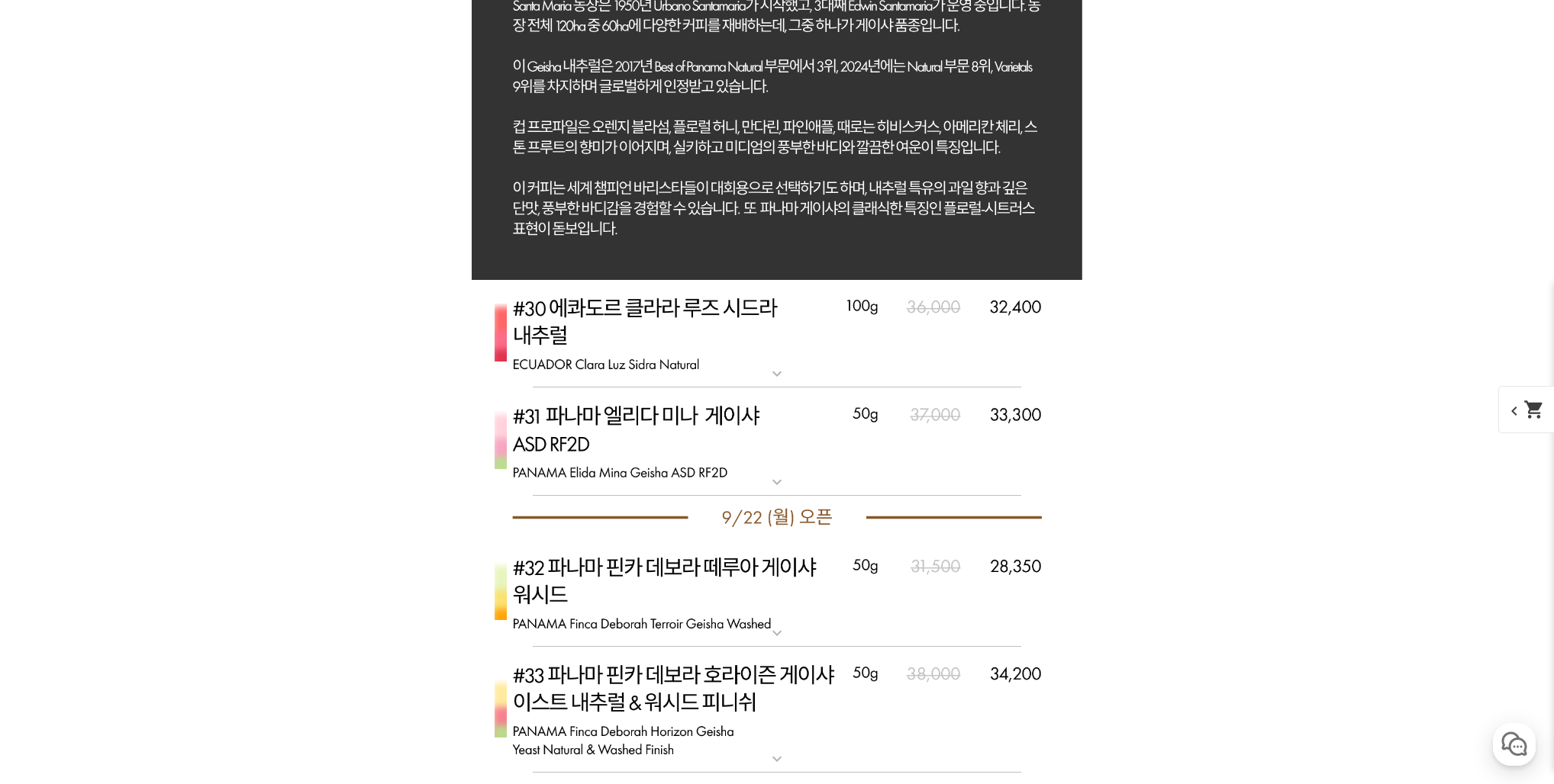
scroll to position [8351, 0]
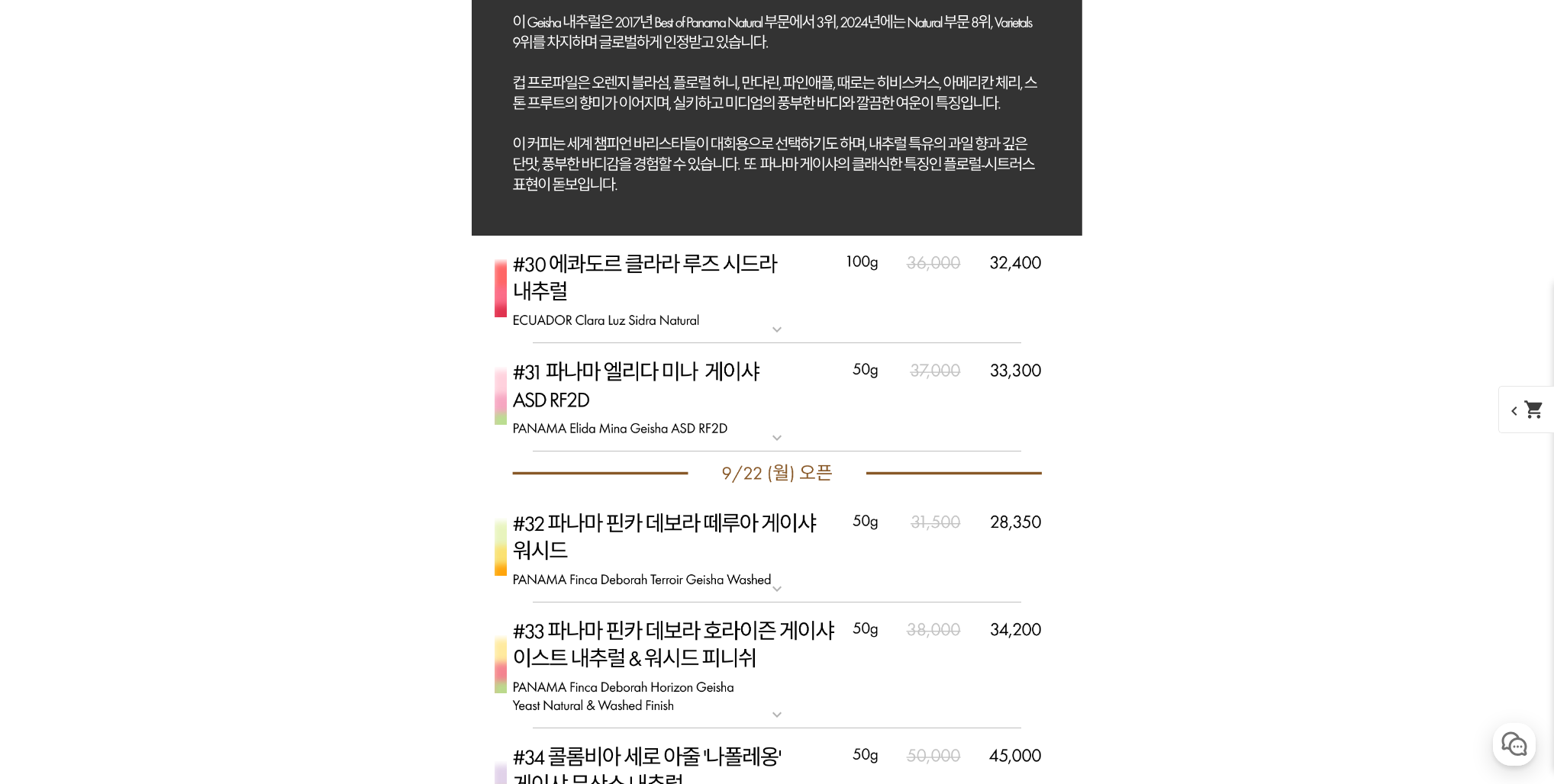
click at [752, 316] on img at bounding box center [777, 290] width 610 height 108
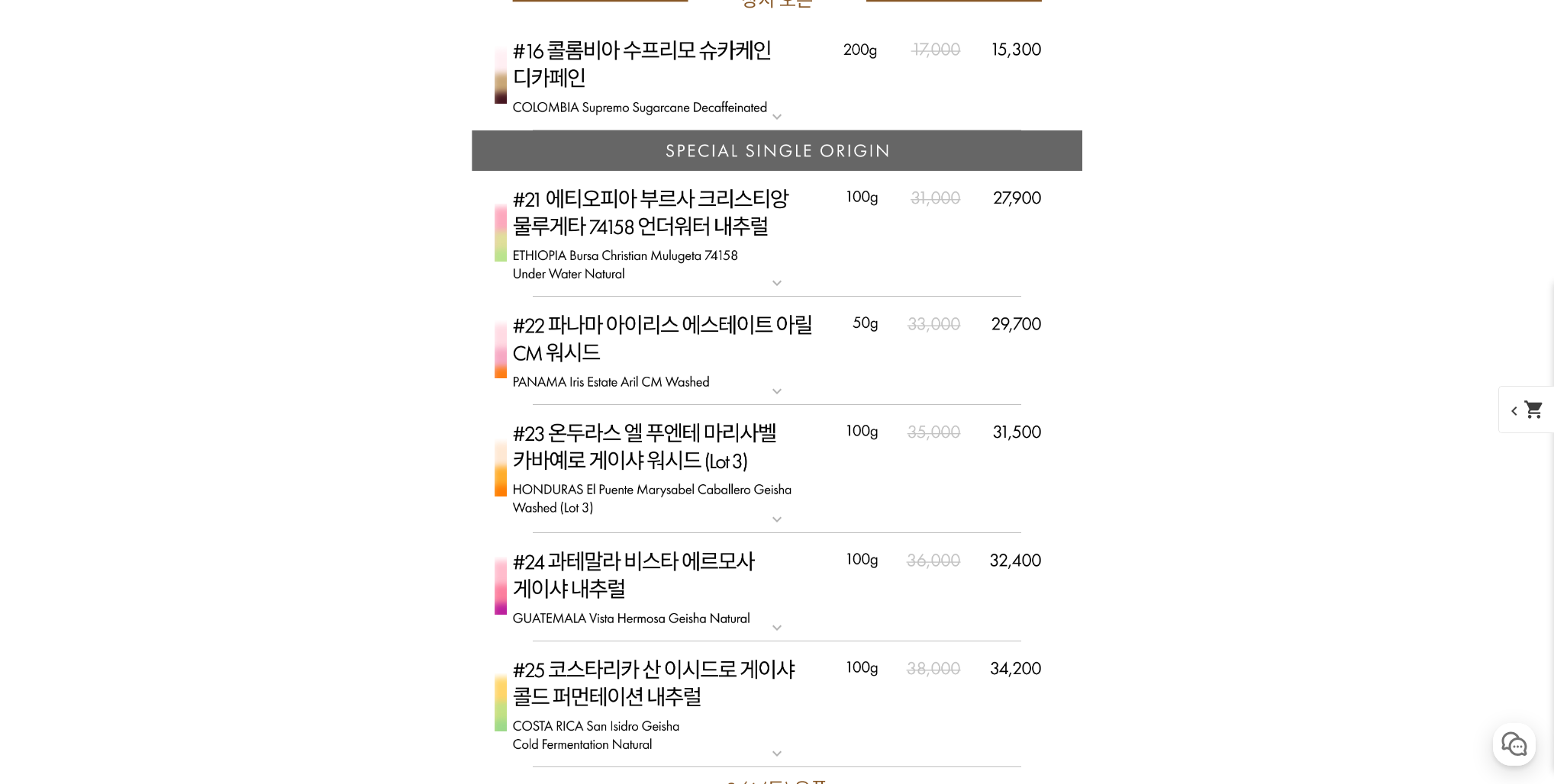
scroll to position [6099, 0]
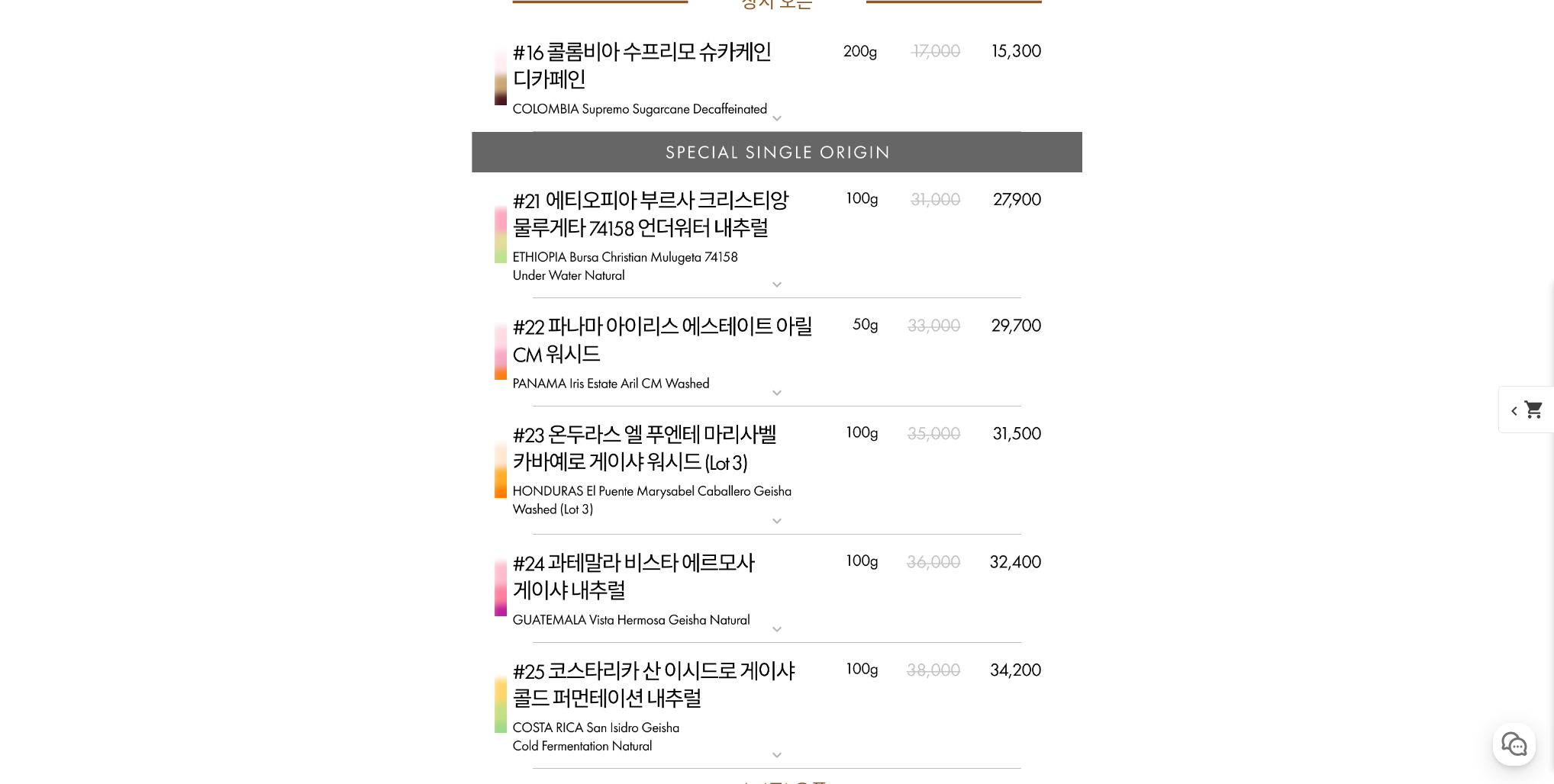
click at [772, 261] on img at bounding box center [777, 235] width 610 height 126
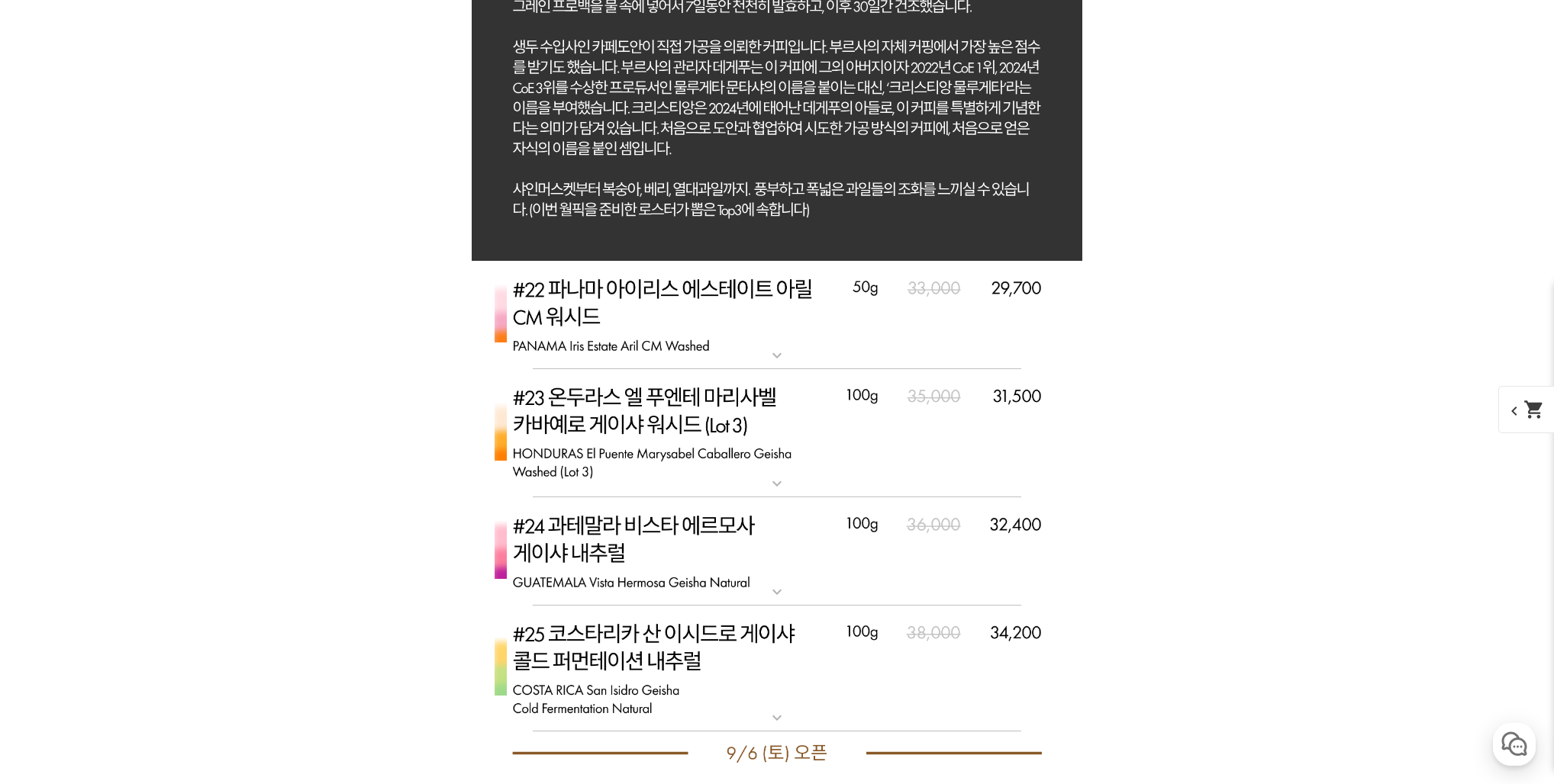
scroll to position [7041, 0]
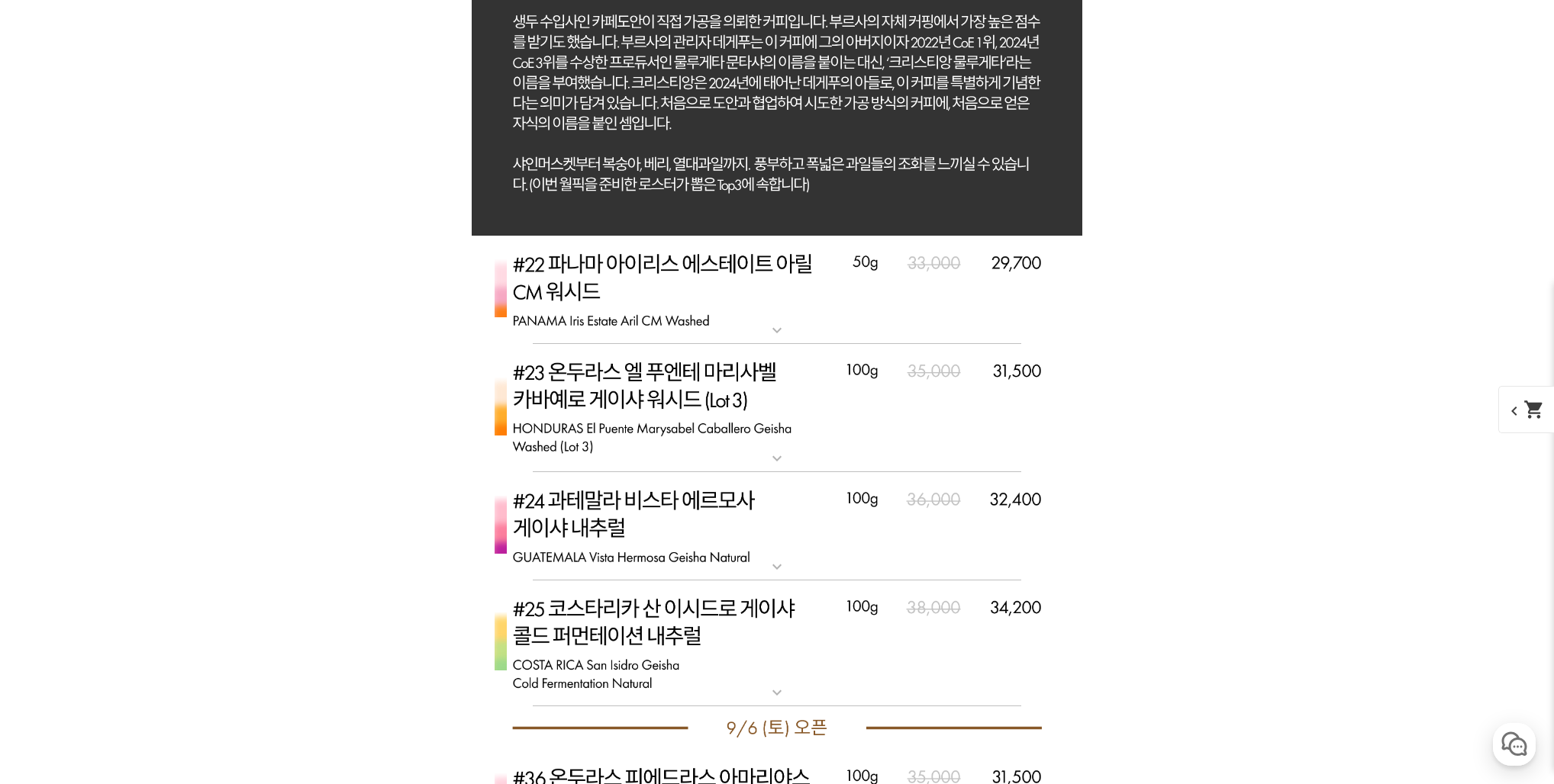
click at [734, 539] on img at bounding box center [777, 527] width 610 height 108
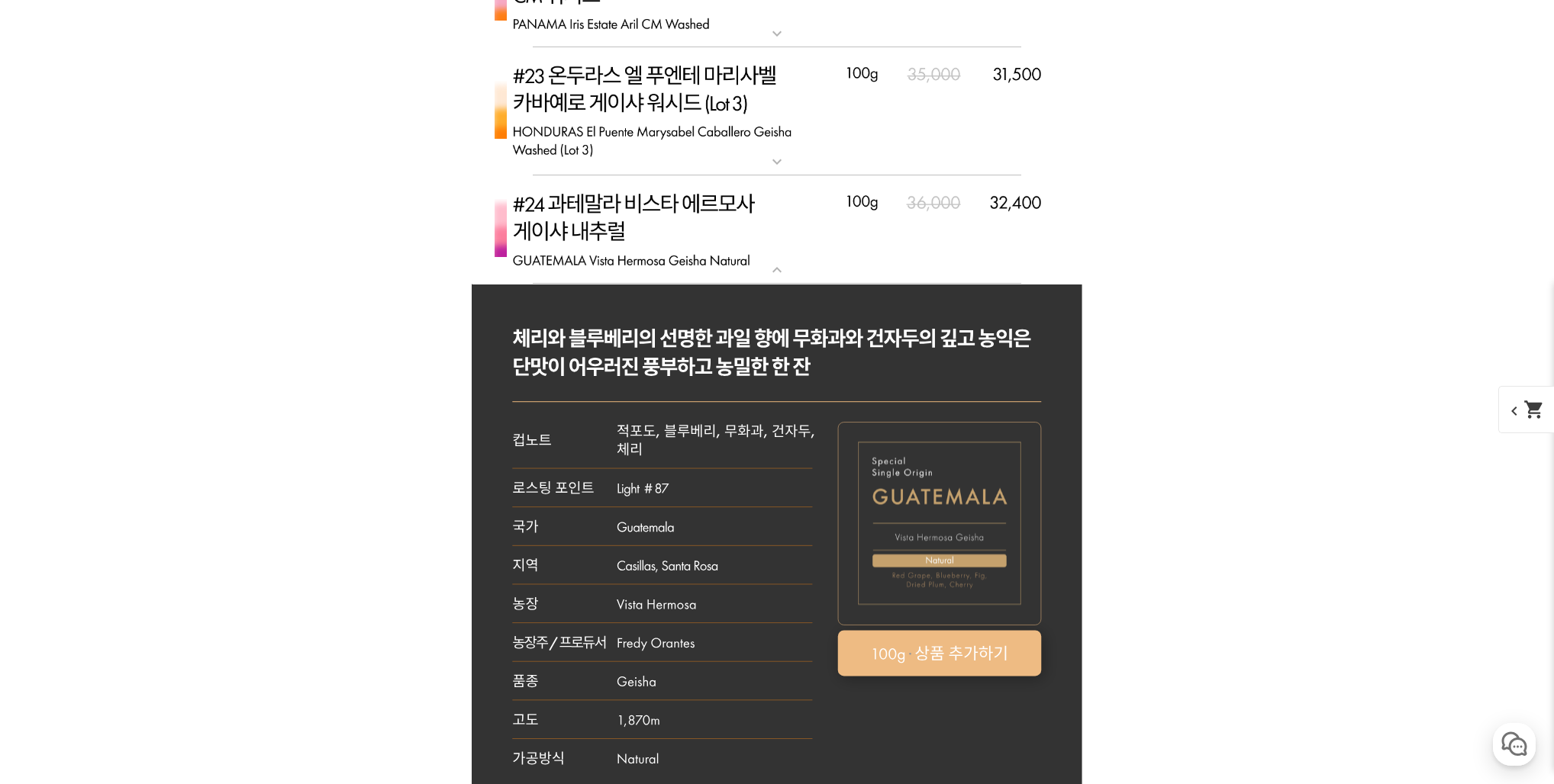
scroll to position [7352, 0]
